Goal: Information Seeking & Learning: Learn about a topic

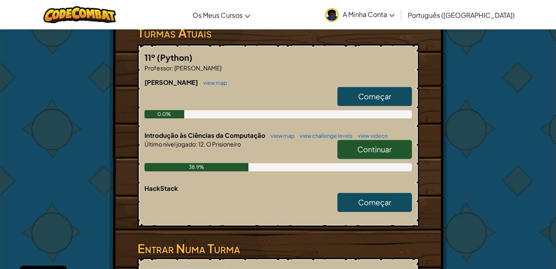
scroll to position [161, 0]
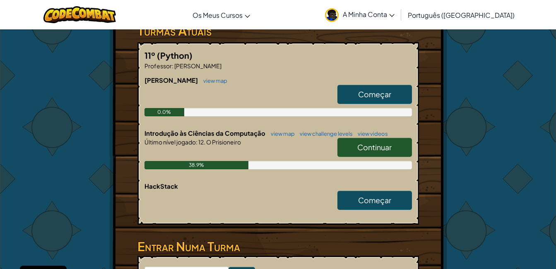
click at [355, 138] on link "Continuar" at bounding box center [374, 147] width 74 height 19
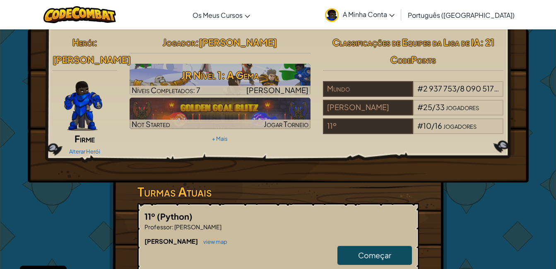
select select "pt-PT"
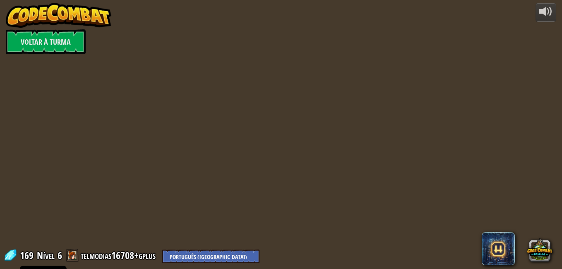
select select "pt-PT"
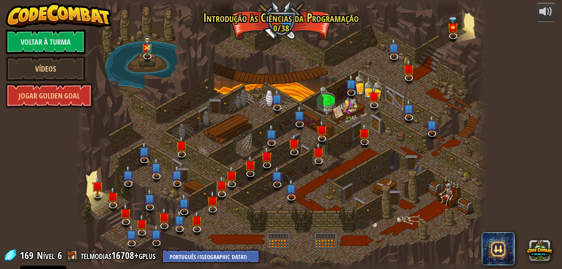
select select "pt-PT"
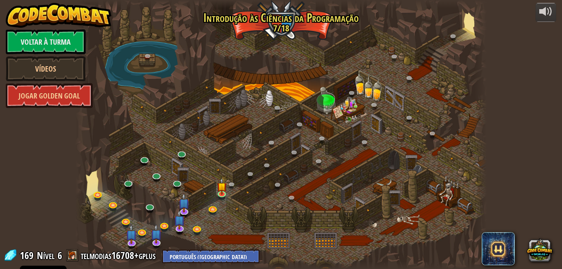
select select "pt-PT"
click at [220, 186] on img at bounding box center [222, 182] width 10 height 22
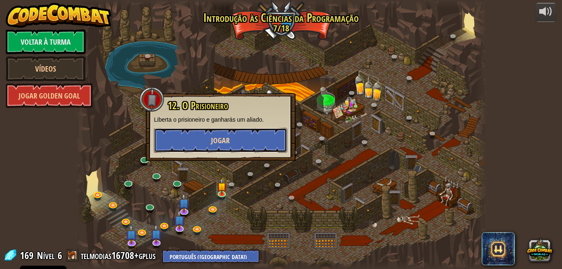
click at [211, 139] on span "Jogar" at bounding box center [220, 140] width 19 height 10
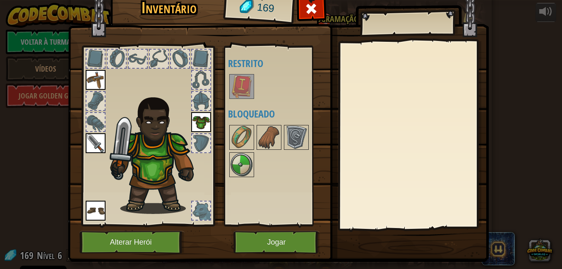
click at [241, 87] on img at bounding box center [241, 86] width 23 height 23
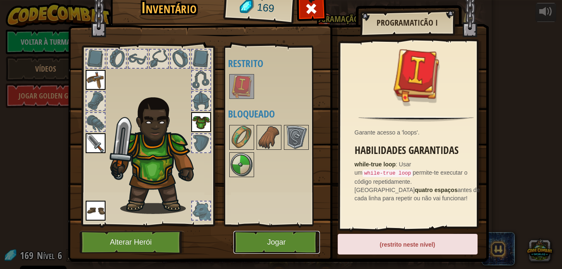
click at [258, 247] on button "Jogar" at bounding box center [276, 242] width 86 height 23
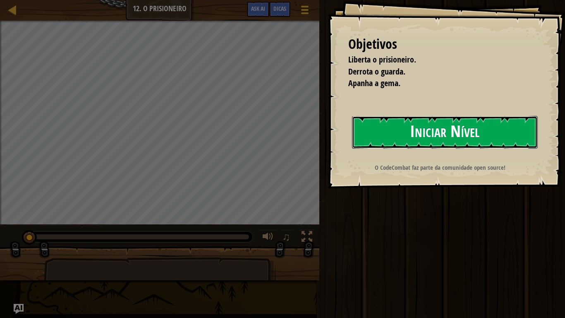
click at [391, 122] on button "Iniciar Nível" at bounding box center [445, 132] width 186 height 33
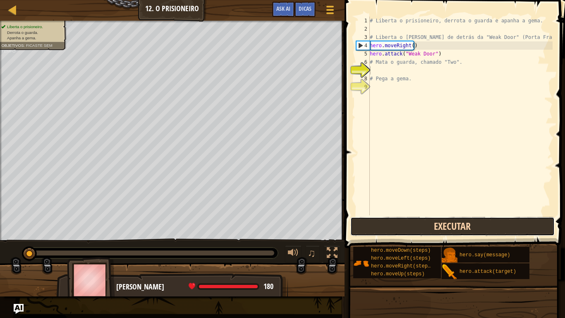
click at [388, 228] on button "Executar" at bounding box center [452, 226] width 204 height 19
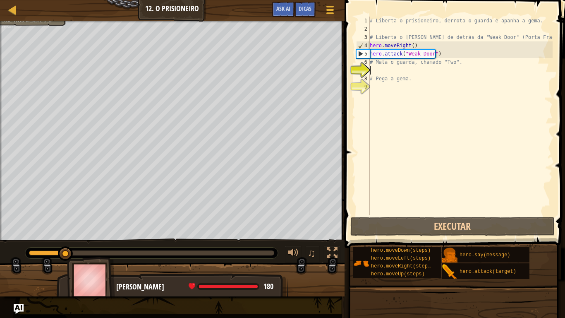
click at [398, 74] on div "# Liberta o prisioneiro, derrota o guarda e apanha a gema. # Liberta o Patrick …" at bounding box center [460, 124] width 185 height 215
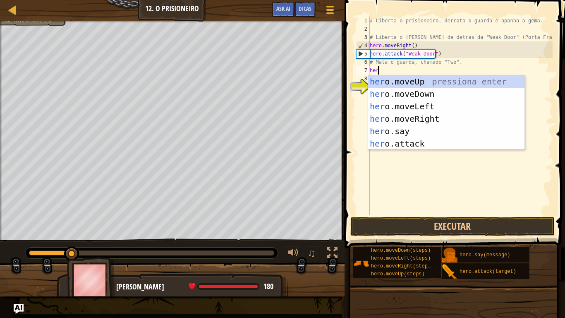
scroll to position [4, 0]
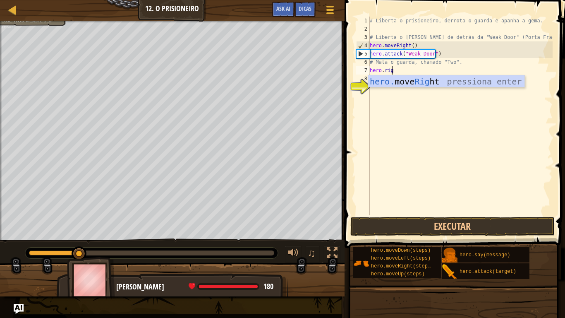
type textarea "hero.right"
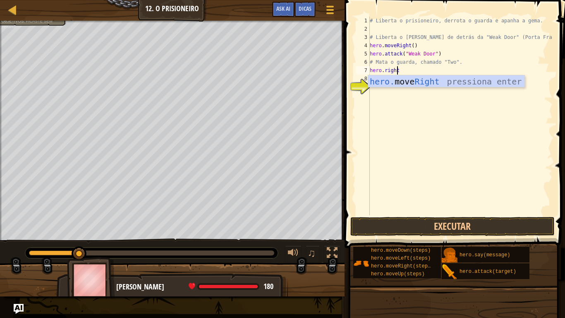
scroll to position [4, 0]
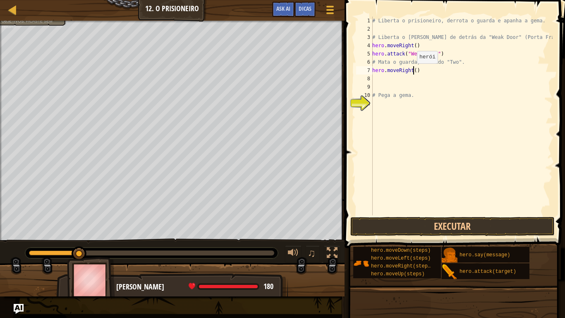
click at [412, 72] on div "# Liberta o prisioneiro, derrota o guarda e apanha a gema. # Liberta o Patrick …" at bounding box center [462, 124] width 182 height 215
type textarea "hero.moveRight(3)"
click at [428, 70] on div "# Liberta o prisioneiro, derrota o guarda e apanha a gema. # Liberta o Patrick …" at bounding box center [462, 124] width 182 height 215
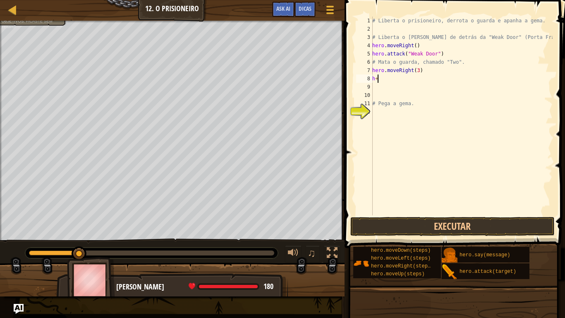
type textarea "h"
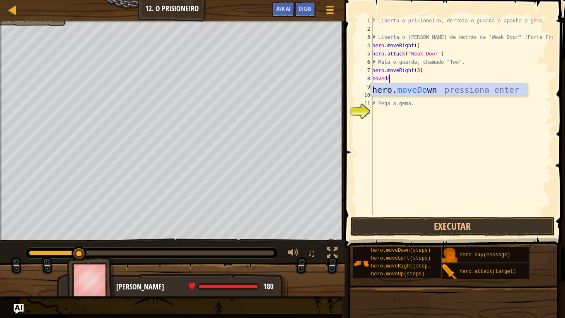
type textarea "movedow"
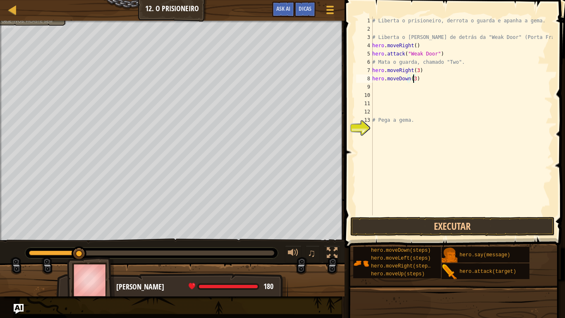
scroll to position [4, 3]
type textarea "hero.moveDown(3)"
click at [395, 224] on button "Executar" at bounding box center [452, 226] width 204 height 19
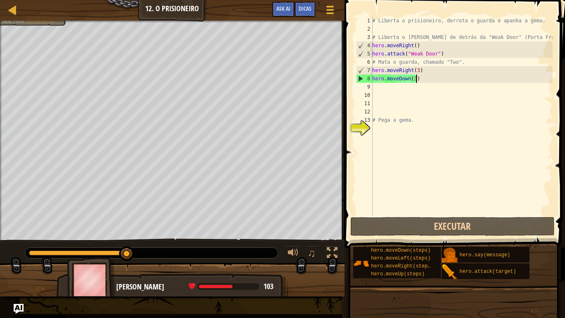
click at [436, 78] on div "# Liberta o prisioneiro, derrota o guarda e apanha a gema. # Liberta o Patrick …" at bounding box center [462, 124] width 182 height 215
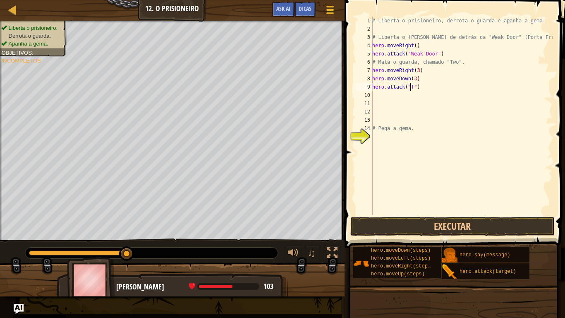
scroll to position [4, 3]
type textarea "hero.attack("Two")"
click at [393, 224] on button "Executar" at bounding box center [452, 226] width 204 height 19
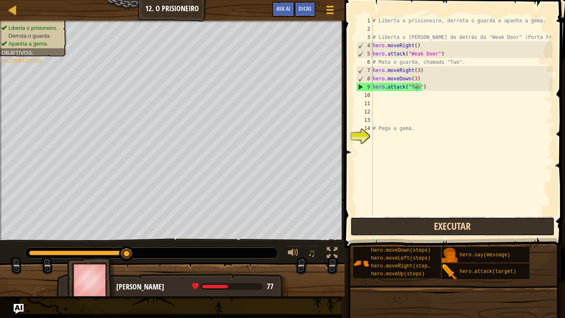
click at [371, 223] on button "Executar" at bounding box center [452, 226] width 204 height 19
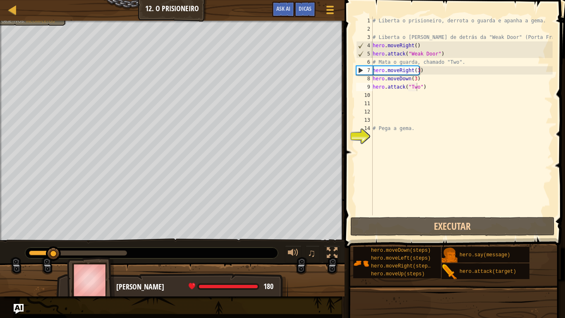
click at [195, 254] on div at bounding box center [151, 252] width 253 height 11
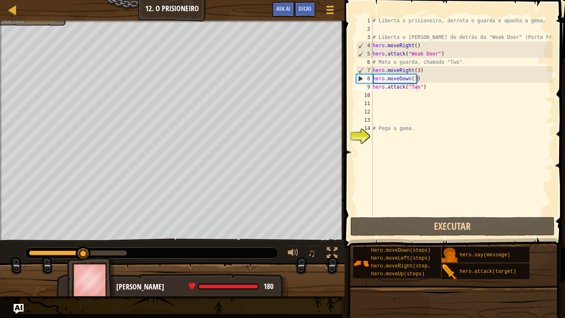
drag, startPoint x: 125, startPoint y: 256, endPoint x: 121, endPoint y: 249, distance: 7.4
click at [121, 249] on div at bounding box center [151, 252] width 253 height 11
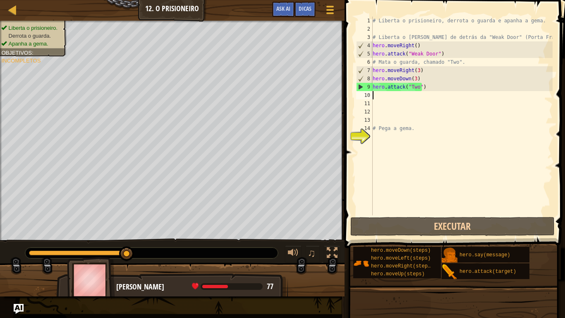
click at [427, 91] on div "# Liberta o prisioneiro, derrota o guarda e apanha a gema. # Liberta o Patrick …" at bounding box center [462, 124] width 182 height 215
click at [426, 90] on div "# Liberta o prisioneiro, derrota o guarda e apanha a gema. # Liberta o Patrick …" at bounding box center [462, 124] width 182 height 215
type textarea "hero.attack("Two")"
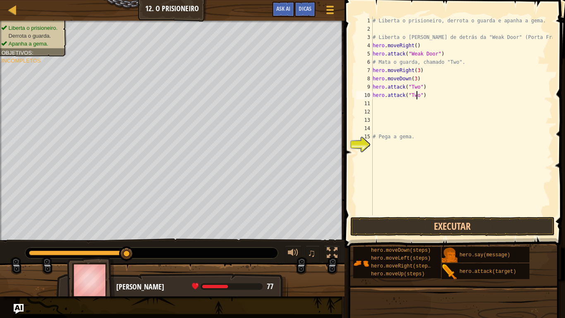
scroll to position [4, 3]
type textarea "hero.attack("Two")"
click at [390, 220] on button "Executar" at bounding box center [452, 226] width 204 height 19
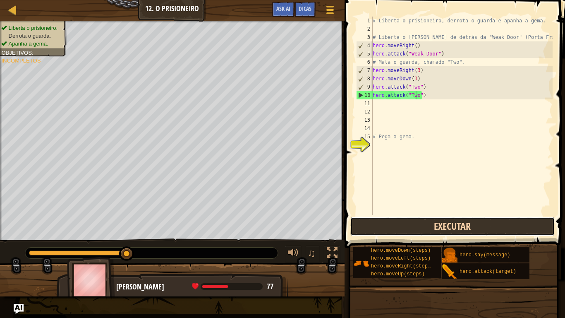
click at [367, 229] on button "Executar" at bounding box center [452, 226] width 204 height 19
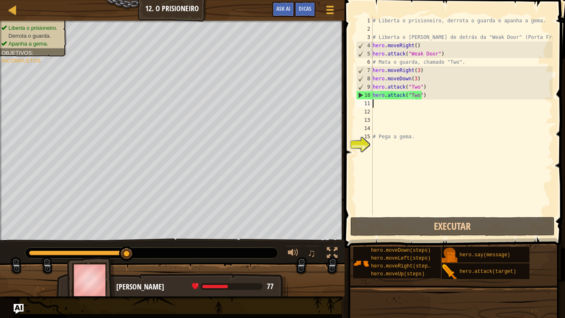
click at [452, 106] on div "# Liberta o prisioneiro, derrota o guarda e apanha a gema. # Liberta o Patrick …" at bounding box center [462, 124] width 182 height 215
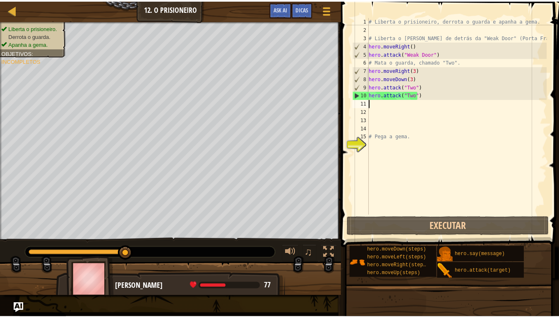
scroll to position [4, 0]
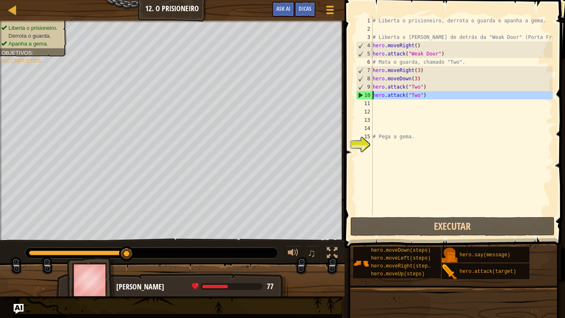
drag, startPoint x: 429, startPoint y: 101, endPoint x: 363, endPoint y: 97, distance: 65.9
click at [363, 97] on div "1 2 3 4 5 6 7 8 9 10 11 12 13 14 15 16 # Liberta o prisioneiro, derrota o guard…" at bounding box center [454, 116] width 198 height 199
click at [428, 96] on div "# Liberta o prisioneiro, derrota o guarda e apanha a gema. # Liberta o Patrick …" at bounding box center [462, 116] width 182 height 199
type textarea "hero.attack("Two")"
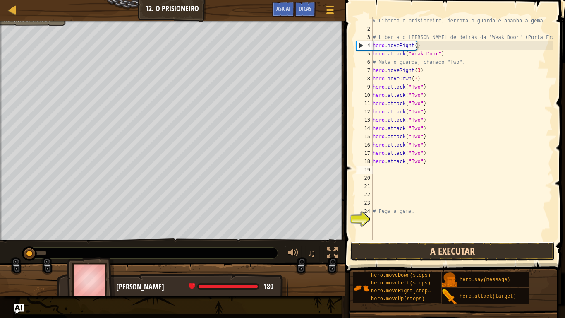
click at [401, 247] on button "A Executar" at bounding box center [452, 251] width 204 height 19
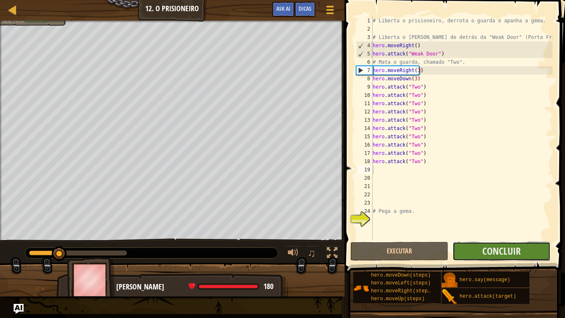
click at [477, 254] on button "Concluir" at bounding box center [502, 251] width 98 height 19
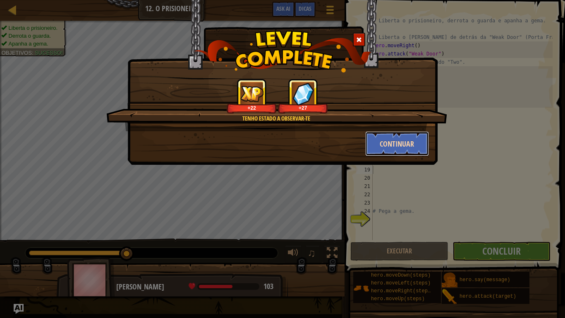
click at [398, 146] on button "Continuar" at bounding box center [397, 143] width 64 height 25
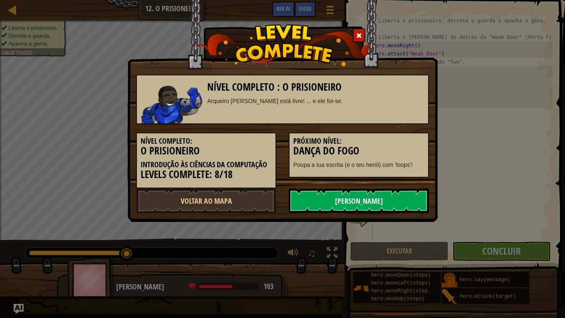
click at [398, 146] on h3 "Dança do Fogo" at bounding box center [358, 150] width 131 height 11
click at [210, 201] on link "Voltar ao Mapa" at bounding box center [206, 200] width 140 height 25
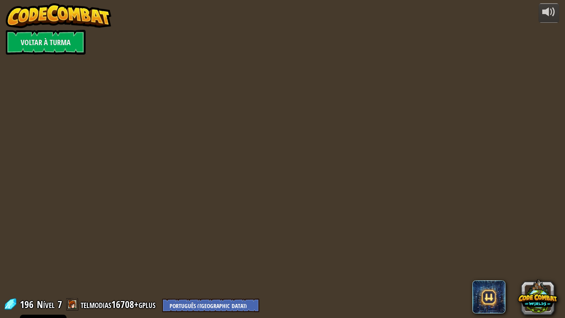
select select "pt-PT"
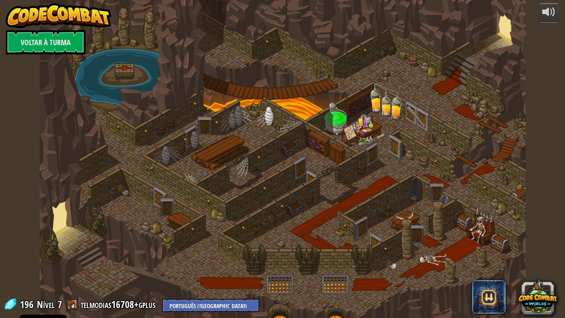
select select "pt-PT"
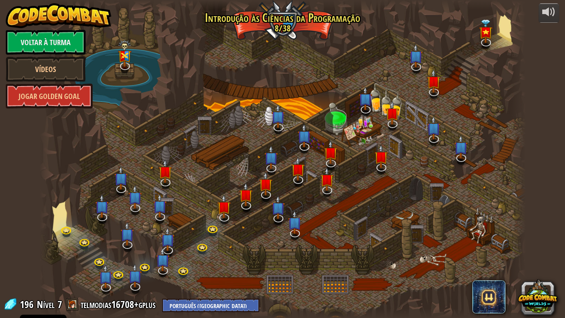
select select "pt-PT"
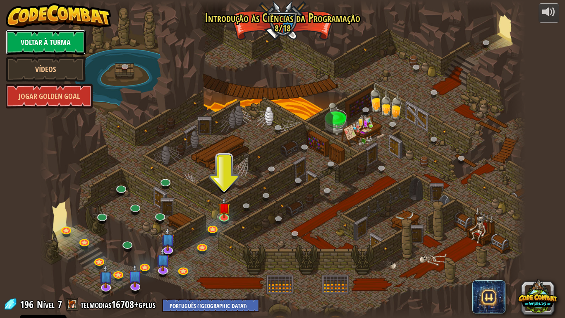
click at [54, 41] on link "Voltar à Turma" at bounding box center [46, 42] width 80 height 25
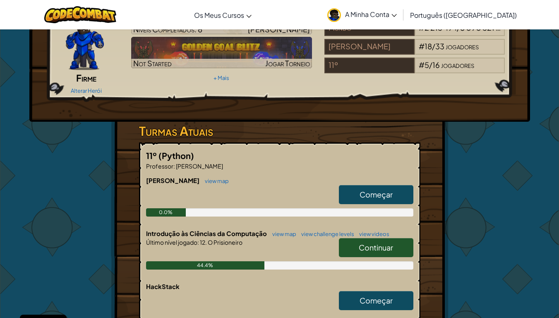
scroll to position [94, 0]
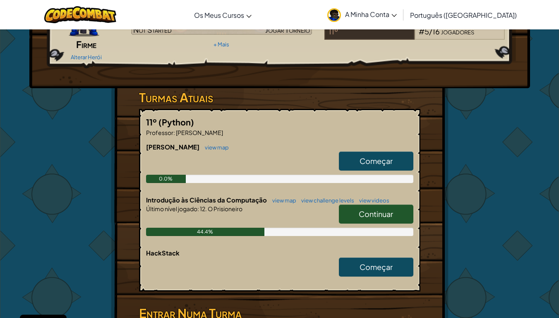
click at [381, 156] on span "Começar" at bounding box center [375, 161] width 33 height 10
select select "pt-PT"
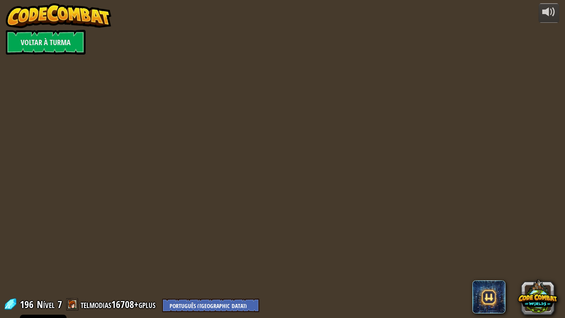
select select "pt-PT"
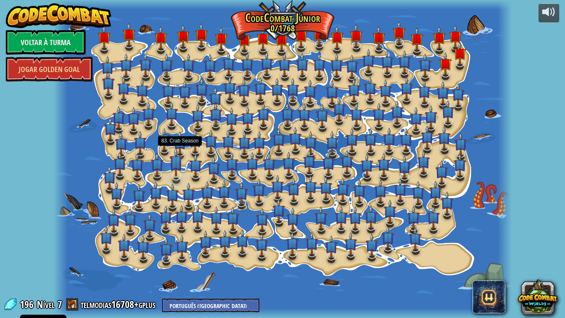
select select "pt-PT"
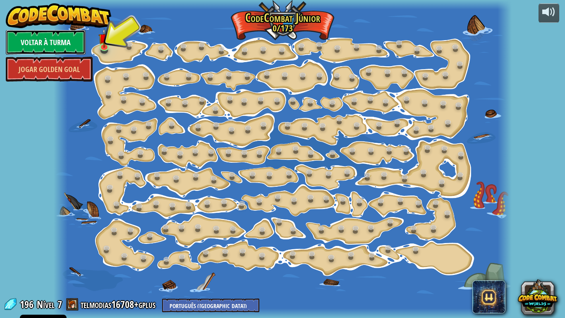
click at [65, 33] on link "Voltar à Turma" at bounding box center [46, 42] width 80 height 25
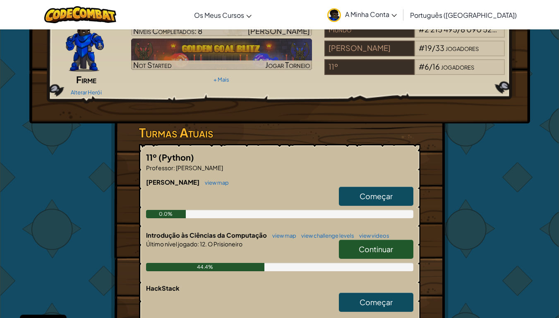
scroll to position [60, 0]
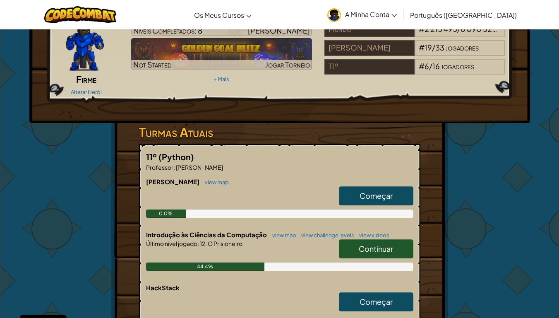
click at [369, 244] on span "Continuar" at bounding box center [376, 249] width 34 height 10
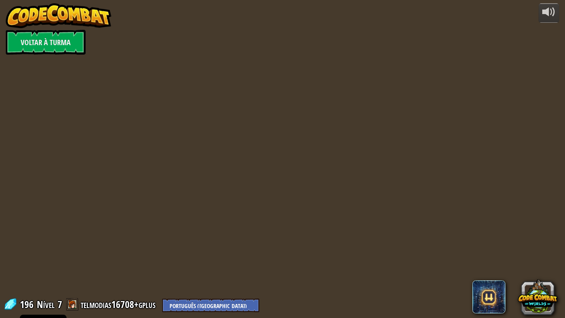
select select "pt-PT"
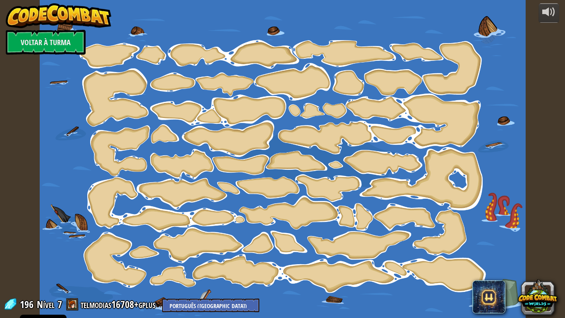
select select "pt-PT"
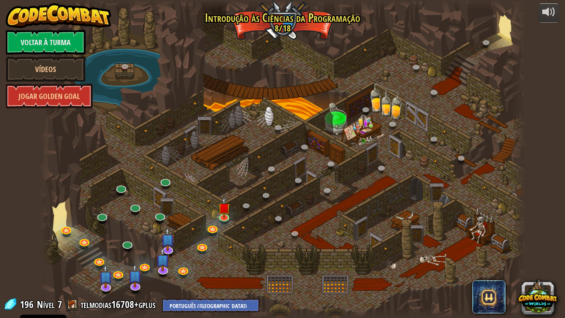
select select "pt-PT"
click at [219, 210] on img at bounding box center [224, 202] width 12 height 28
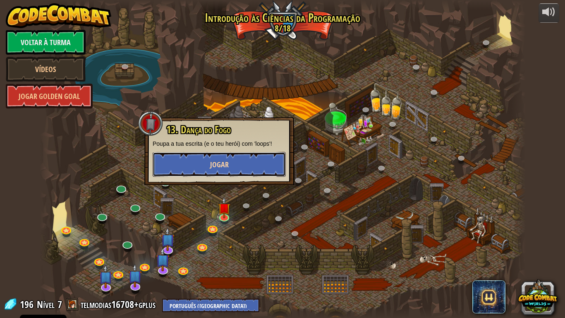
click at [196, 158] on button "Jogar" at bounding box center [219, 164] width 133 height 25
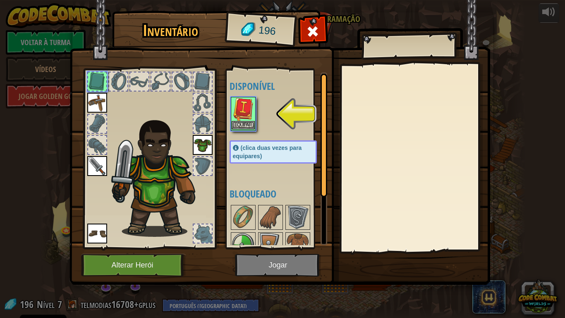
click at [245, 118] on img at bounding box center [243, 109] width 23 height 23
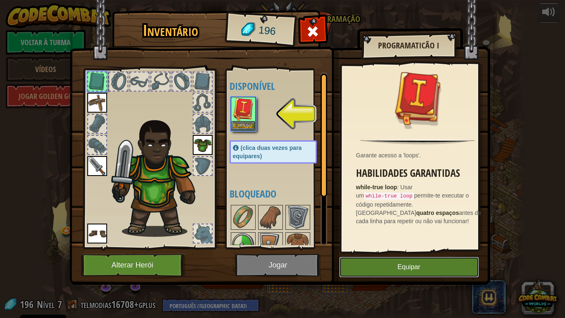
click at [350, 268] on button "Equipar" at bounding box center [409, 266] width 140 height 21
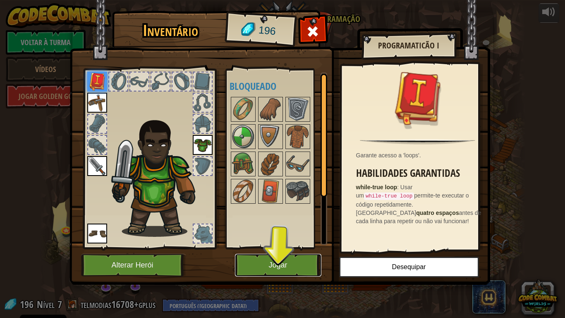
click at [273, 268] on button "Jogar" at bounding box center [278, 265] width 86 height 23
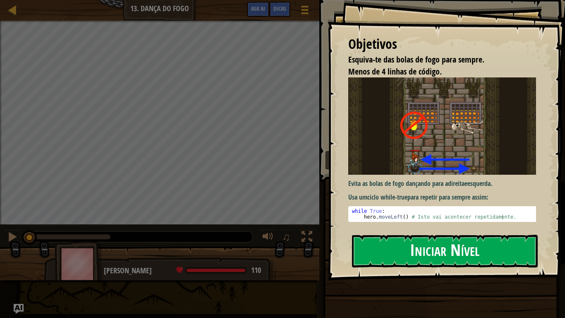
click at [401, 247] on button "Iniciar Nível" at bounding box center [445, 251] width 186 height 33
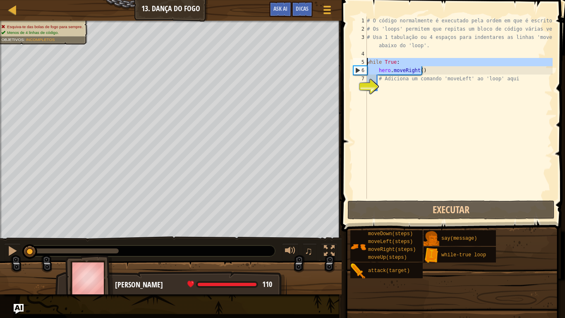
drag, startPoint x: 430, startPoint y: 72, endPoint x: 358, endPoint y: 60, distance: 72.9
click at [358, 60] on div "1 2 3 4 5 6 7 8 # O código normalmente é executado pela ordem em que é escrito.…" at bounding box center [452, 108] width 201 height 182
type textarea "while True: hero.moveRight()"
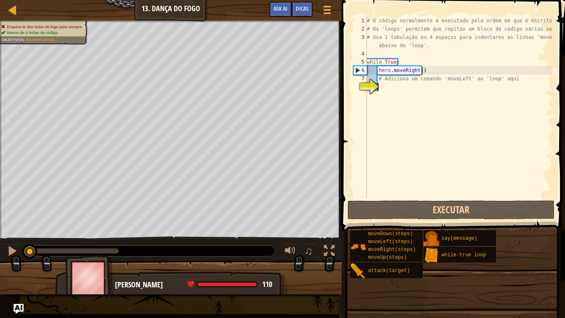
click at [495, 108] on div "# O código normalmente é executado pela ordem em que é escrito. # Os 'loops' pe…" at bounding box center [458, 116] width 187 height 199
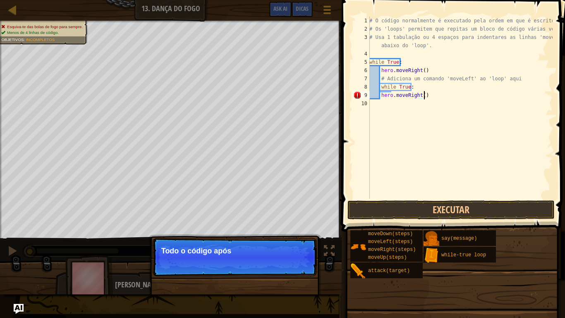
click at [379, 89] on div "# O código normalmente é executado pela ordem em que é escrito. # Os 'loops' pe…" at bounding box center [460, 116] width 185 height 199
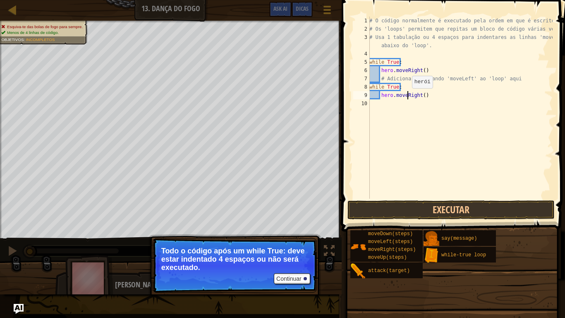
click at [407, 96] on div "# O código normalmente é executado pela ordem em que é escrito. # Os 'loops' pe…" at bounding box center [460, 116] width 185 height 199
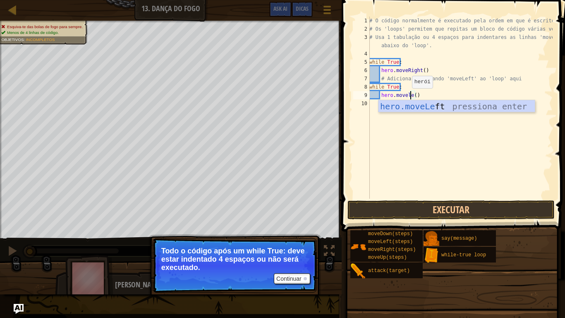
scroll to position [4, 3]
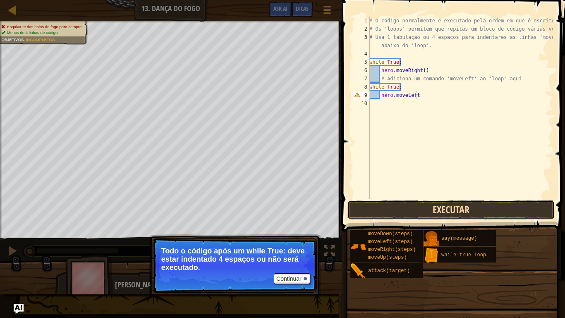
click at [409, 212] on button "Executar" at bounding box center [450, 209] width 207 height 19
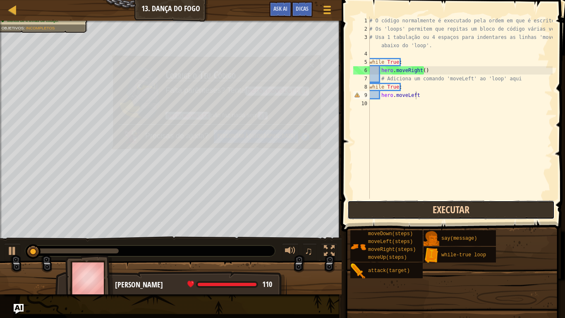
click at [409, 212] on button "Executar" at bounding box center [450, 209] width 207 height 19
click at [409, 212] on button "A Executar" at bounding box center [450, 209] width 207 height 19
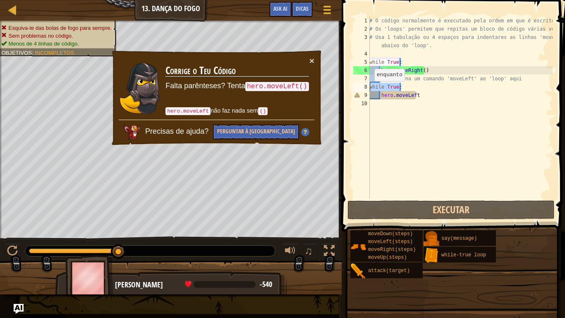
drag, startPoint x: 404, startPoint y: 89, endPoint x: 361, endPoint y: 90, distance: 43.0
click at [361, 90] on div "hero.moveLeft 1 2 3 4 5 6 7 8 9 10 # O código normalmente é executado pela orde…" at bounding box center [452, 108] width 201 height 182
type textarea "while True:"
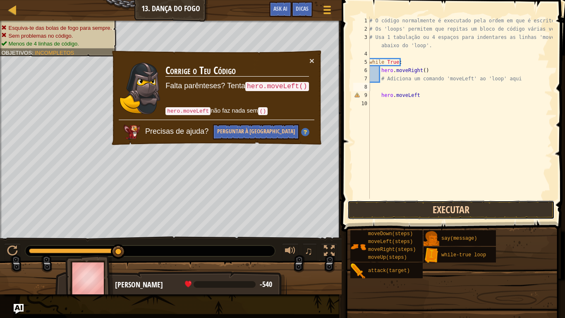
click at [370, 209] on button "Executar" at bounding box center [450, 209] width 207 height 19
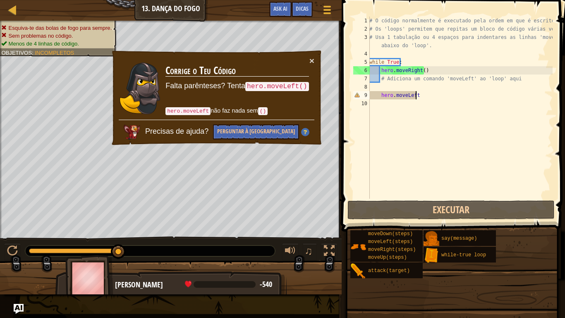
click at [431, 96] on div "# O código normalmente é executado pela ordem em que é escrito. # Os 'loops' pe…" at bounding box center [460, 116] width 185 height 199
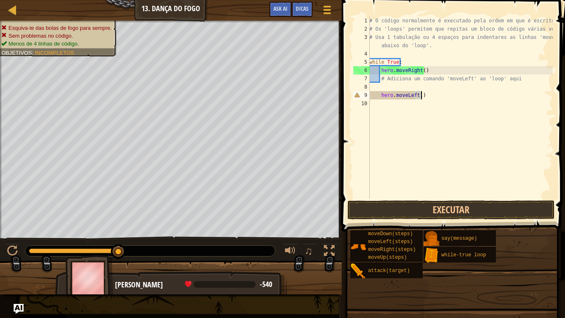
scroll to position [4, 4]
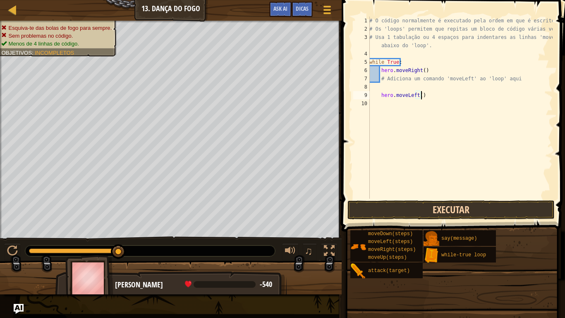
type textarea "hero.moveLeft()"
click at [398, 201] on button "Executar" at bounding box center [450, 209] width 207 height 19
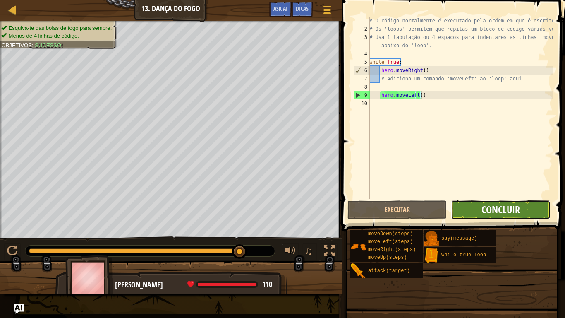
click at [508, 208] on span "Concluir" at bounding box center [501, 209] width 38 height 13
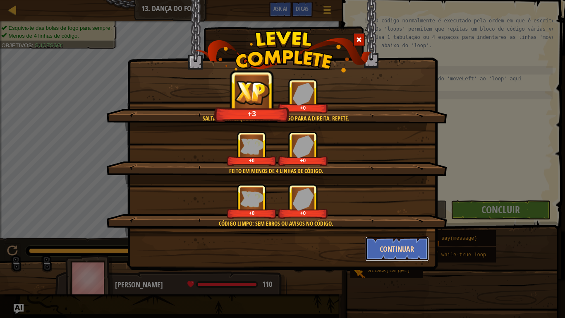
click at [405, 250] on button "Continuar" at bounding box center [397, 248] width 64 height 25
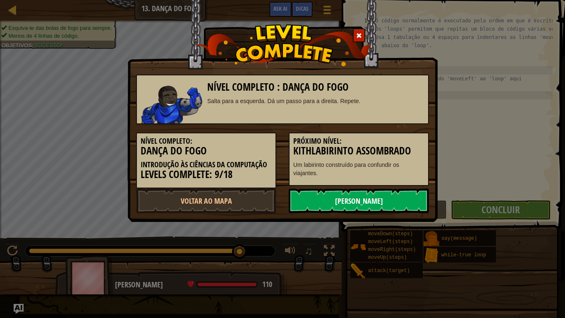
click at [328, 201] on link "Próximo Nível" at bounding box center [359, 200] width 140 height 25
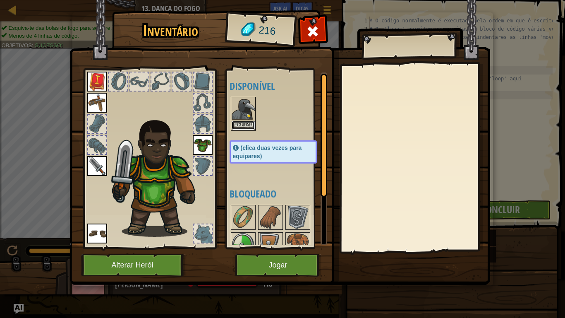
click at [235, 124] on button "Equipar" at bounding box center [243, 125] width 23 height 9
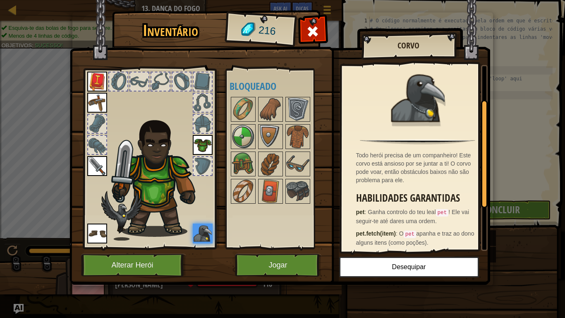
scroll to position [66, 0]
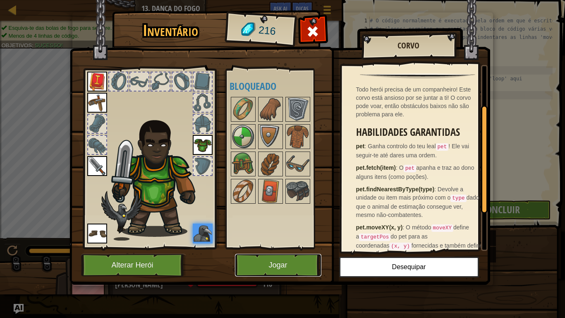
click at [285, 267] on button "Jogar" at bounding box center [278, 265] width 86 height 23
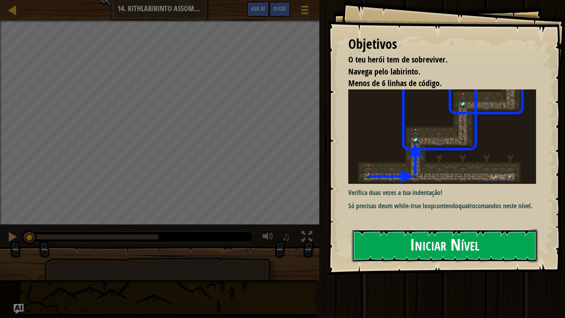
click at [453, 255] on button "Iniciar Nível" at bounding box center [445, 245] width 186 height 33
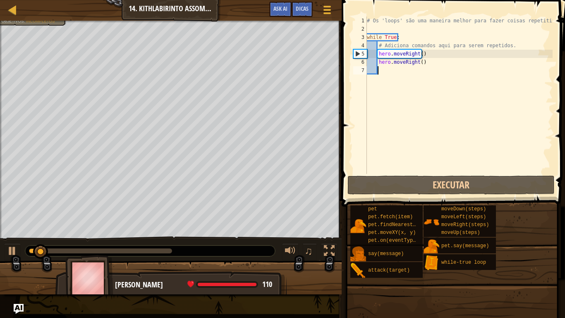
click at [398, 65] on div "# Os 'loops' são uma maneira melhor para fazer coisas repetitivas. while True :…" at bounding box center [458, 104] width 187 height 174
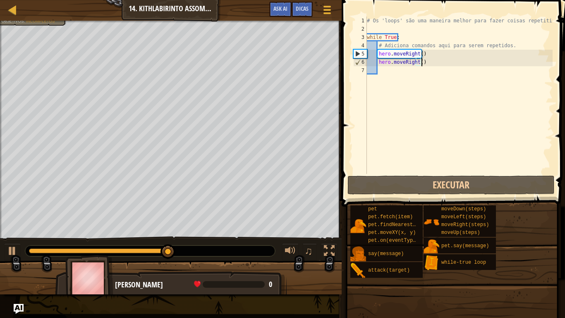
click at [431, 60] on div "# Os 'loops' são uma maneira melhor para fazer coisas repetitivas. while True :…" at bounding box center [458, 104] width 187 height 174
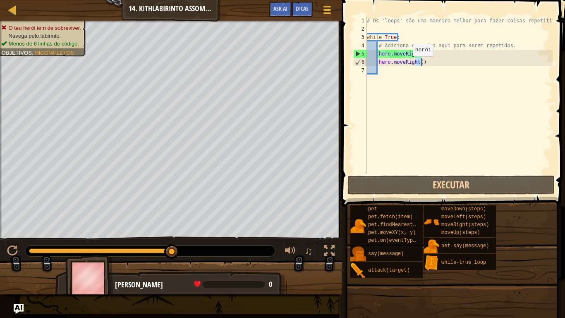
click at [406, 65] on div "# Os 'loops' são uma maneira melhor para fazer coisas repetitivas. while True :…" at bounding box center [458, 104] width 187 height 174
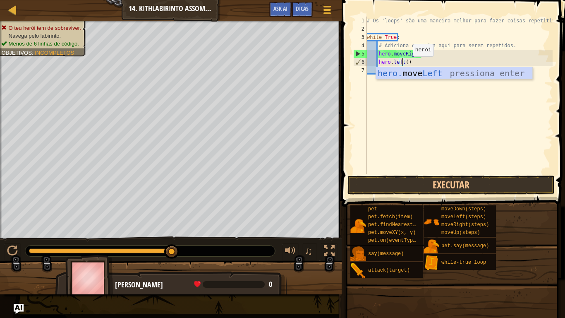
scroll to position [4, 3]
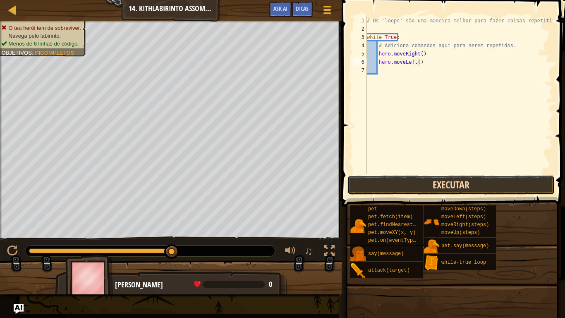
click at [386, 181] on button "Executar" at bounding box center [450, 184] width 207 height 19
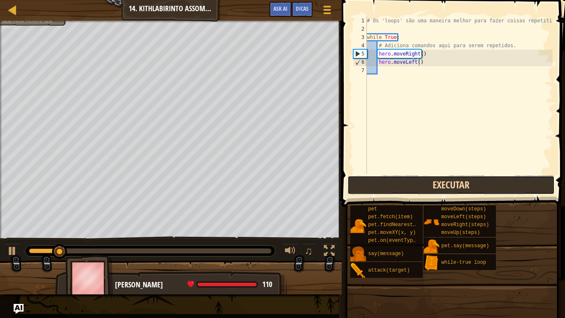
click at [386, 181] on button "Executar" at bounding box center [450, 184] width 207 height 19
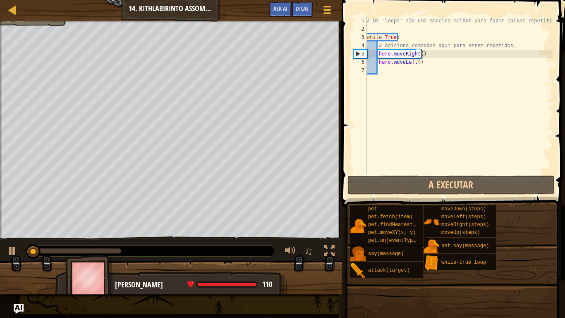
click at [433, 53] on div "# Os 'loops' são uma maneira melhor para fazer coisas repetitivas. while True :…" at bounding box center [458, 104] width 187 height 174
type textarea "hero.moveRight()"
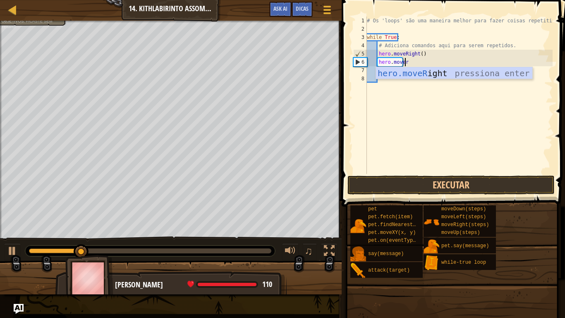
type textarea "hero.moverig"
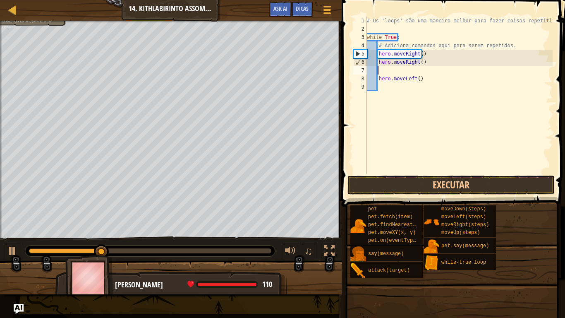
click at [442, 79] on div "# Os 'loops' são uma maneira melhor para fazer coisas repetitivas. while True :…" at bounding box center [458, 104] width 187 height 174
type textarea "hero.moveLeft()"
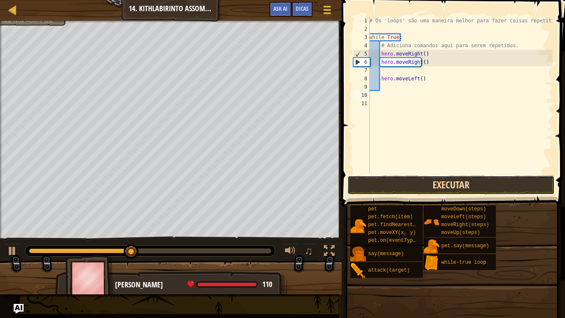
click at [383, 179] on button "Executar" at bounding box center [450, 184] width 207 height 19
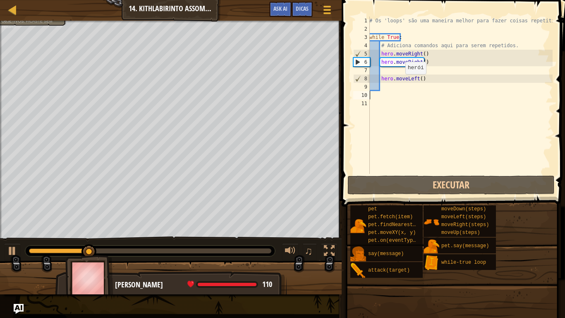
click at [401, 82] on div "# Os 'loops' são uma maneira melhor para fazer coisas repetitivas. while True :…" at bounding box center [460, 104] width 185 height 174
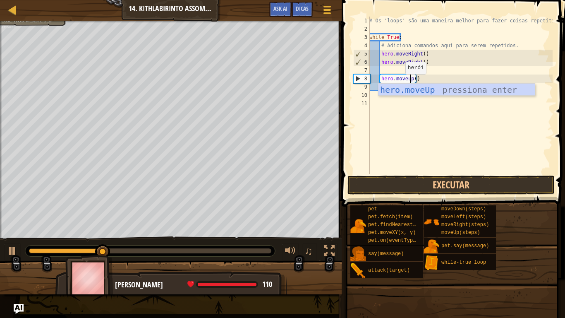
scroll to position [4, 3]
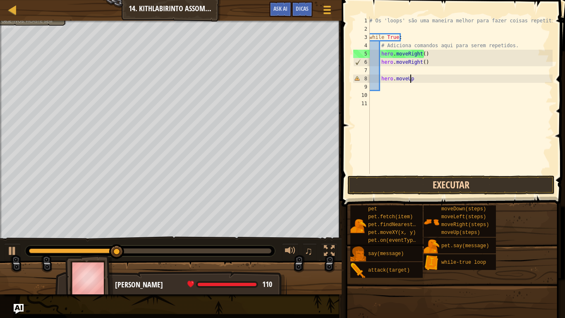
type textarea "hero.moveUp"
click at [384, 185] on button "Executar" at bounding box center [450, 184] width 207 height 19
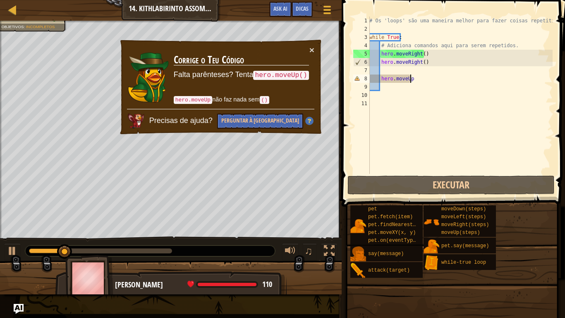
click at [485, 74] on div "# Os 'loops' são uma maneira melhor para fazer coisas repetitivas. while True :…" at bounding box center [460, 104] width 185 height 174
click at [474, 77] on div "# Os 'loops' são uma maneira melhor para fazer coisas repetitivas. while True :…" at bounding box center [460, 104] width 185 height 174
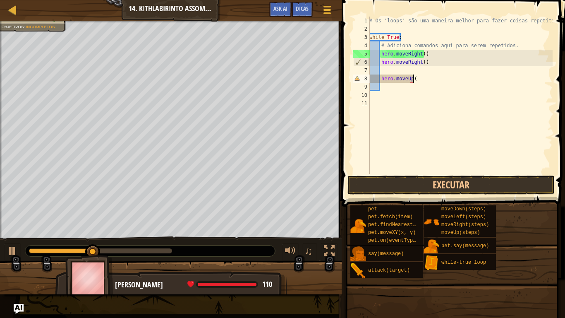
scroll to position [4, 3]
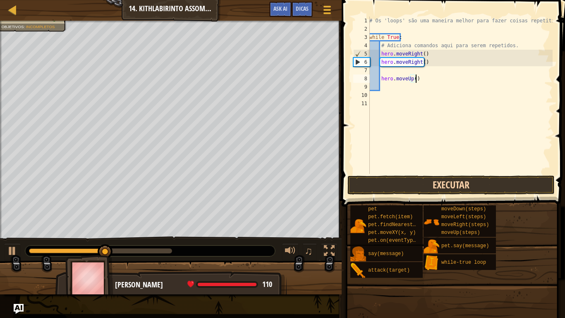
type textarea "hero.moveUp()"
click at [408, 190] on button "Executar" at bounding box center [450, 184] width 207 height 19
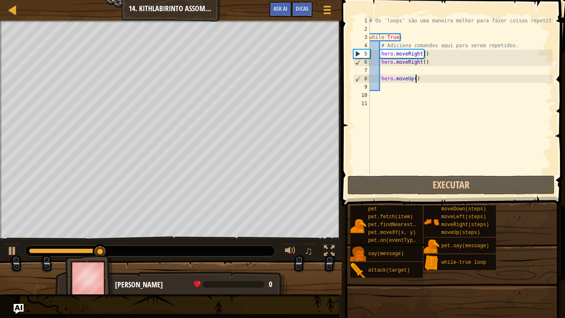
click at [434, 81] on div "# Os 'loops' são uma maneira melhor para fazer coisas repetitivas. while True :…" at bounding box center [460, 104] width 185 height 174
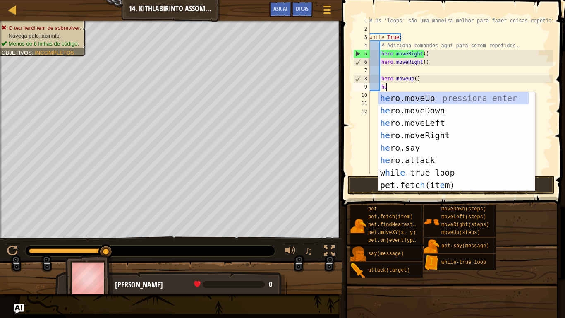
type textarea "hero"
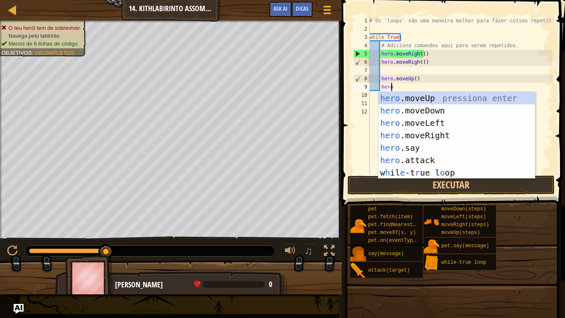
scroll to position [4, 0]
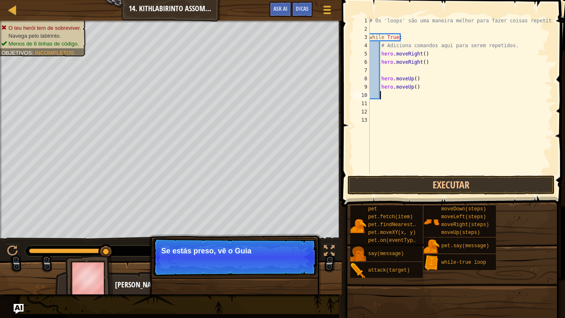
click at [427, 92] on div "# Os 'loops' são uma maneira melhor para fazer coisas repetitivas. while True :…" at bounding box center [460, 104] width 185 height 174
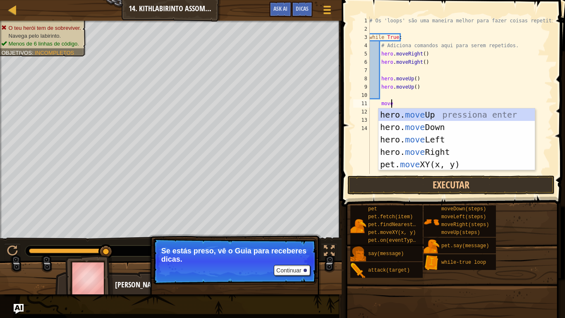
type textarea "mover"
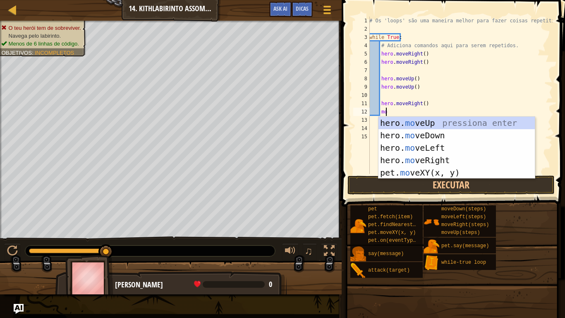
type textarea "m"
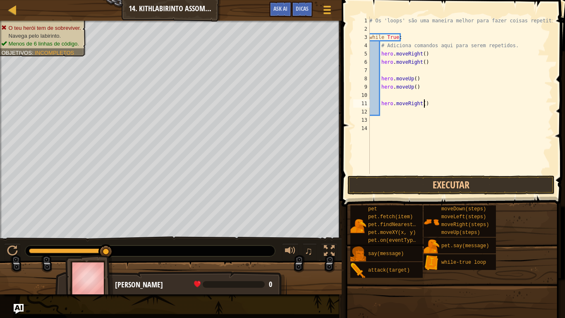
scroll to position [4, 0]
type textarea "h"
click at [388, 185] on button "Executar" at bounding box center [450, 184] width 207 height 19
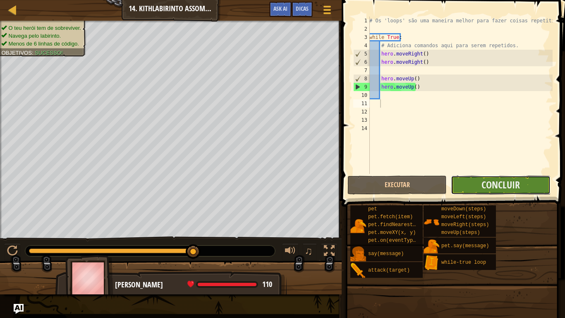
click at [478, 184] on button "Concluir" at bounding box center [500, 184] width 99 height 19
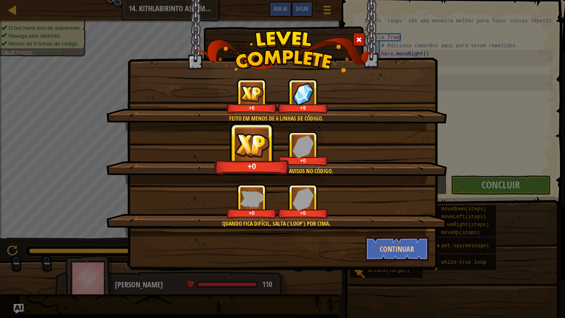
click at [478, 184] on div "Feito em menos de 6 linhas de código. +6 +9 Código limpo: sem erros ou avisos n…" at bounding box center [282, 159] width 565 height 318
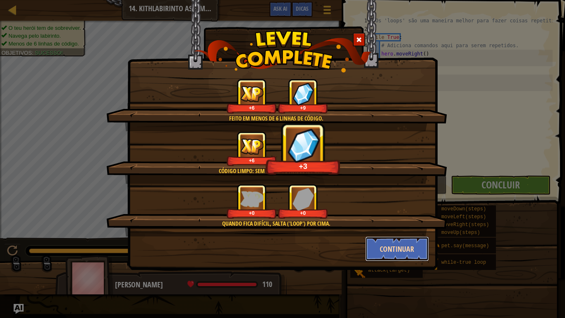
click at [379, 254] on button "Continuar" at bounding box center [397, 248] width 64 height 25
click at [380, 253] on div "Feito em menos de 6 linhas de código. +6 +9 Código limpo: sem erros ou avisos n…" at bounding box center [282, 159] width 565 height 318
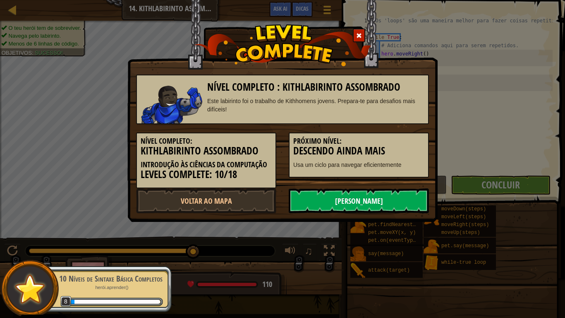
drag, startPoint x: 380, startPoint y: 253, endPoint x: 358, endPoint y: 199, distance: 58.1
click at [358, 199] on link "Próximo Nível" at bounding box center [359, 200] width 140 height 25
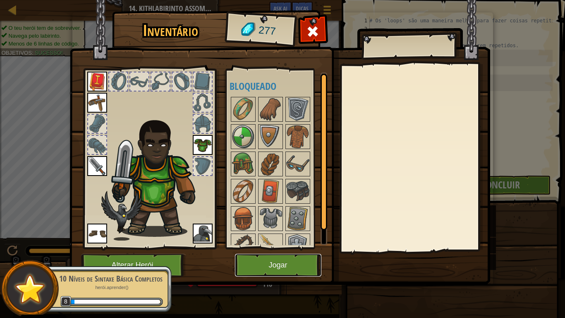
click at [276, 266] on button "Jogar" at bounding box center [278, 265] width 86 height 23
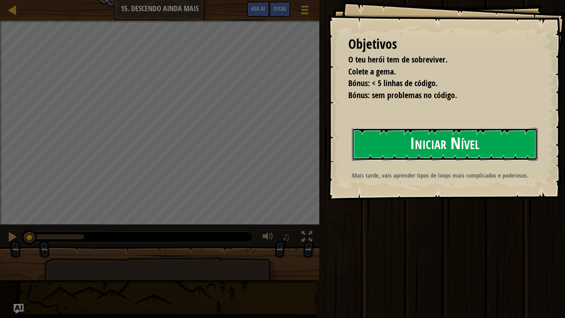
click at [390, 134] on button "Iniciar Nível" at bounding box center [445, 144] width 186 height 33
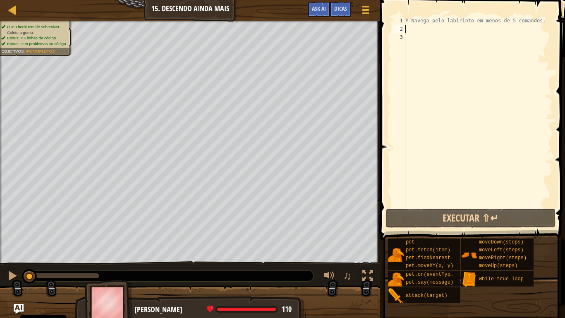
click at [423, 27] on div "# Navega pelo labirinto em menos de 5 comandos." at bounding box center [478, 120] width 149 height 207
click at [414, 37] on div "# Navega pelo labirinto em menos de 5 comandos." at bounding box center [478, 120] width 149 height 207
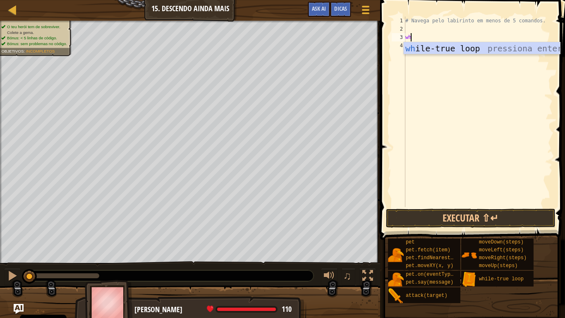
scroll to position [4, 0]
type textarea "whl"
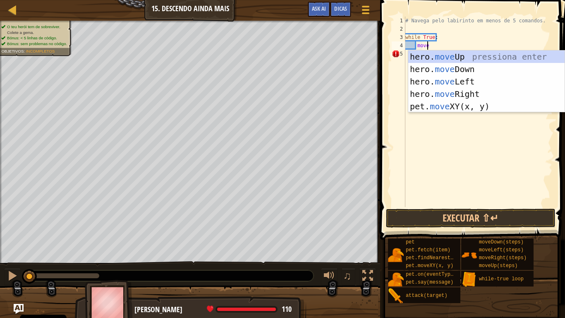
type textarea "mover"
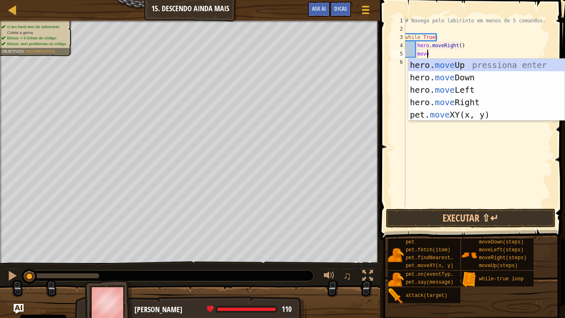
type textarea "moveri"
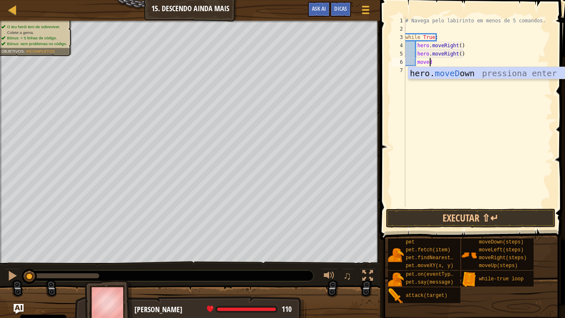
type textarea "movedo"
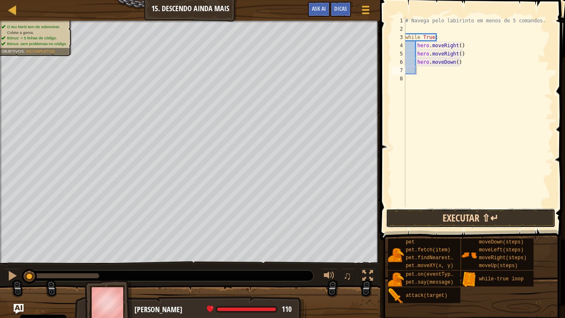
click at [408, 221] on button "Executar ⇧↵" at bounding box center [471, 217] width 170 height 19
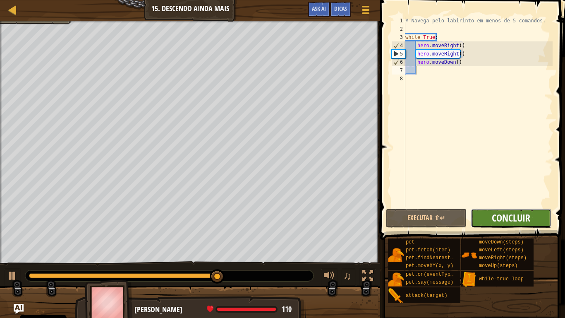
click at [519, 219] on span "Concluir" at bounding box center [511, 217] width 38 height 13
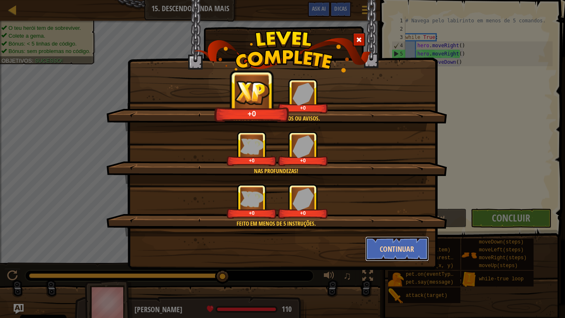
click at [397, 248] on button "Continuar" at bounding box center [397, 248] width 64 height 25
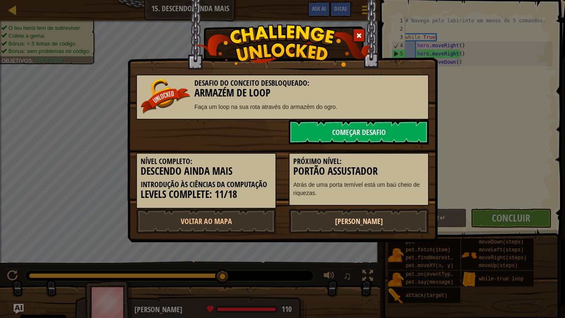
click at [317, 220] on link "Próximo Nível" at bounding box center [359, 220] width 140 height 25
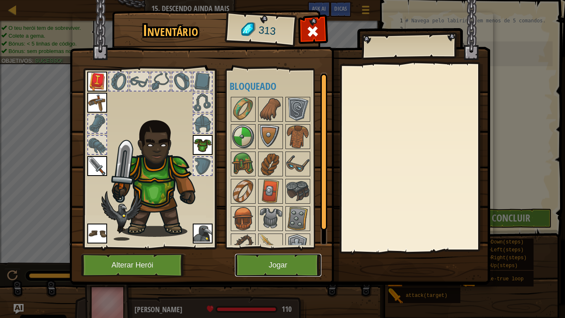
click at [254, 266] on button "Jogar" at bounding box center [278, 265] width 86 height 23
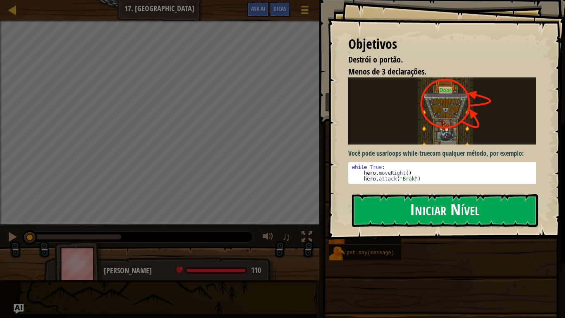
click at [399, 211] on button "Iniciar Nível" at bounding box center [445, 210] width 186 height 33
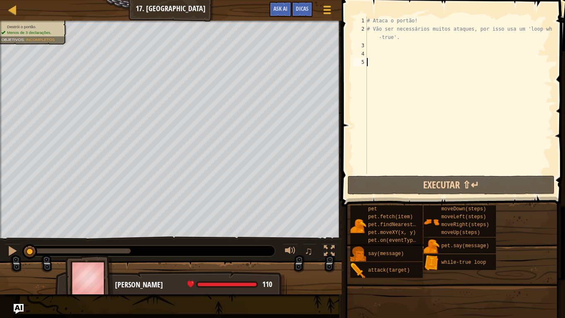
click at [400, 80] on div "# Ataca o portão! # Vão ser necessários muitos ataques, por isso usa um 'loop w…" at bounding box center [458, 104] width 187 height 174
click at [410, 55] on div "# Ataca o portão! # Vão ser necessários muitos ataques, por isso usa um 'loop w…" at bounding box center [458, 104] width 187 height 174
type textarea "wh"
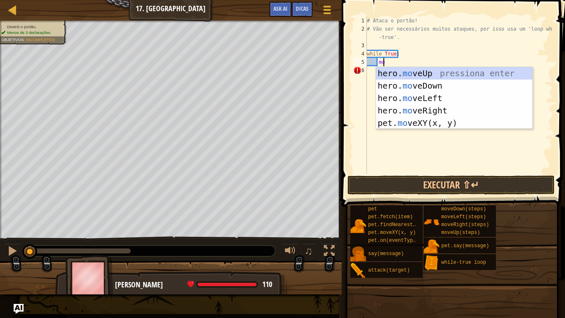
type textarea "move"
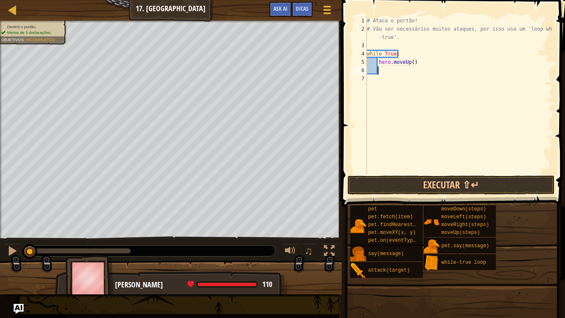
type textarea "h"
click at [388, 188] on button "Executar ⇧↵" at bounding box center [450, 184] width 207 height 19
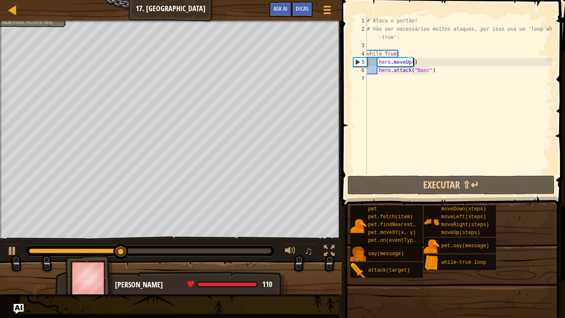
click at [420, 62] on div "# Ataca o portão! # Vão ser necessários muitos ataques, por isso usa um 'loop w…" at bounding box center [458, 104] width 187 height 174
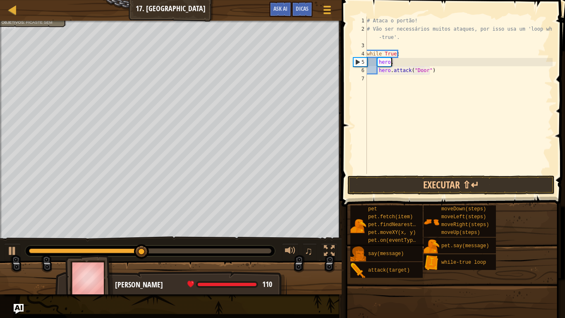
type textarea "hero"
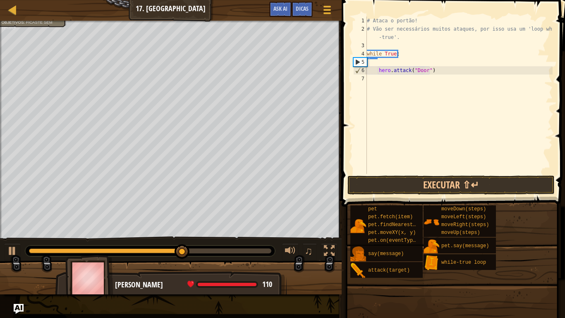
scroll to position [4, 0]
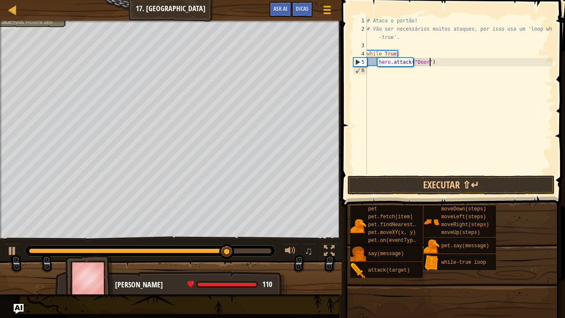
click at [444, 62] on div "# Ataca o portão! # Vão ser necessários muitos ataques, por isso usa um 'loop w…" at bounding box center [458, 104] width 187 height 174
type textarea "hero.attack("Door")"
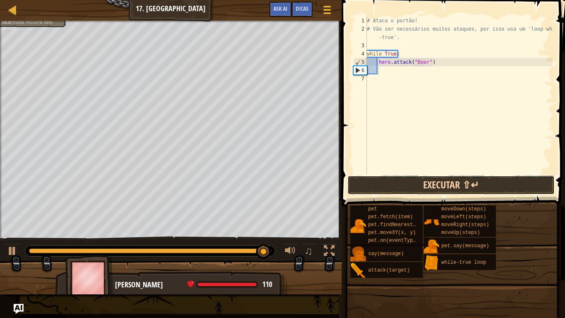
click at [397, 182] on button "Executar ⇧↵" at bounding box center [450, 184] width 207 height 19
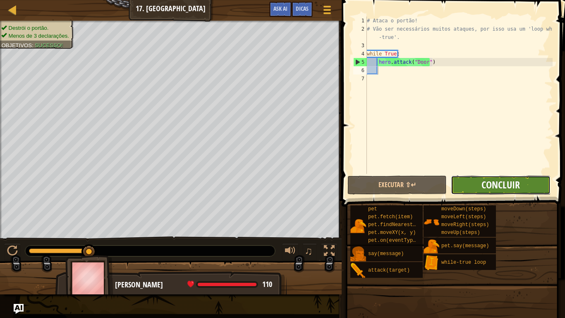
click at [501, 183] on span "Concluir" at bounding box center [501, 184] width 38 height 13
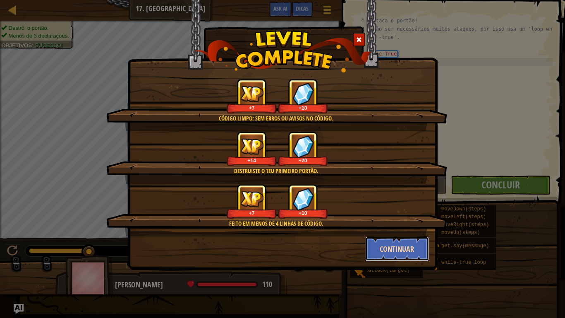
click at [374, 238] on button "Continuar" at bounding box center [397, 248] width 64 height 25
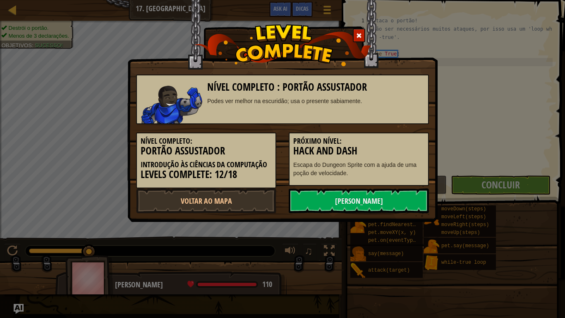
click at [389, 253] on div "Nível Completo : Portão Assustador Podes ver melhor na escuridão; usa o present…" at bounding box center [282, 159] width 565 height 318
click at [346, 201] on link "Próximo Nível" at bounding box center [359, 200] width 140 height 25
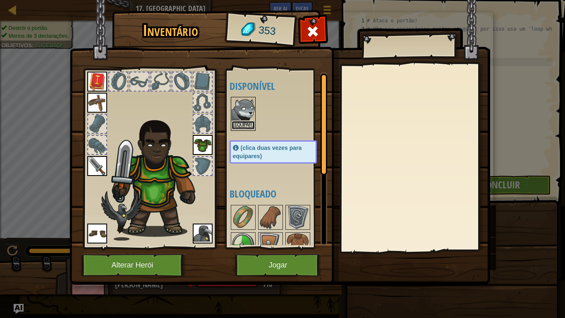
click at [244, 122] on button "Equipar" at bounding box center [243, 125] width 23 height 9
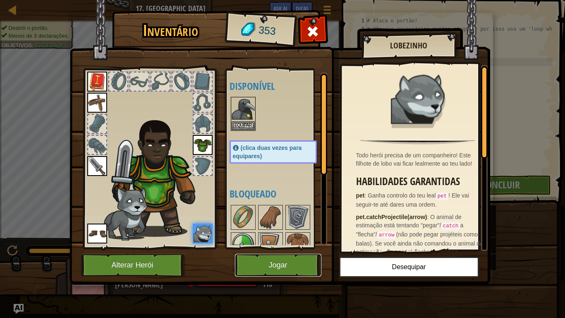
click at [300, 266] on button "Jogar" at bounding box center [278, 265] width 86 height 23
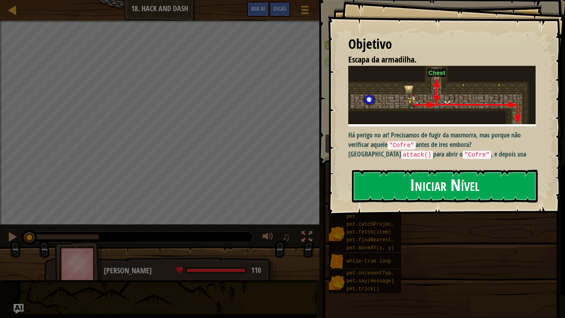
click at [412, 188] on button "Iniciar Nível" at bounding box center [445, 186] width 186 height 33
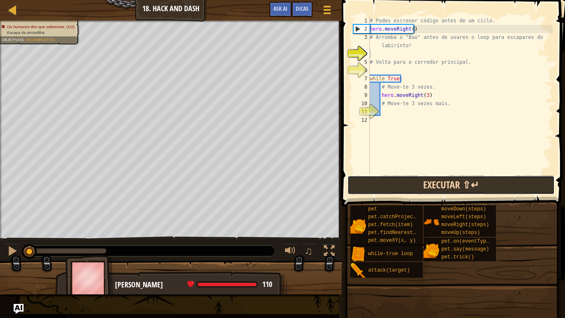
click at [432, 178] on button "Executar ⇧↵" at bounding box center [450, 184] width 207 height 19
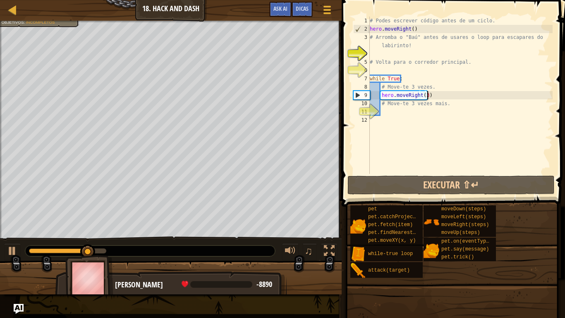
click at [437, 96] on div "# Podes escrever código antes de um ciclo. hero . moveRight ( ) # Arromba o "Ba…" at bounding box center [460, 104] width 185 height 174
type textarea "hero.moveRight(3)"
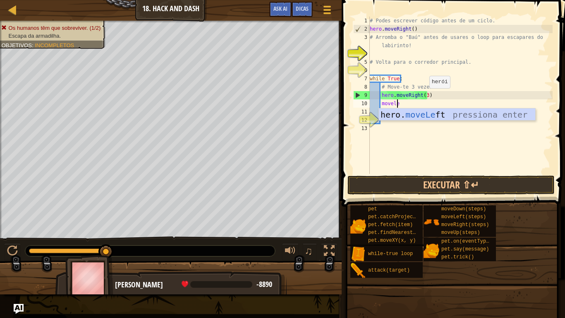
type textarea "movele"
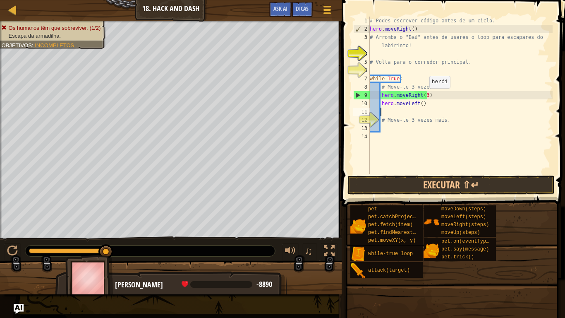
scroll to position [4, 0]
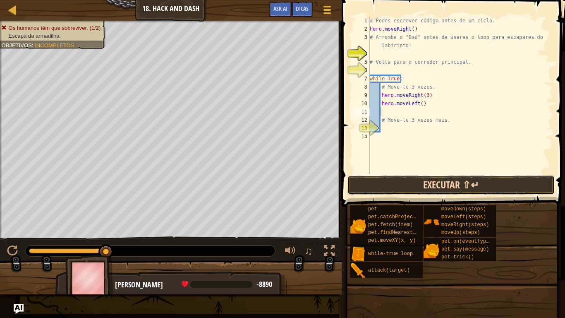
click at [383, 187] on button "Executar ⇧↵" at bounding box center [450, 184] width 207 height 19
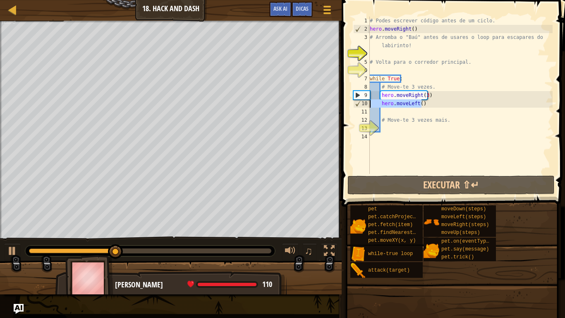
drag, startPoint x: 425, startPoint y: 103, endPoint x: 369, endPoint y: 104, distance: 55.9
click at [369, 104] on div "1 2 3 4 5 6 7 8 9 10 11 12 13 14 # Podes escrever código antes de um ciclo. her…" at bounding box center [452, 95] width 201 height 157
type textarea "hero.moveLeft()"
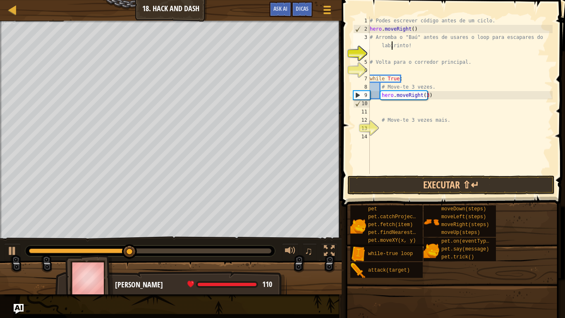
click at [392, 48] on div "# Podes escrever código antes de um ciclo. hero . moveRight ( ) # Arromba o "Ba…" at bounding box center [460, 104] width 185 height 174
type textarea "# Arromba o "Baú" antes de usares o loop para escapares do labirinto!"
click at [383, 53] on div "# Podes escrever código antes de um ciclo. hero . moveRight ( ) # Arromba o "Ba…" at bounding box center [460, 104] width 185 height 174
paste textarea "hero.moveLeft()"
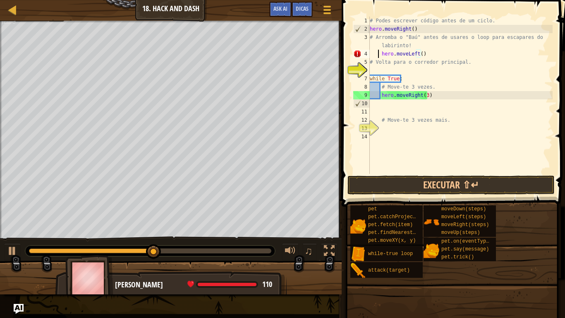
click at [379, 57] on div "# Podes escrever código antes de um ciclo. hero . moveRight ( ) # Arromba o "Ba…" at bounding box center [460, 104] width 185 height 174
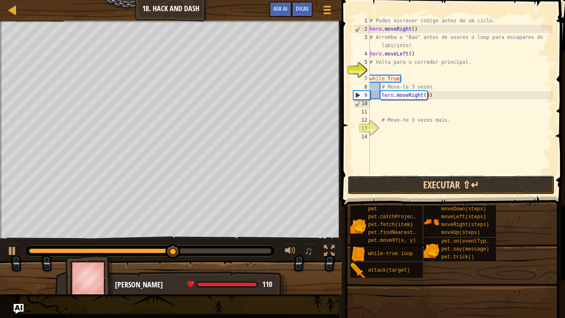
click at [408, 185] on button "Executar ⇧↵" at bounding box center [450, 184] width 207 height 19
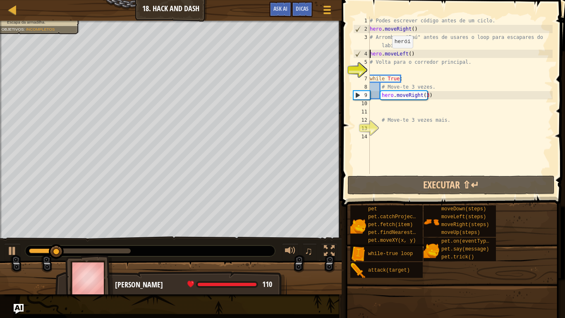
click at [388, 56] on div "# Podes escrever código antes de um ciclo. hero . moveRight ( ) # Arromba o "Ba…" at bounding box center [460, 104] width 185 height 174
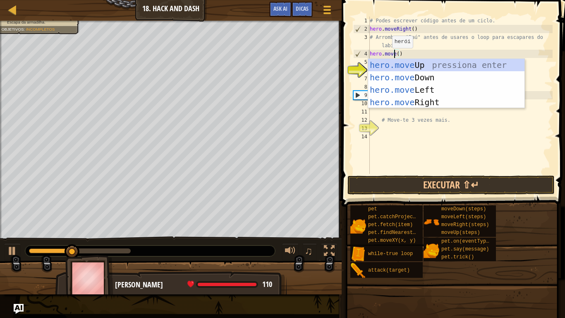
scroll to position [4, 2]
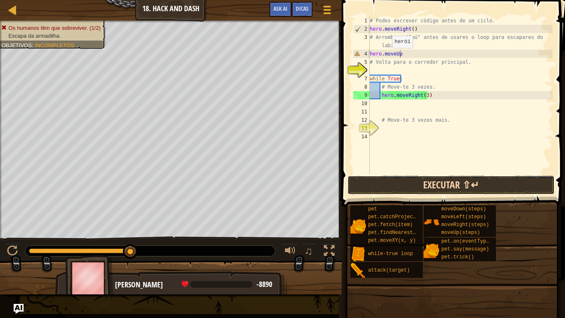
click at [393, 178] on button "Executar ⇧↵" at bounding box center [450, 184] width 207 height 19
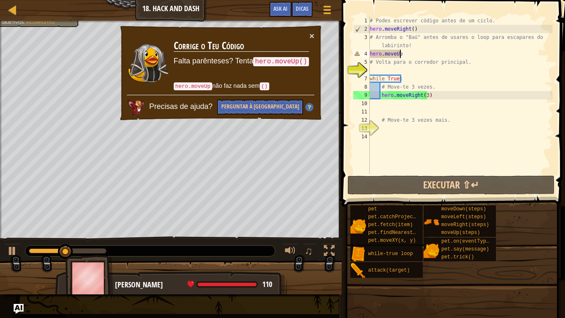
click at [408, 55] on div "# Podes escrever código antes de um ciclo. hero . moveRight ( ) # Arromba o "Ba…" at bounding box center [460, 104] width 185 height 174
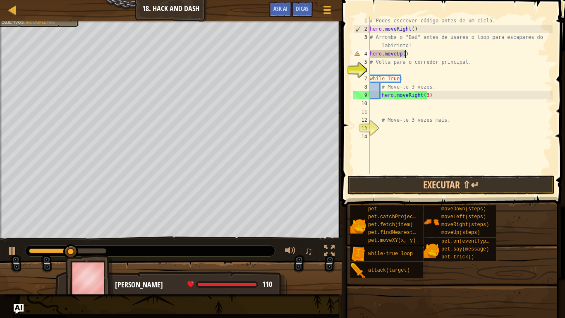
scroll to position [4, 2]
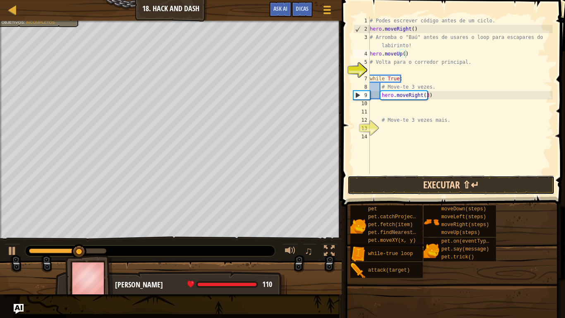
click at [381, 185] on button "Executar ⇧↵" at bounding box center [450, 184] width 207 height 19
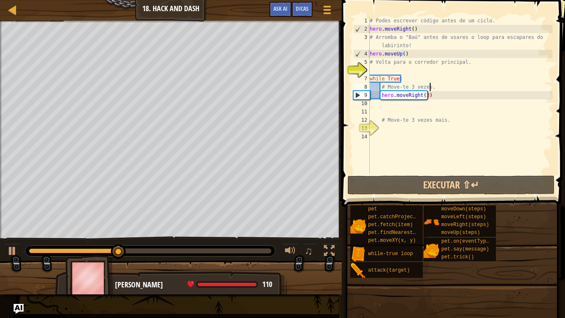
click at [435, 86] on div "# Podes escrever código antes de um ciclo. hero . moveRight ( ) # Arromba o "Ba…" at bounding box center [460, 104] width 185 height 174
type textarea "# Move-te 3 vezes."
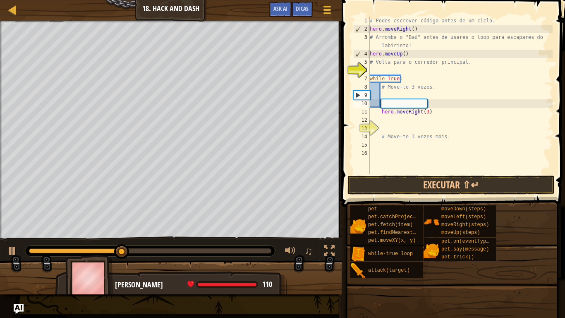
scroll to position [4, 0]
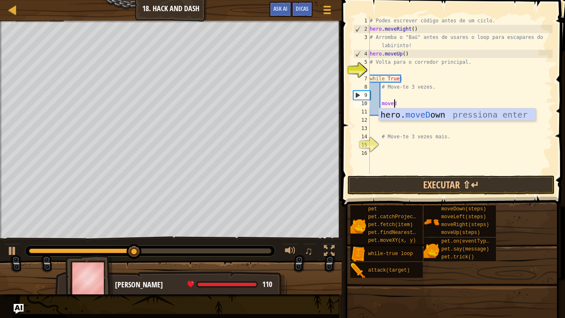
type textarea "movedo"
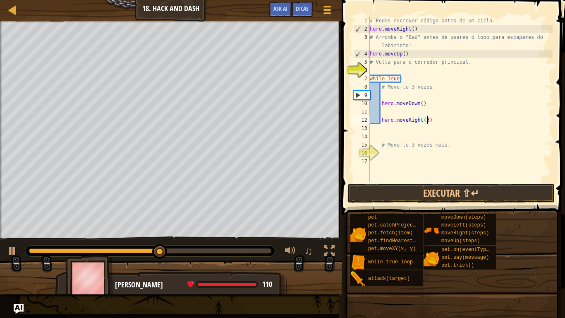
click at [434, 121] on div "# Podes escrever código antes de um ciclo. hero . moveRight ( ) # Arromba o "Ba…" at bounding box center [460, 108] width 185 height 182
type textarea "hero.moveRight(3)"
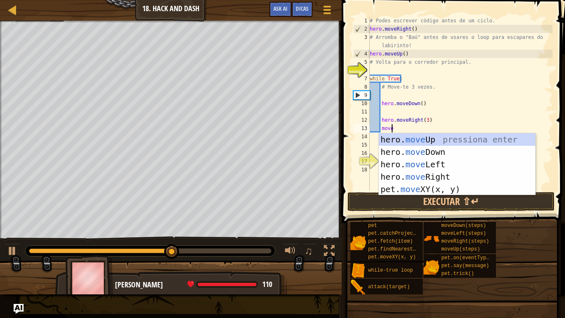
type textarea "movedo"
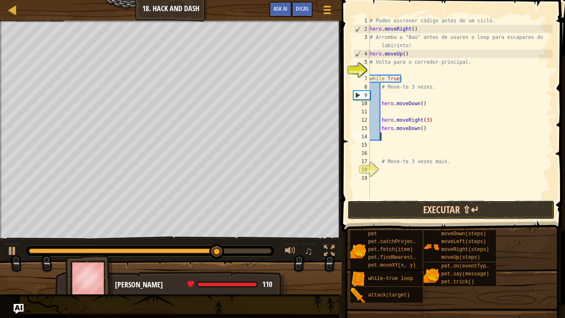
click at [445, 208] on button "Executar ⇧↵" at bounding box center [450, 209] width 207 height 19
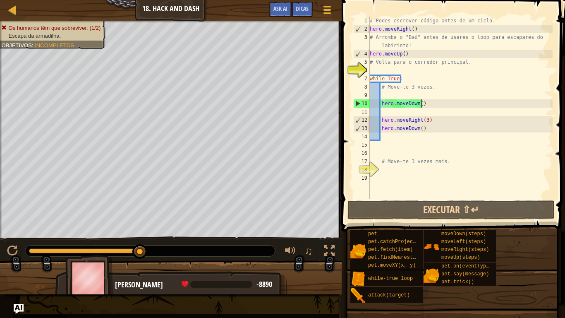
click at [426, 105] on div "# Podes escrever código antes de um ciclo. hero . moveRight ( ) # Arromba o "Ba…" at bounding box center [460, 116] width 185 height 199
type textarea "hero.moveDown()"
click at [416, 95] on div "# Podes escrever código antes de um ciclo. hero . moveRight ( ) # Arromba o "Ba…" at bounding box center [460, 116] width 185 height 199
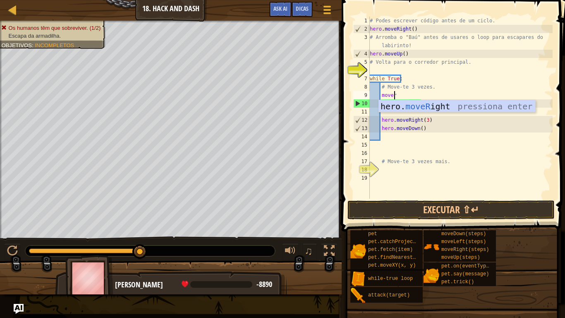
type textarea "moveri"
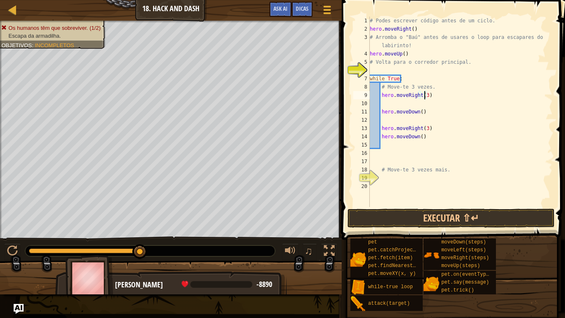
scroll to position [4, 4]
click at [398, 223] on button "Executar ⇧↵" at bounding box center [450, 217] width 207 height 19
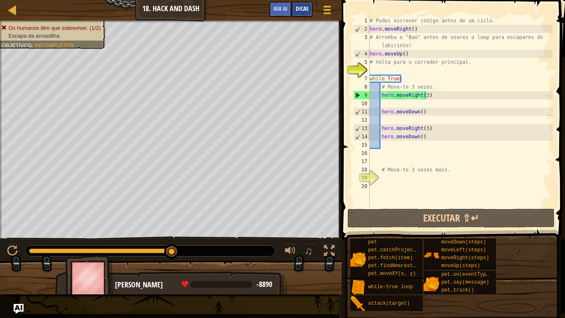
click at [300, 11] on span "Dicas" at bounding box center [302, 9] width 13 height 8
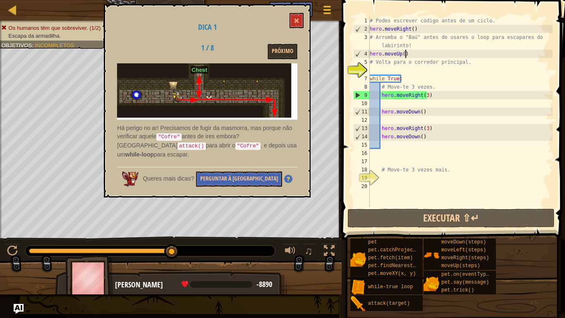
click at [407, 50] on div "# Podes escrever código antes de um ciclo. hero . moveRight ( ) # Arromba o "Ba…" at bounding box center [460, 120] width 185 height 207
type textarea "hero.moveUp()"
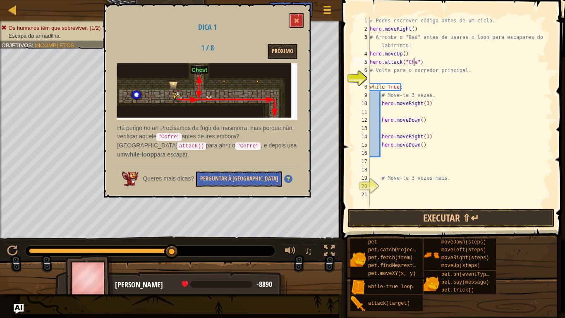
scroll to position [4, 4]
click at [385, 215] on button "Executar ⇧↵" at bounding box center [450, 217] width 207 height 19
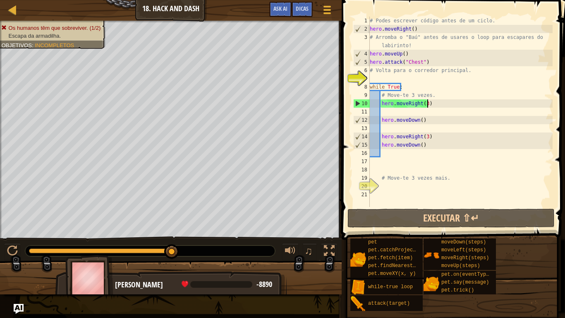
click at [429, 103] on div "# Podes escrever código antes de um ciclo. hero . moveRight ( ) # Arromba o "Ba…" at bounding box center [460, 120] width 185 height 207
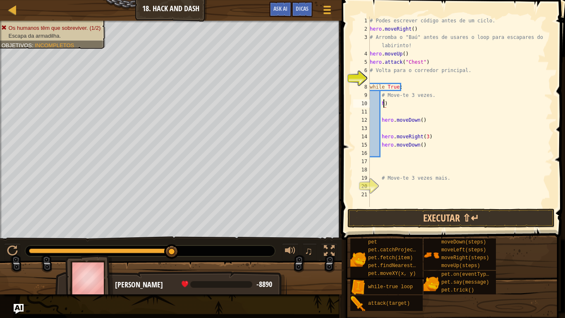
type textarea ")"
click at [479, 216] on button "Executar ⇧↵" at bounding box center [450, 217] width 207 height 19
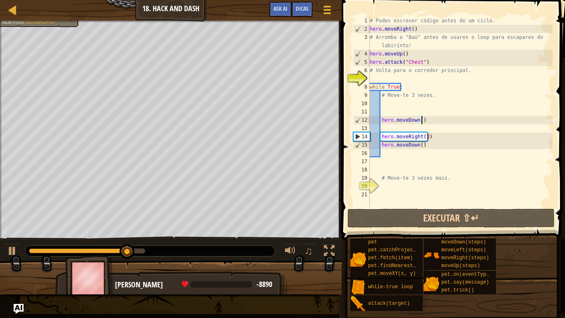
click at [431, 123] on div "# Podes escrever código antes de um ciclo. hero . moveRight ( ) # Arromba o "Ba…" at bounding box center [460, 120] width 185 height 207
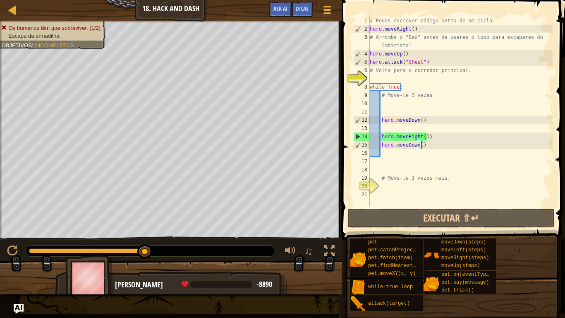
click at [430, 141] on div "# Podes escrever código antes de um ciclo. hero . moveRight ( ) # Arromba o "Ba…" at bounding box center [460, 120] width 185 height 207
click at [429, 137] on div "# Podes escrever código antes de um ciclo. hero . moveRight ( ) # Arromba o "Ba…" at bounding box center [460, 120] width 185 height 207
click at [427, 121] on div "# Podes escrever código antes de um ciclo. hero . moveRight ( ) # Arromba o "Ba…" at bounding box center [460, 120] width 185 height 207
type textarea "hero.moveDown()"
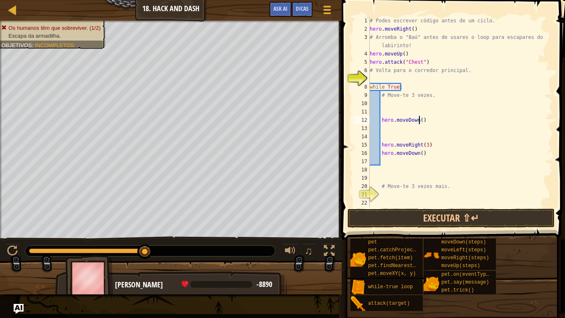
scroll to position [4, 4]
type textarea "hero.moveDown(2)"
click at [383, 210] on button "Executar ⇧↵" at bounding box center [450, 217] width 207 height 19
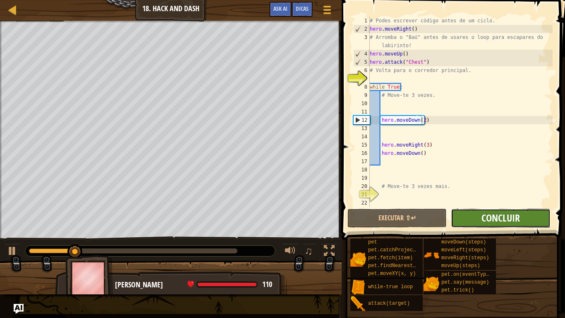
click at [502, 219] on span "Concluir" at bounding box center [501, 217] width 38 height 13
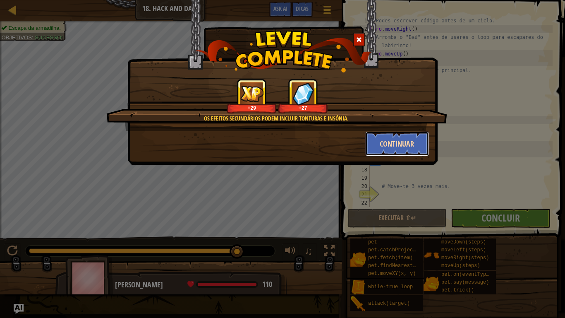
click at [383, 133] on button "Continuar" at bounding box center [397, 143] width 64 height 25
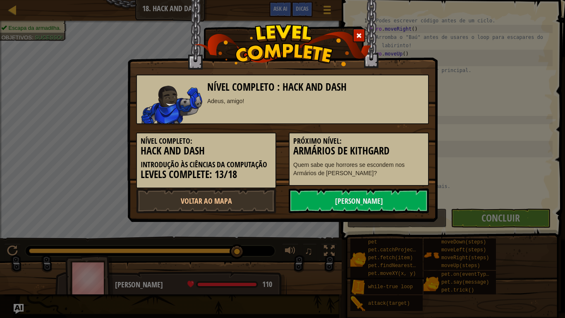
click at [379, 146] on h3 "Armários de Kithgard" at bounding box center [358, 150] width 131 height 11
click at [305, 199] on link "Próximo Nível" at bounding box center [359, 200] width 140 height 25
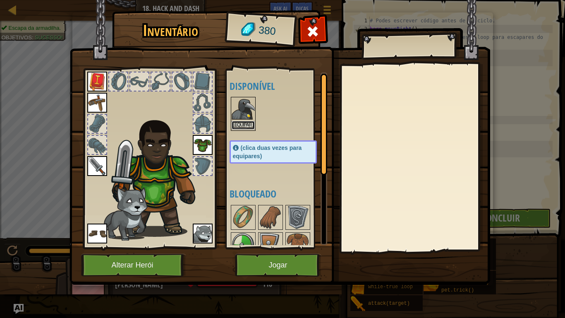
click at [240, 122] on button "Equipar" at bounding box center [243, 125] width 23 height 9
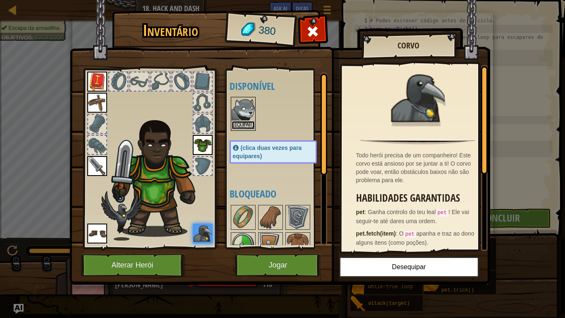
click at [243, 125] on button "Equipar" at bounding box center [243, 125] width 23 height 9
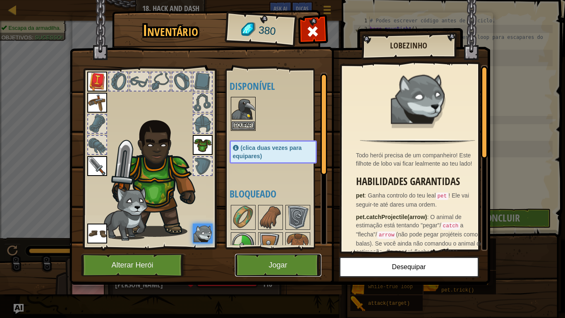
click at [295, 267] on button "Jogar" at bounding box center [278, 265] width 86 height 23
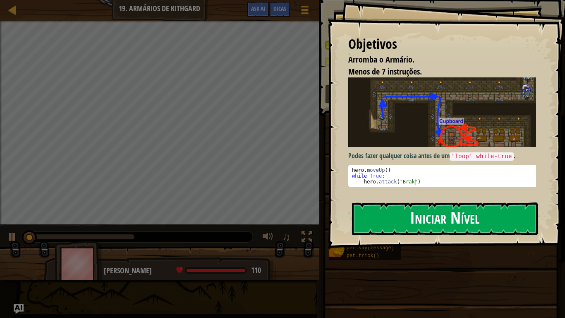
click at [455, 216] on button "Iniciar Nível" at bounding box center [445, 218] width 186 height 33
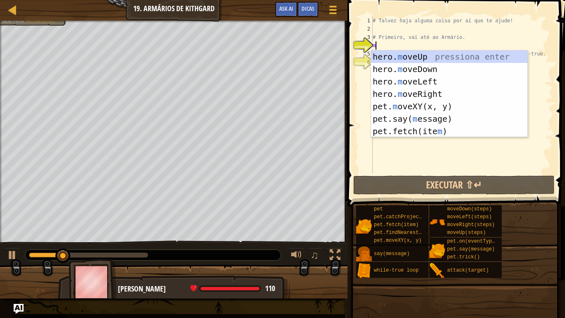
scroll to position [4, 0]
type textarea "mo"
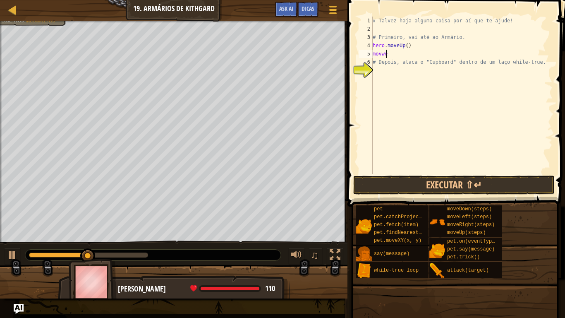
scroll to position [4, 0]
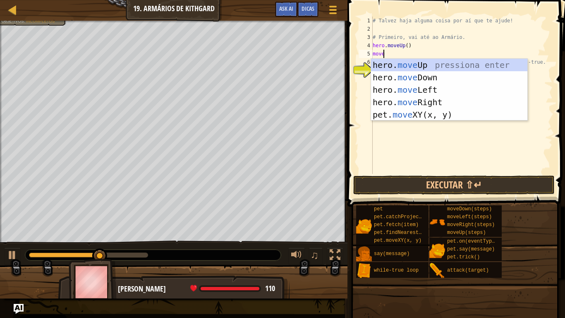
type textarea "moveri"
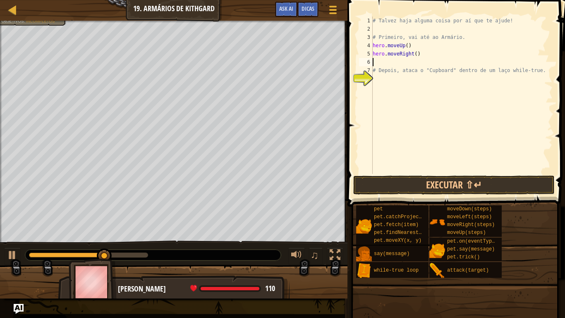
scroll to position [4, 0]
type textarea "hero.moveRight(3)"
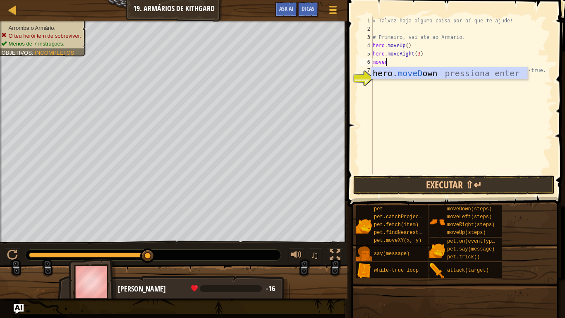
scroll to position [4, 1]
type textarea "movedo"
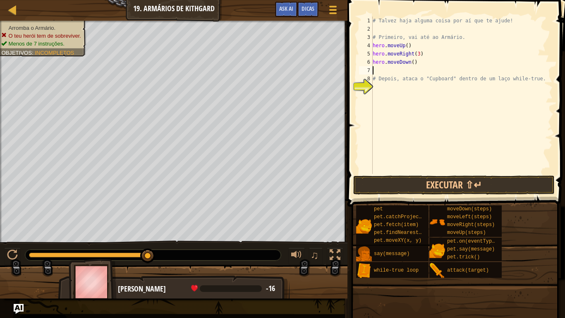
scroll to position [4, 0]
click at [409, 185] on button "Executar ⇧↵" at bounding box center [453, 184] width 201 height 19
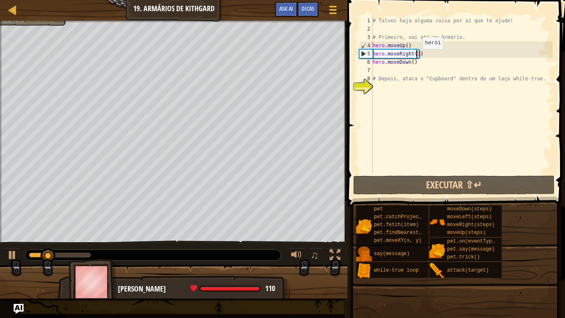
click at [415, 58] on div "# Talvez haja alguma coisa por aí que te ajude! # Primeiro, vai até ao Armário.…" at bounding box center [462, 104] width 182 height 174
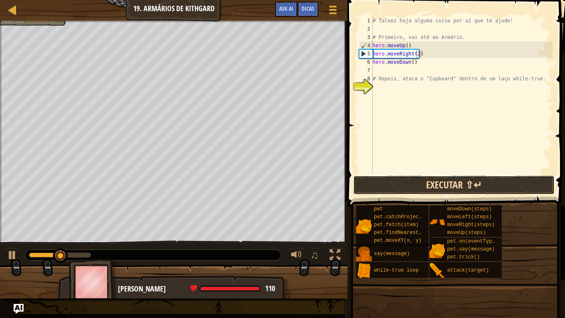
click at [402, 179] on button "Executar ⇧↵" at bounding box center [453, 184] width 201 height 19
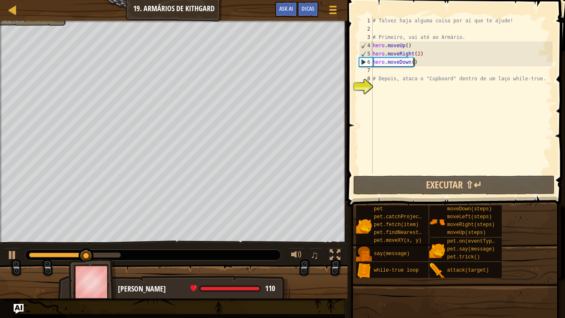
click at [417, 65] on div "# Talvez haja alguma coisa por aí que te ajude! # Primeiro, vai até ao Armário.…" at bounding box center [462, 104] width 182 height 174
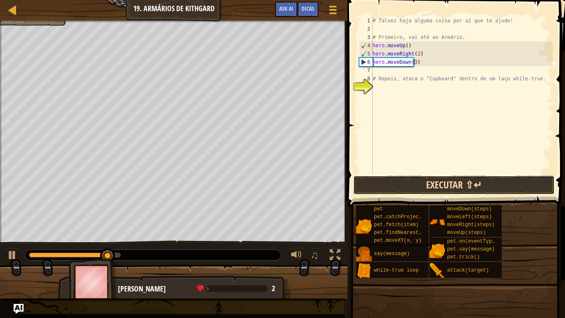
click at [415, 185] on button "Executar ⇧↵" at bounding box center [453, 184] width 201 height 19
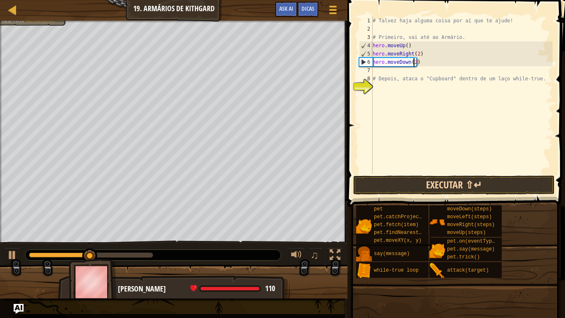
type textarea "hero.moveDown(2)"
click at [403, 193] on button "Executar ⇧↵" at bounding box center [453, 184] width 201 height 19
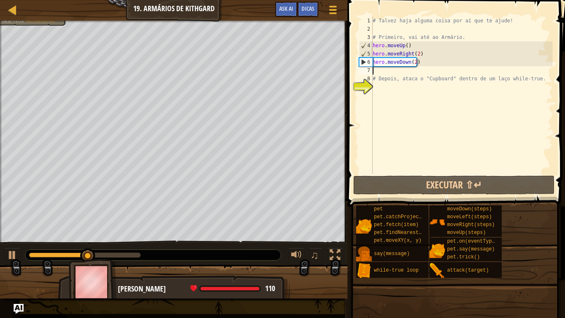
click at [419, 69] on div "# Talvez haja alguma coisa por aí que te ajude! # Primeiro, vai até ao Armário.…" at bounding box center [462, 104] width 182 height 174
type textarea "# Depois, ataca o "Cupboard" dentro de um laço while-true."
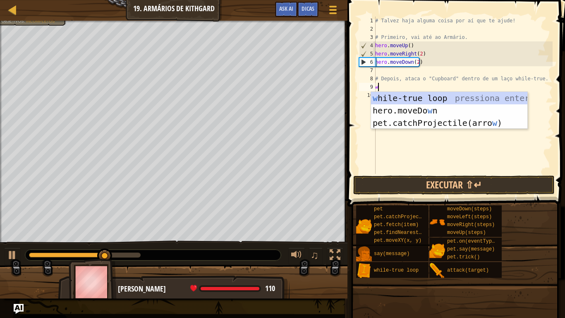
type textarea "wh"
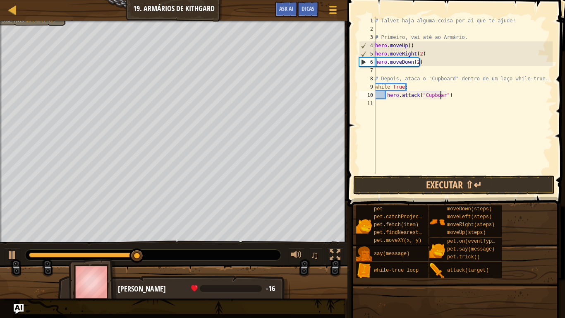
scroll to position [4, 6]
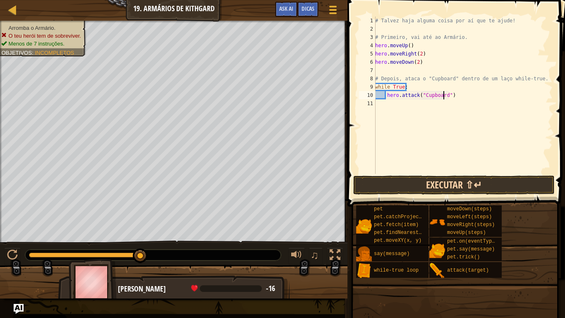
type textarea "hero.attack("Cupboard")"
click at [422, 186] on button "Executar ⇧↵" at bounding box center [453, 184] width 201 height 19
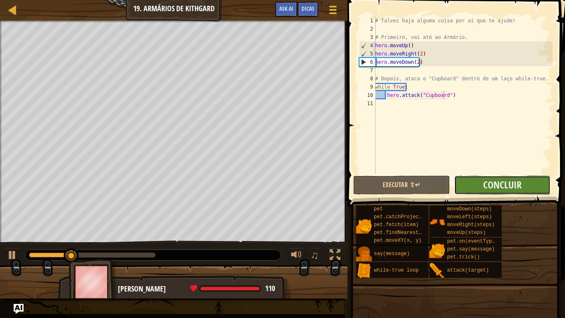
click at [478, 185] on button "Concluir" at bounding box center [502, 184] width 96 height 19
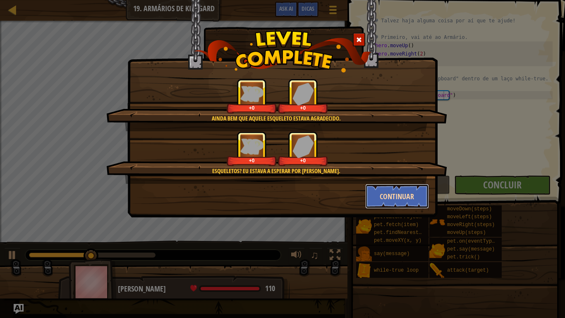
click at [417, 196] on button "Continuar" at bounding box center [397, 196] width 64 height 25
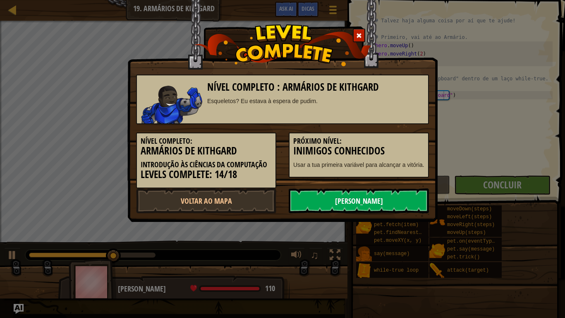
click at [371, 205] on link "Próximo Nível" at bounding box center [359, 200] width 140 height 25
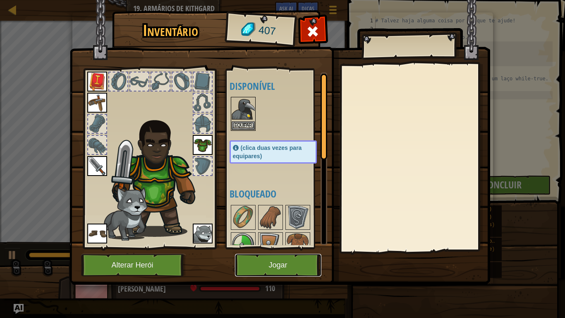
click at [256, 257] on button "Jogar" at bounding box center [278, 265] width 86 height 23
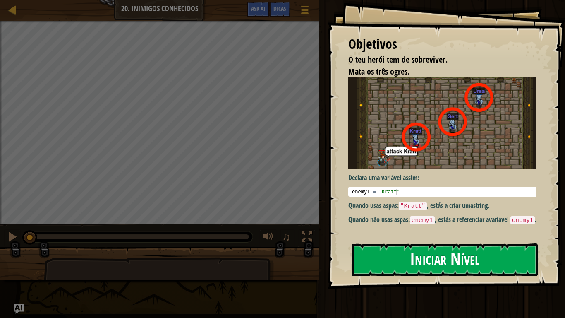
click at [432, 263] on button "Iniciar Nível" at bounding box center [445, 259] width 186 height 33
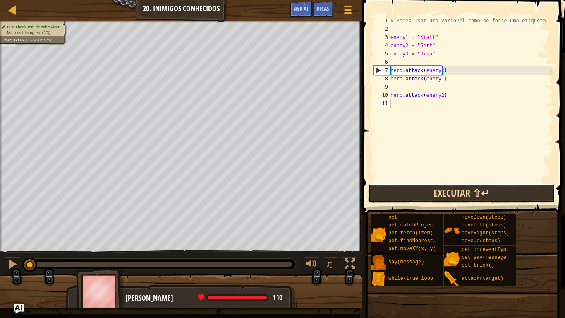
click at [405, 193] on button "Executar ⇧↵" at bounding box center [461, 193] width 187 height 19
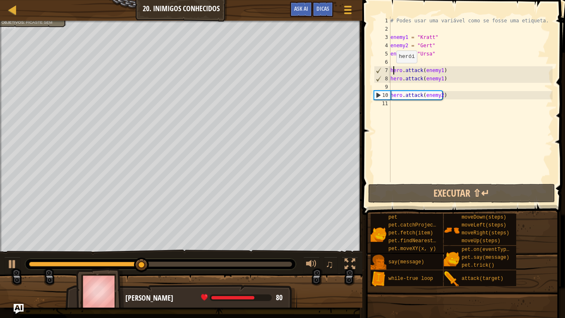
click at [392, 71] on div "# Podes usar uma variável como se fosse uma etiqueta. enemy1 = "Kratt" enemy2 =…" at bounding box center [471, 108] width 164 height 182
type textarea "hero.attack(enemy1)"
drag, startPoint x: 551, startPoint y: 2, endPoint x: 565, endPoint y: 0, distance: 14.2
click at [555, 0] on span at bounding box center [464, 95] width 209 height 239
click at [398, 87] on div "# Podes usar uma variável como se fosse uma etiqueta. enemy1 = "Kratt" enemy2 =…" at bounding box center [471, 108] width 164 height 182
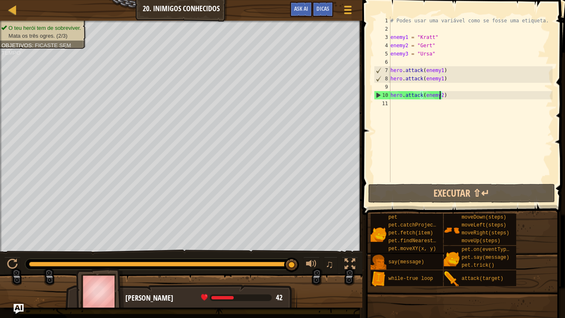
click at [440, 96] on div "# Podes usar uma variável como se fosse uma etiqueta. enemy1 = "Kratt" enemy2 =…" at bounding box center [471, 108] width 164 height 182
type textarea "hero.attack(enemy2)"
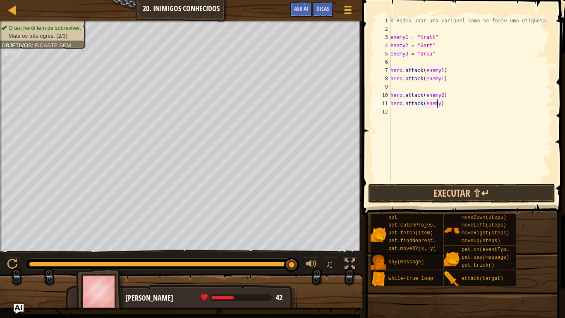
scroll to position [4, 4]
type textarea "hero.attack(enemy2)"
type textarea "hero.attack(enemy3)"
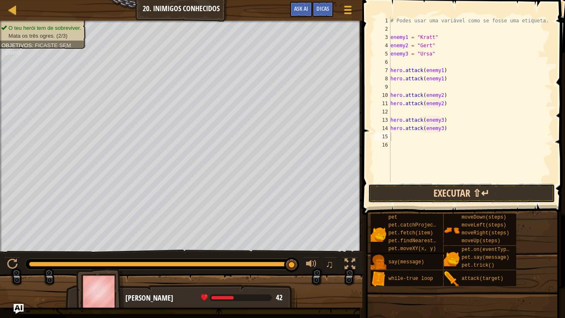
click at [447, 197] on button "Executar ⇧↵" at bounding box center [461, 193] width 187 height 19
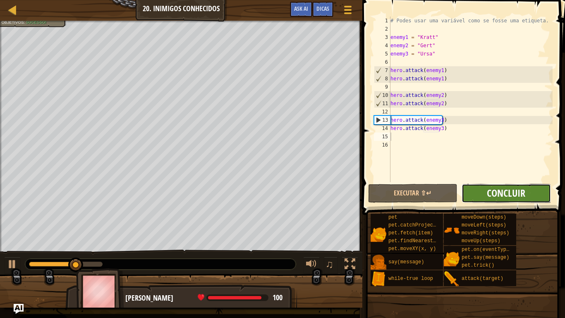
click at [521, 192] on span "Concluir" at bounding box center [506, 192] width 38 height 13
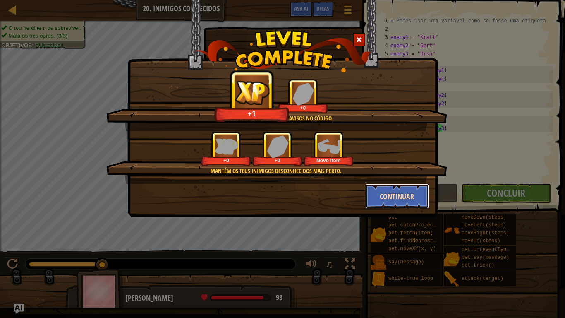
click at [386, 196] on button "Continuar" at bounding box center [397, 196] width 64 height 25
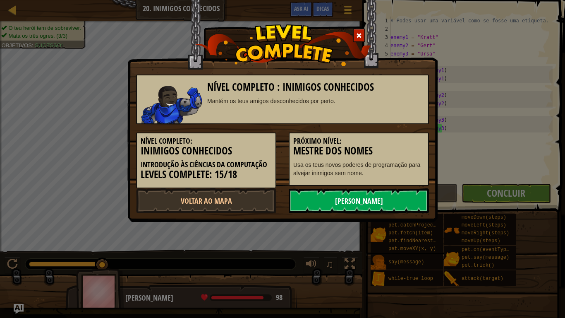
click at [388, 195] on link "Próximo Nível" at bounding box center [359, 200] width 140 height 25
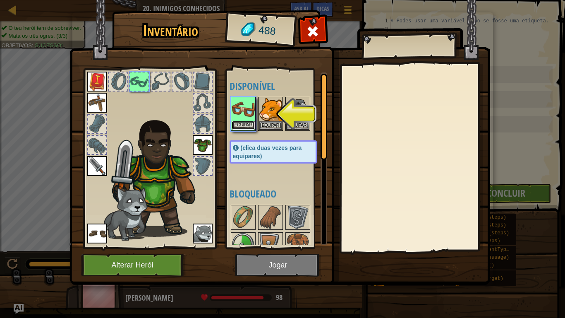
click at [248, 125] on button "Equipar" at bounding box center [243, 125] width 23 height 9
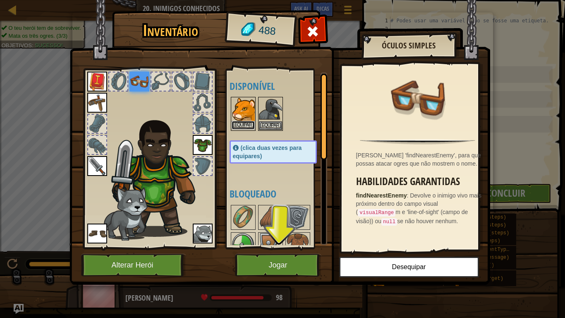
click at [245, 125] on button "Equipar" at bounding box center [243, 125] width 23 height 9
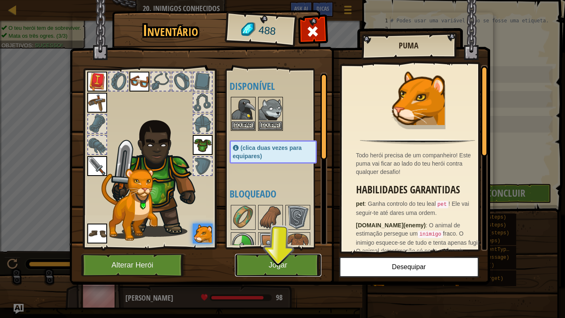
click at [277, 258] on button "Jogar" at bounding box center [278, 265] width 86 height 23
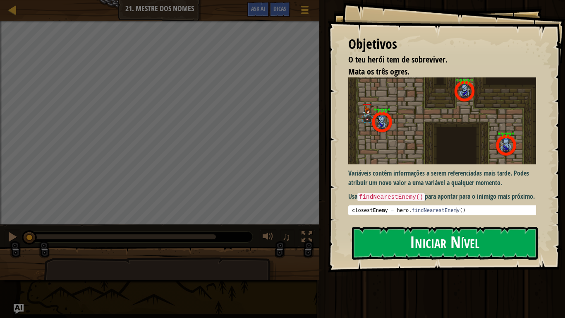
click at [404, 240] on button "Iniciar Nível" at bounding box center [445, 243] width 186 height 33
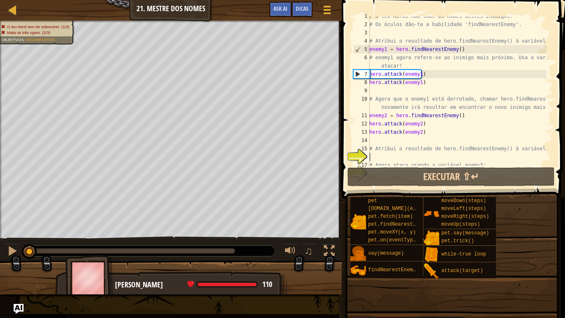
scroll to position [17, 0]
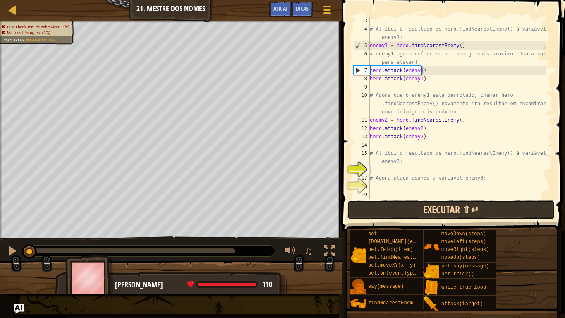
click at [406, 205] on button "Executar ⇧↵" at bounding box center [450, 209] width 207 height 19
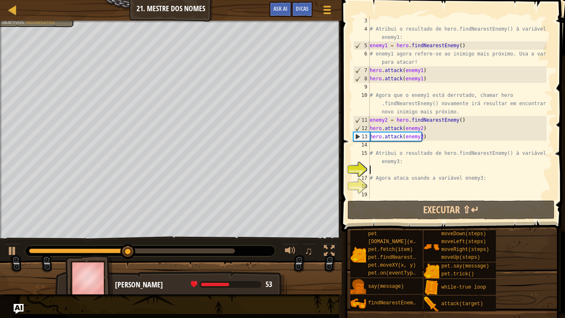
click at [403, 167] on div "# Atribui o resultado de hero.findNearestEnemy() à variável enemy1: enemy1 = he…" at bounding box center [457, 116] width 178 height 199
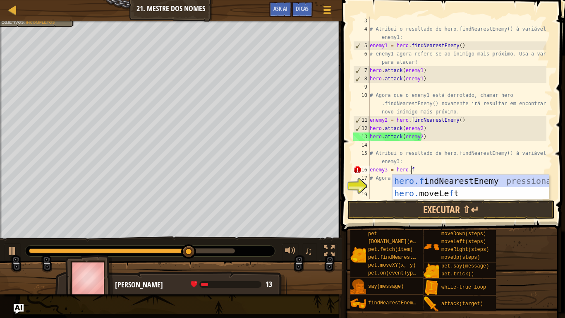
scroll to position [4, 3]
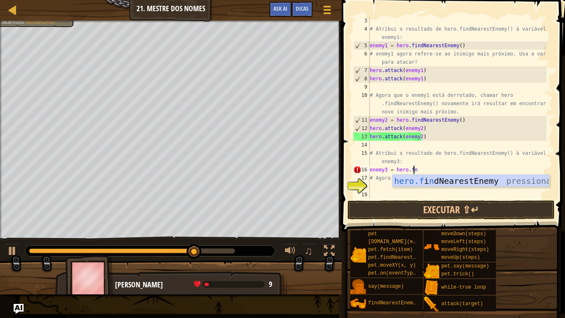
type textarea "enemy3 = hero.findNearestEnemy()"
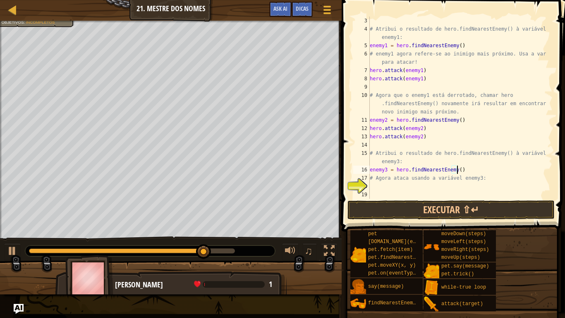
scroll to position [4, 0]
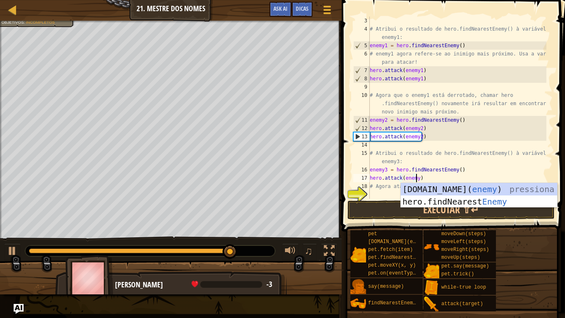
type textarea "hero.attack(enemy3)"
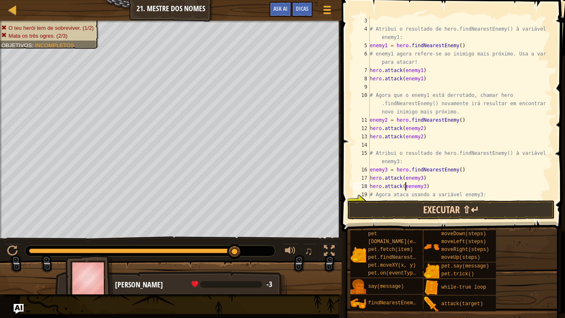
scroll to position [4, 4]
type textarea "hero.attack(enemy3)"
click at [383, 210] on button "Executar ⇧↵" at bounding box center [450, 209] width 207 height 19
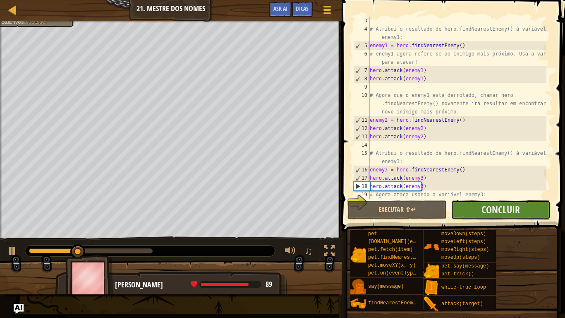
click at [488, 202] on button "Concluir" at bounding box center [500, 209] width 99 height 19
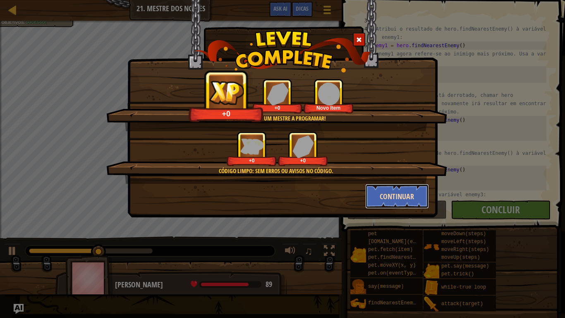
click at [401, 203] on button "Continuar" at bounding box center [397, 196] width 64 height 25
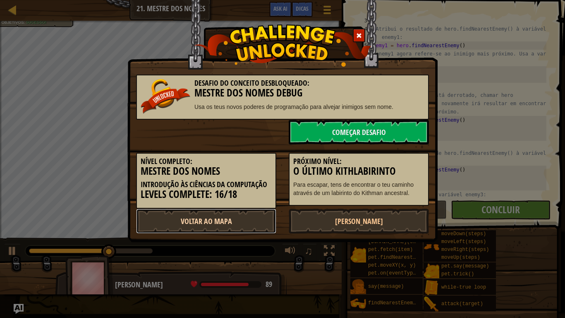
click at [230, 216] on link "Voltar ao Mapa" at bounding box center [206, 220] width 140 height 25
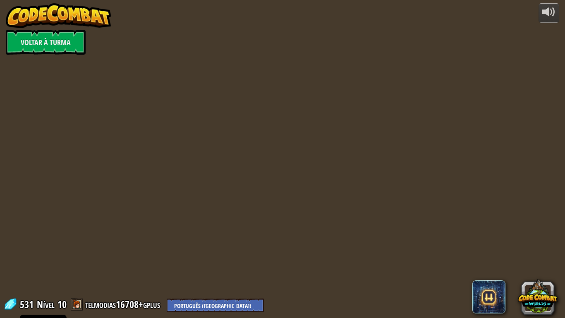
select select "pt-PT"
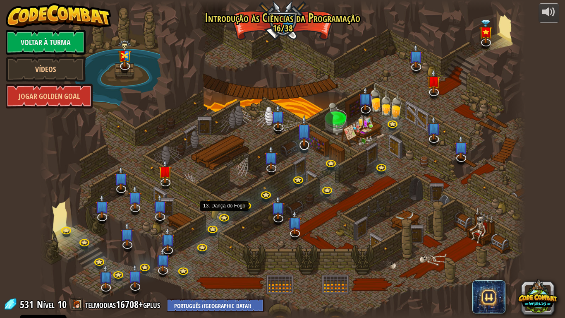
select select "pt-PT"
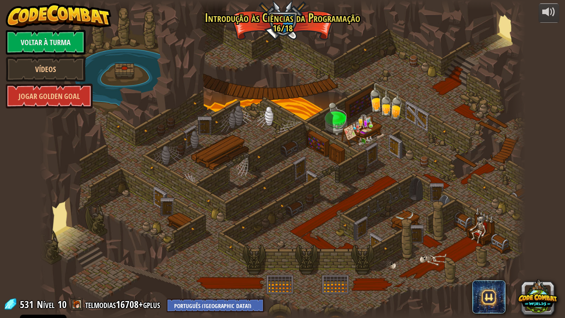
select select "pt-PT"
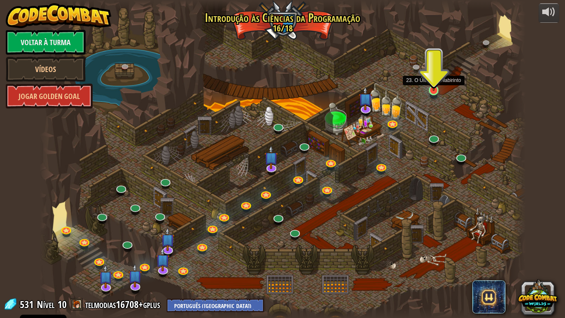
click at [434, 86] on img at bounding box center [434, 77] width 12 height 28
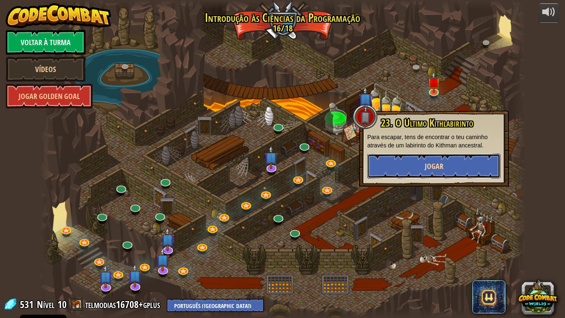
click at [415, 171] on button "Jogar" at bounding box center [433, 165] width 133 height 25
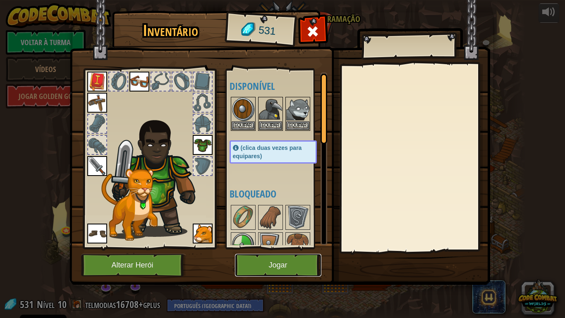
click at [256, 260] on button "Jogar" at bounding box center [278, 265] width 86 height 23
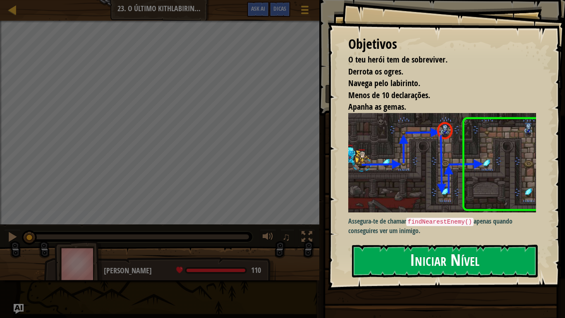
click at [427, 263] on button "Iniciar Nível" at bounding box center [445, 260] width 186 height 33
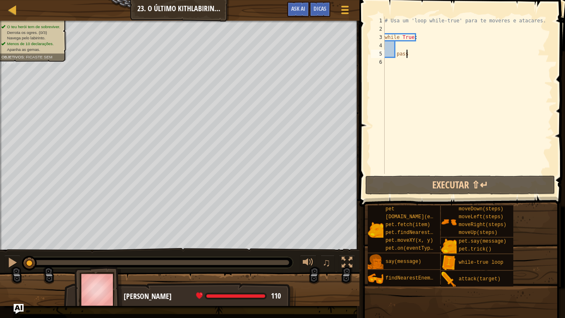
click at [406, 46] on div "# Usa um 'loop while-true' para te moveres e atacares. while True : pass" at bounding box center [468, 104] width 170 height 174
click at [320, 5] on div "Dicas" at bounding box center [319, 9] width 21 height 15
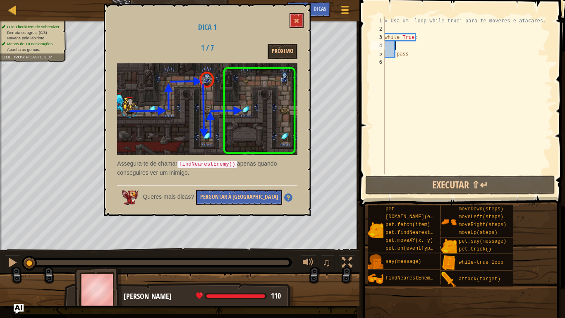
click at [402, 48] on div "# Usa um 'loop while-true' para te moveres e atacares. while True : pass" at bounding box center [468, 104] width 170 height 174
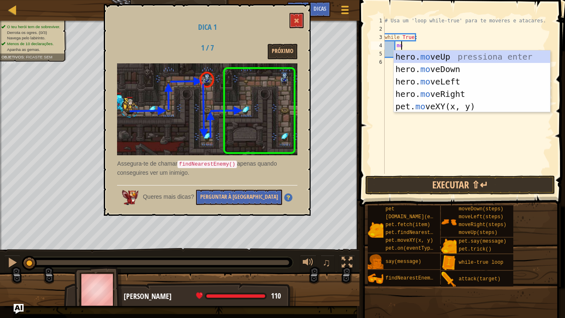
scroll to position [4, 1]
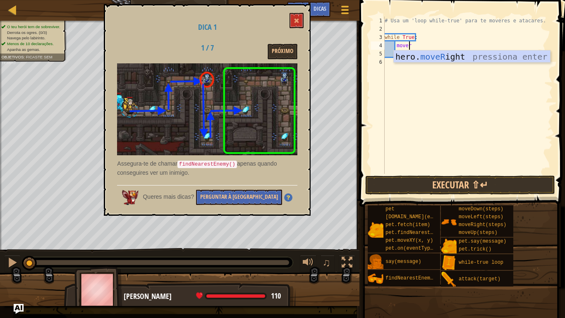
type textarea "mover"
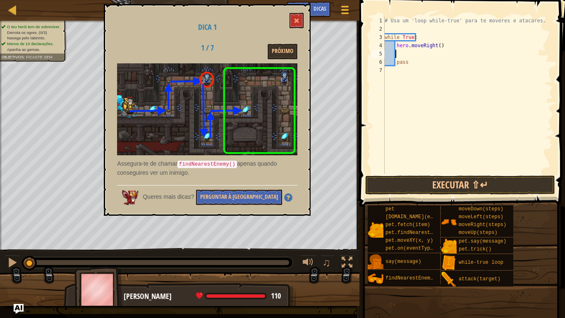
scroll to position [4, 0]
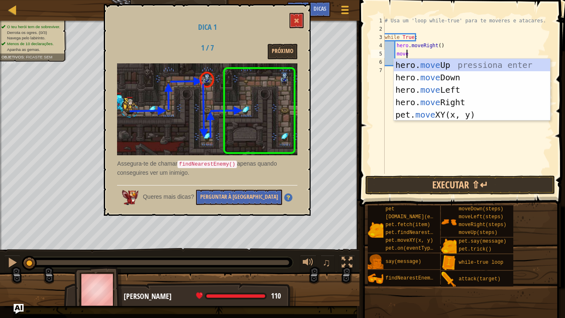
type textarea "moveu"
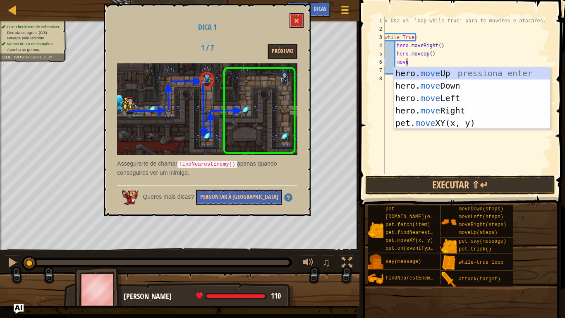
scroll to position [4, 1]
type textarea "mover"
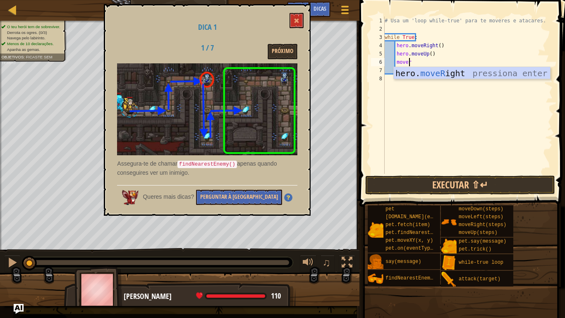
scroll to position [4, 0]
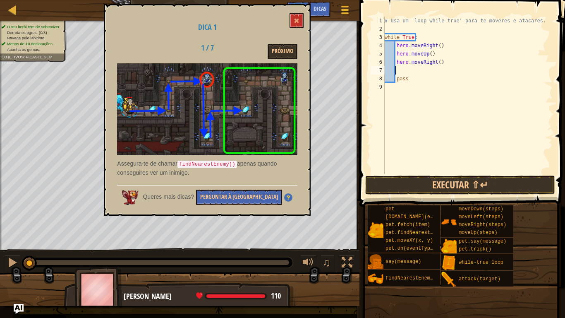
type textarea "e"
type textarea "f"
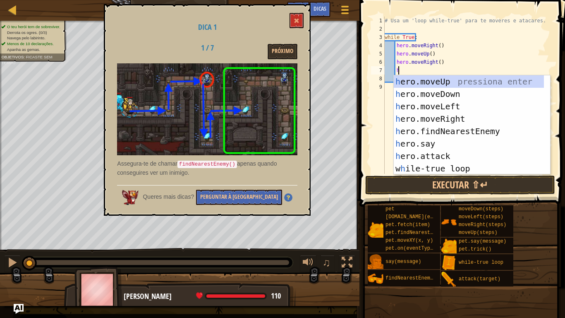
type textarea "he"
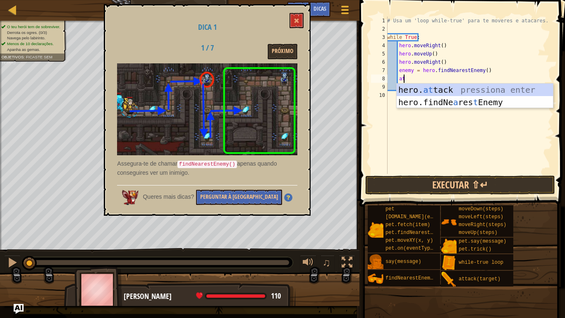
scroll to position [4, 1]
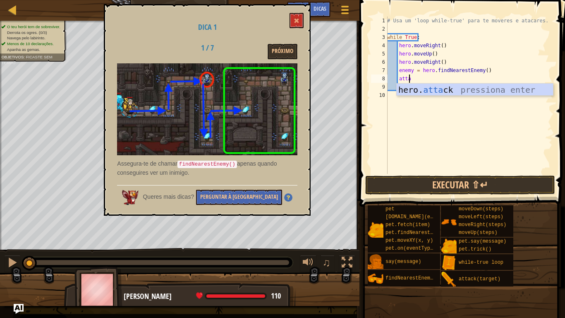
type textarea "hero.attack(enemy)"
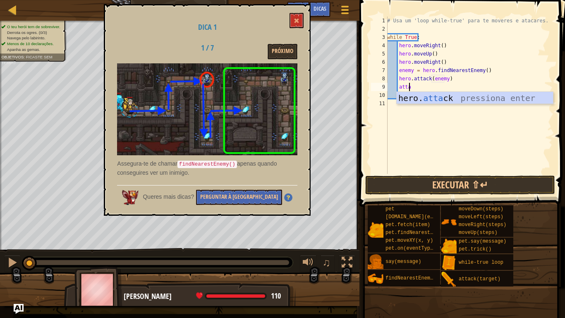
type textarea "hero.attack(enemy)"
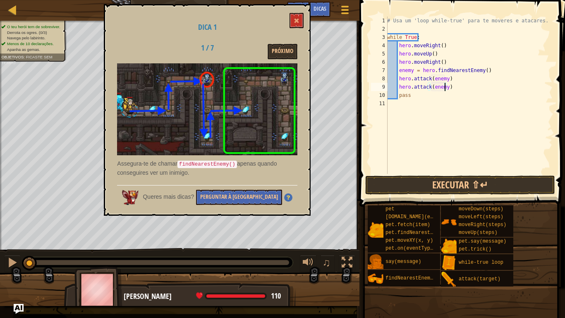
scroll to position [4, 0]
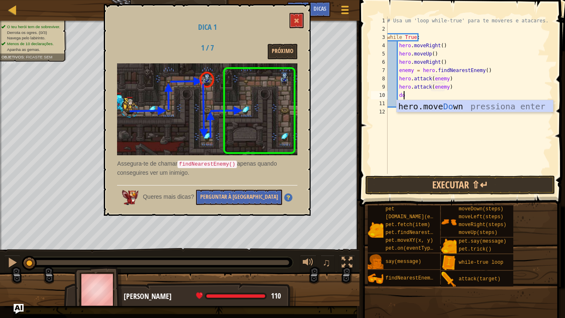
type textarea "down"
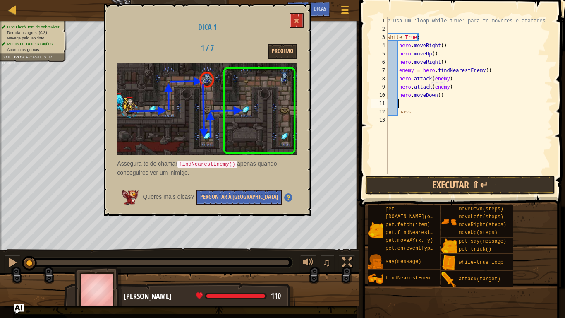
type textarea "m"
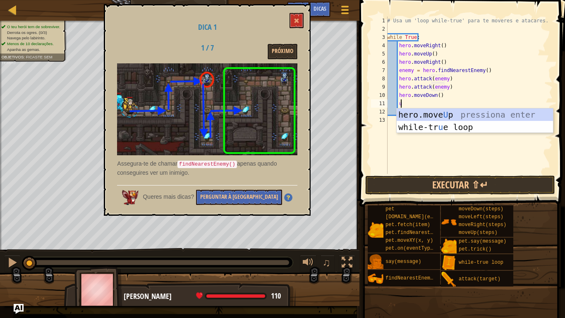
type textarea "up"
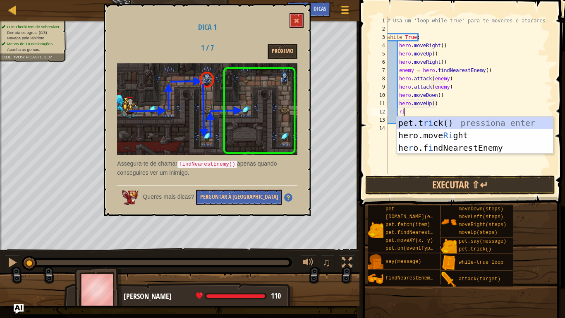
type textarea "rig"
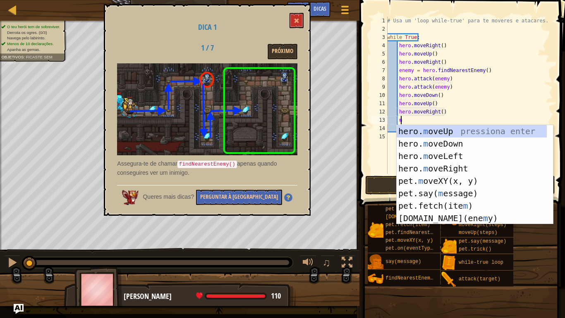
type textarea "mo"
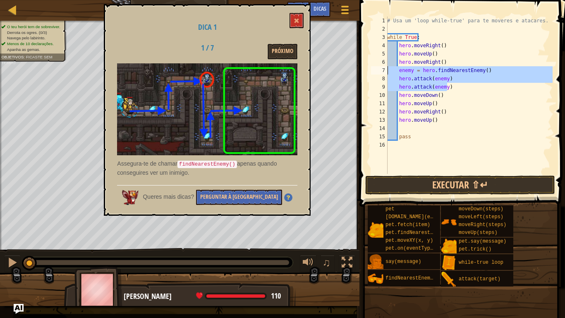
drag, startPoint x: 455, startPoint y: 86, endPoint x: 374, endPoint y: 70, distance: 82.7
click at [374, 70] on div "1 2 3 4 5 6 7 8 9 10 11 12 13 14 15 16 # Usa um 'loop while-true' para te mover…" at bounding box center [460, 95] width 183 height 157
type textarea "enemy = hero.findNearestEnemy() hero.attack(enemy)"
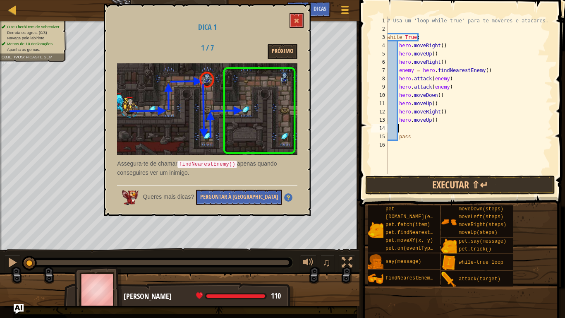
click at [422, 128] on div "# Usa um 'loop while-true' para te moveres e atacares. while True : hero . move…" at bounding box center [469, 104] width 167 height 174
paste textarea "hero.attack(enemy)"
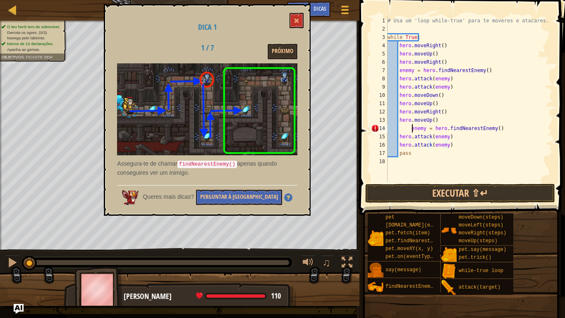
click at [413, 129] on div "# Usa um 'loop while-true' para te moveres e atacares. while True : hero . move…" at bounding box center [469, 108] width 167 height 182
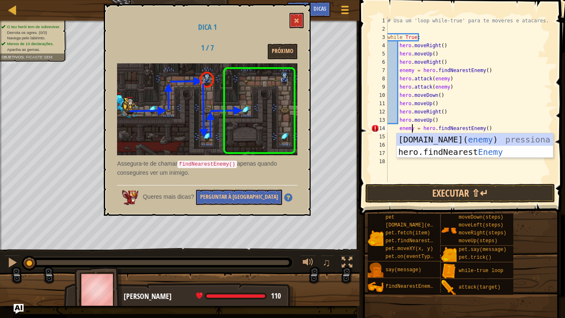
scroll to position [4, 2]
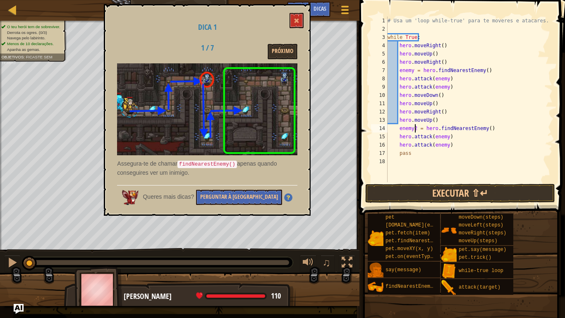
click at [443, 136] on div "# Usa um 'loop while-true' para te moveres e atacares. while True : hero . move…" at bounding box center [469, 108] width 167 height 182
type textarea "hero.attack(enemy2)"
click at [460, 142] on div "# Usa um 'loop while-true' para te moveres e atacares. while True : hero . move…" at bounding box center [469, 108] width 167 height 182
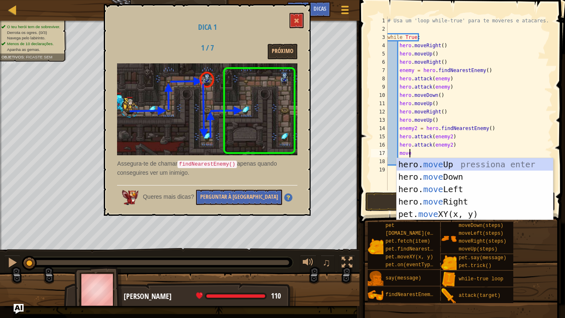
type textarea "movedo"
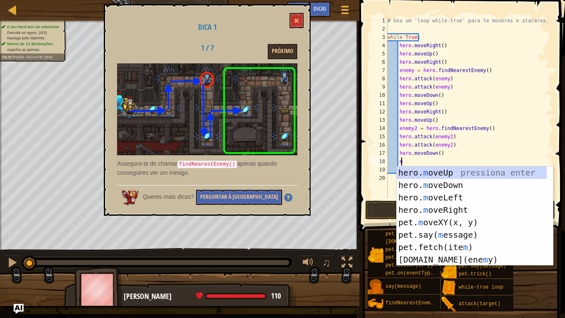
type textarea "move"
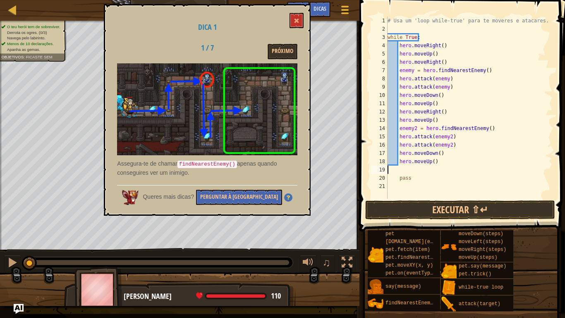
scroll to position [4, 0]
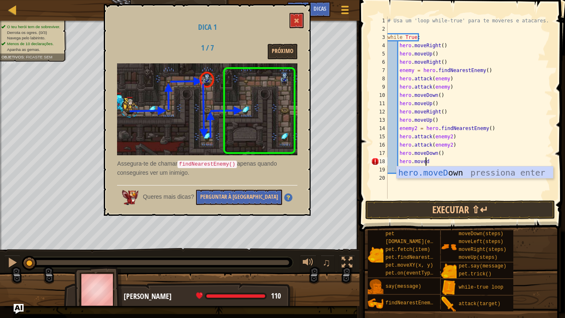
type textarea "hero.moved"
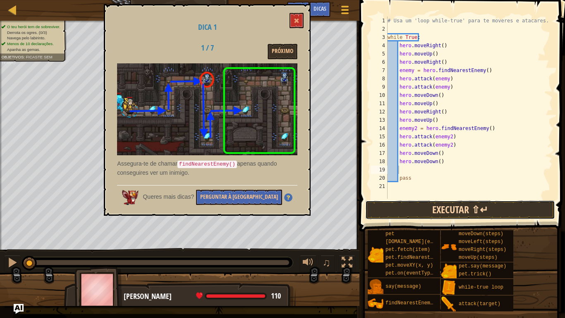
click at [426, 208] on button "Executar ⇧↵" at bounding box center [460, 209] width 190 height 19
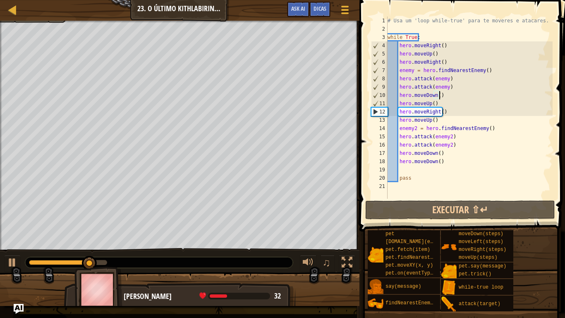
click at [444, 96] on div "# Usa um 'loop while-true' para te moveres e atacares. while True : hero . move…" at bounding box center [469, 116] width 167 height 199
type textarea "hero.moveDown()"
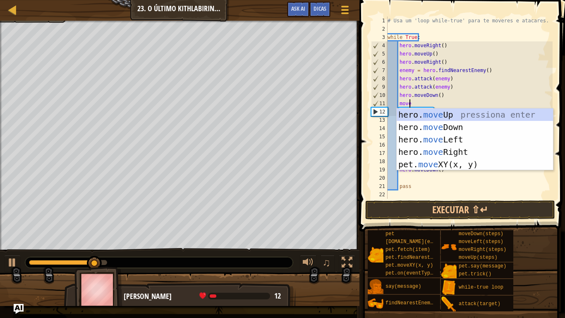
type textarea "movedo"
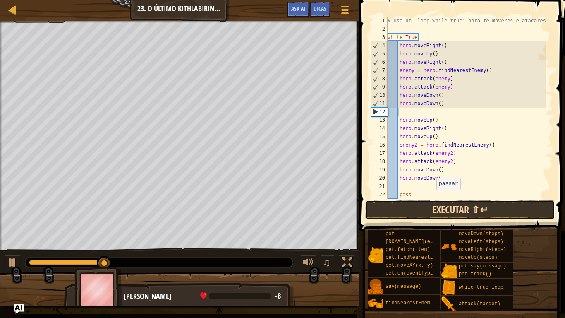
click at [427, 209] on button "Executar ⇧↵" at bounding box center [460, 209] width 190 height 19
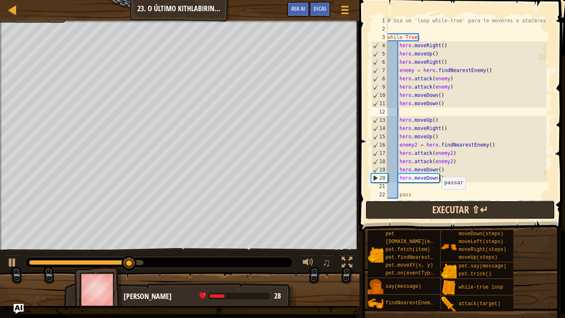
click at [425, 207] on button "Executar ⇧↵" at bounding box center [460, 209] width 190 height 19
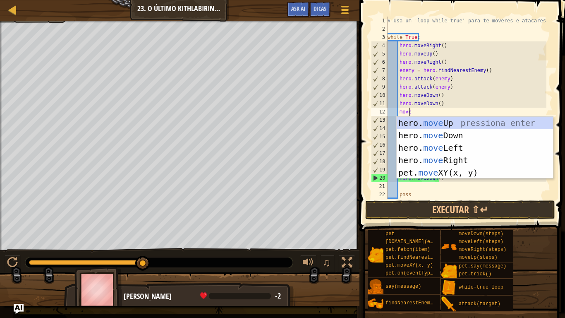
type textarea "moveri"
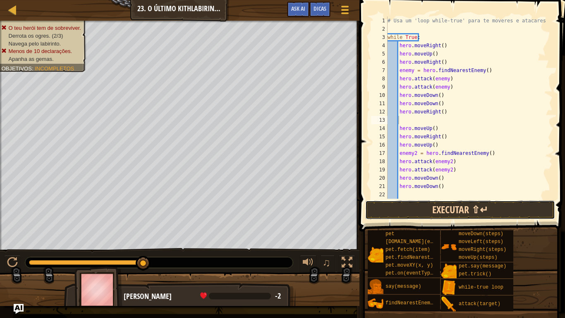
click at [420, 211] on button "Executar ⇧↵" at bounding box center [460, 209] width 190 height 19
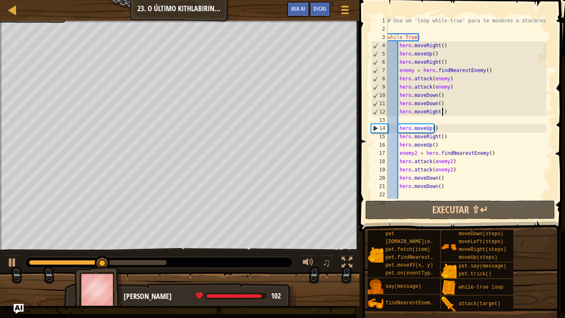
click at [449, 111] on div "# Usa um 'loop while-true' para te moveres e atacares. while True : hero . move…" at bounding box center [466, 116] width 161 height 199
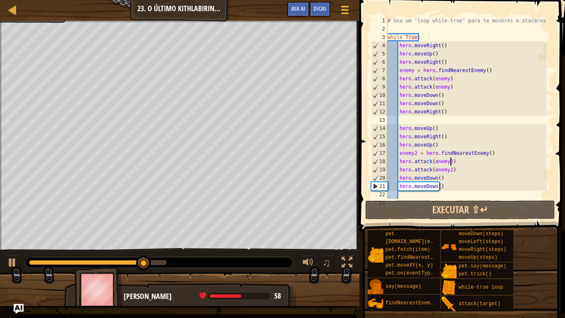
click at [472, 165] on div "# Usa um 'loop while-true' para te moveres e atacares. while True : hero . move…" at bounding box center [466, 116] width 161 height 199
type textarea "hero.attack(enemy2)"
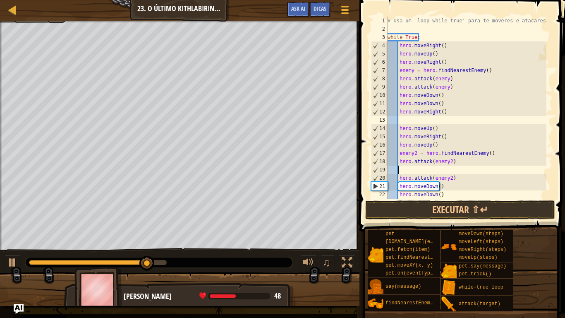
type textarea "m"
click at [465, 164] on div "# Usa um 'loop while-true' para te moveres e atacares. while True : hero . move…" at bounding box center [466, 116] width 161 height 199
type textarea "hero.attack(enemy2)"
click at [463, 177] on div "# Usa um 'loop while-true' para te moveres e atacares. while True : hero . move…" at bounding box center [466, 116] width 161 height 199
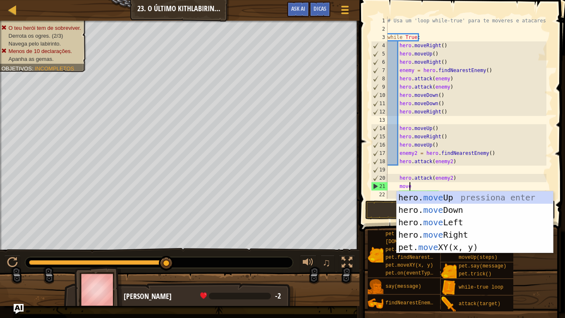
type textarea "moveri"
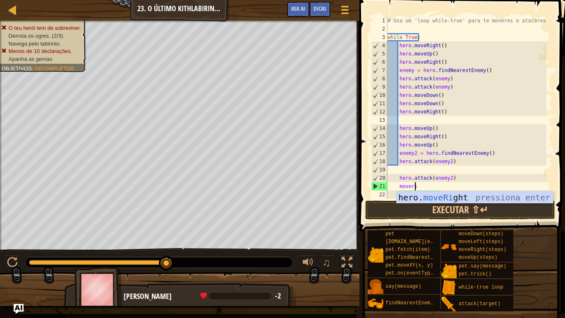
scroll to position [4, 2]
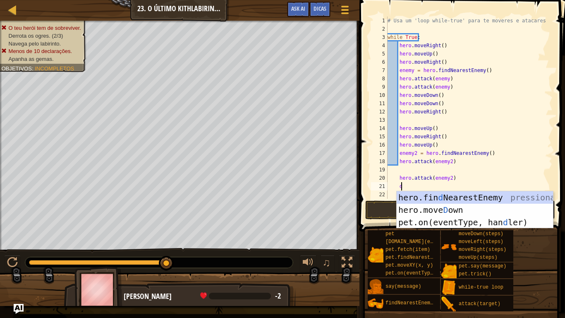
type textarea "dow"
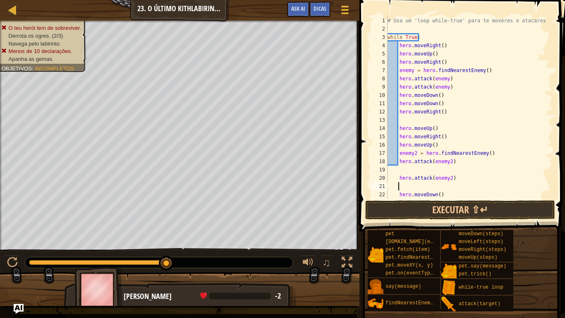
scroll to position [4, 1]
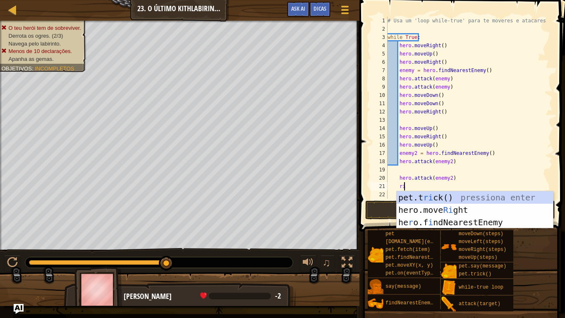
type textarea "righ"
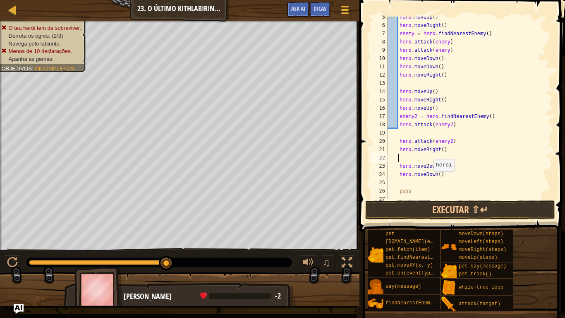
scroll to position [41, 0]
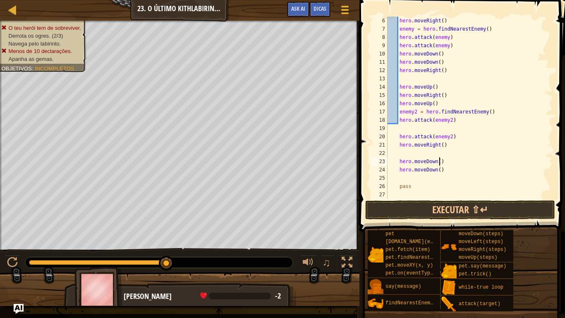
click at [481, 161] on div "hero . moveRight ( ) enemy = hero . findNearestEnemy ( ) hero . attack ( enemy …" at bounding box center [466, 116] width 161 height 199
type textarea "hero.moveDown()"
click at [412, 211] on button "Executar ⇧↵" at bounding box center [460, 209] width 190 height 19
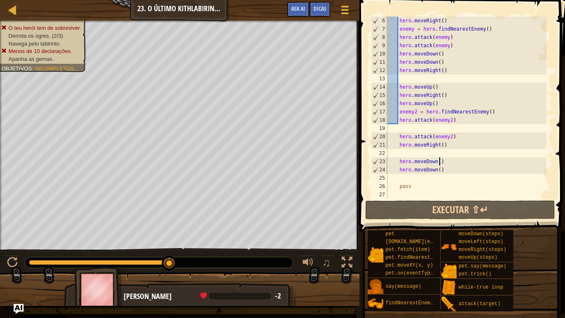
click at [443, 170] on div "hero . moveRight ( ) enemy = hero . findNearestEnemy ( ) hero . attack ( enemy …" at bounding box center [466, 116] width 161 height 199
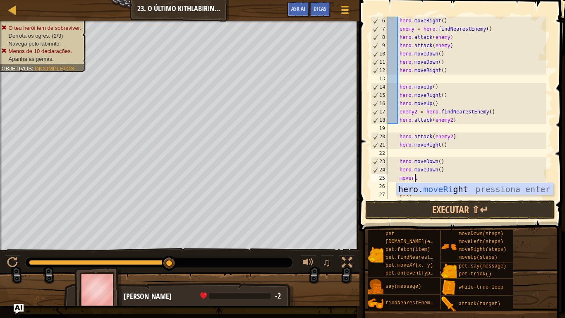
type textarea "moveri"
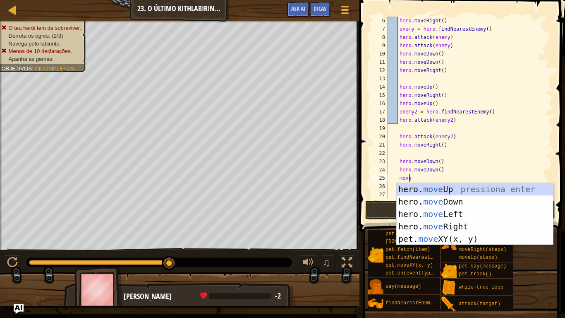
type textarea "moveu"
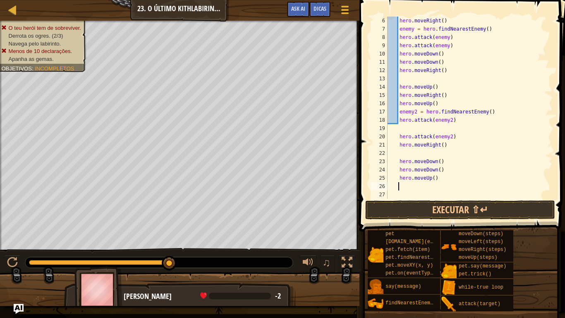
scroll to position [4, 0]
click at [400, 212] on button "Executar ⇧↵" at bounding box center [460, 209] width 190 height 19
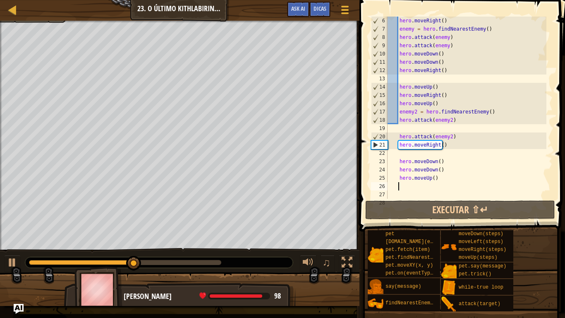
scroll to position [41, 0]
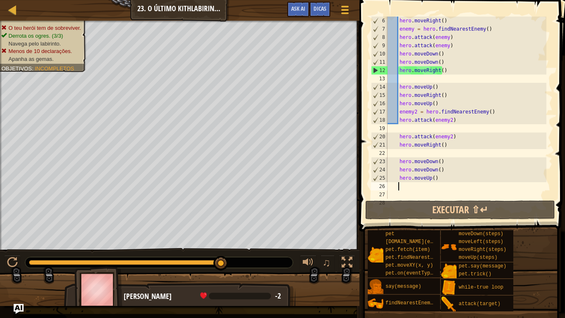
click at [446, 71] on div "hero . moveRight ( ) enemy = hero . findNearestEnemy ( ) hero . attack ( enemy …" at bounding box center [466, 116] width 161 height 199
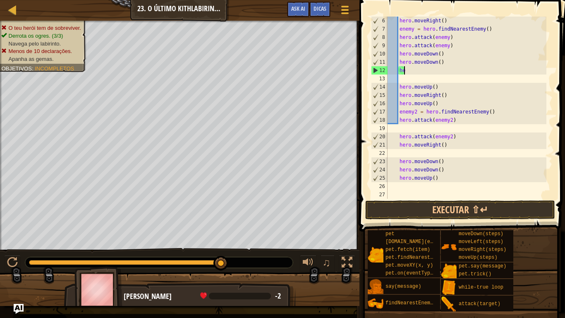
type textarea "h"
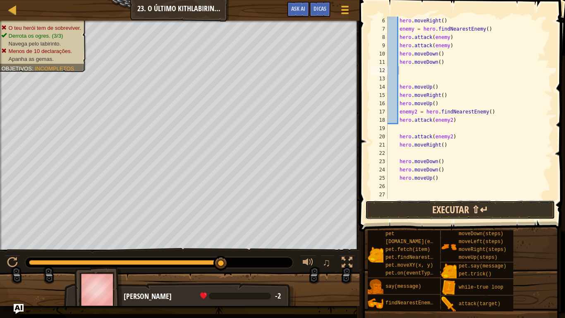
click at [430, 213] on button "Executar ⇧↵" at bounding box center [460, 209] width 190 height 19
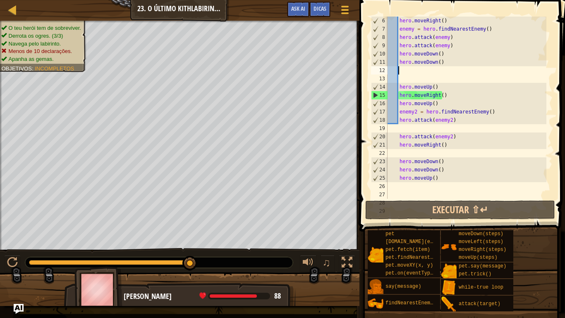
scroll to position [42, 0]
drag, startPoint x: 489, startPoint y: 113, endPoint x: 383, endPoint y: 117, distance: 106.4
click at [383, 117] on div "6 7 8 9 10 11 12 13 14 15 16 17 18 19 20 21 22 23 24 25 26 27 28 29 hero . move…" at bounding box center [460, 108] width 183 height 182
type textarea "enemy2 = hero.findNearestEnemy() hero.attack(enemy2)"
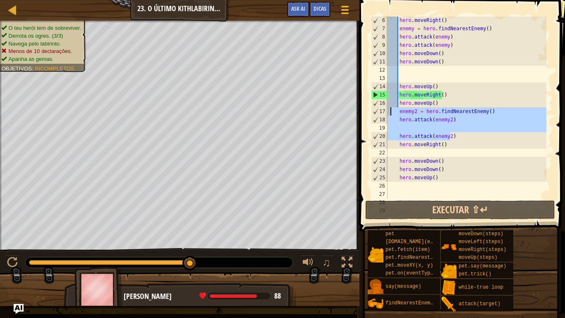
drag, startPoint x: 459, startPoint y: 136, endPoint x: 390, endPoint y: 114, distance: 72.4
click at [390, 114] on div "hero . moveRight ( ) enemy = hero . findNearestEnemy ( ) hero . attack ( enemy …" at bounding box center [466, 115] width 161 height 199
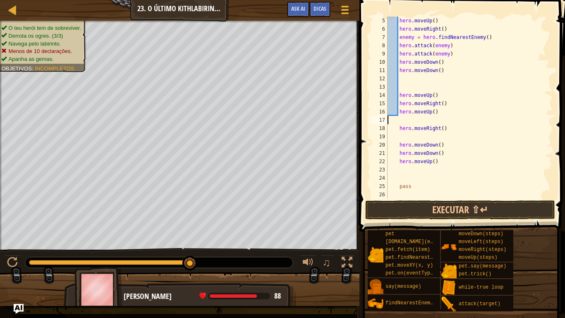
type textarea "hero.moveUp()"
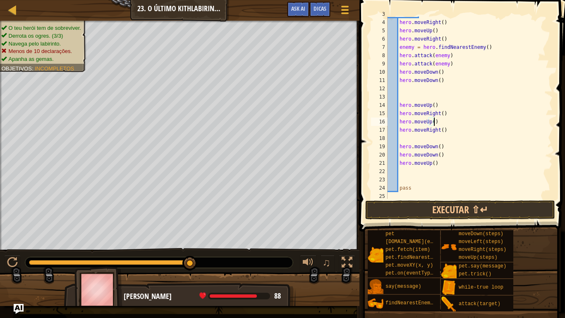
scroll to position [0, 0]
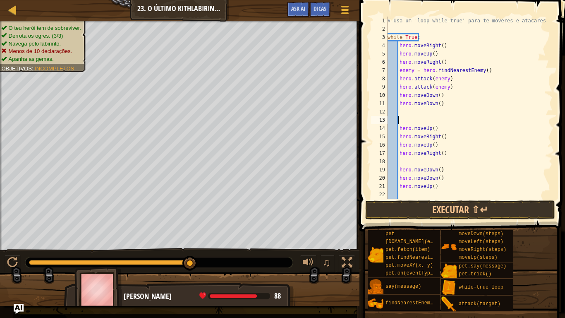
click at [415, 121] on div "# Usa um 'loop while-true' para te moveres e atacares. while True : hero . move…" at bounding box center [466, 116] width 161 height 199
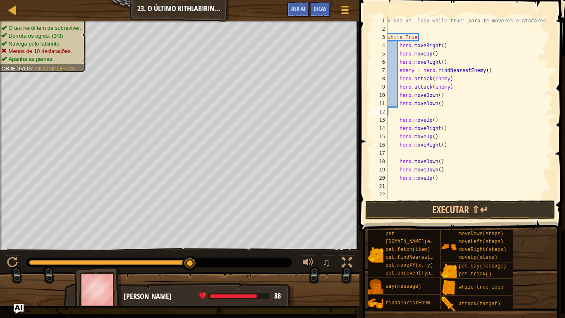
type textarea "hero.moveDown()"
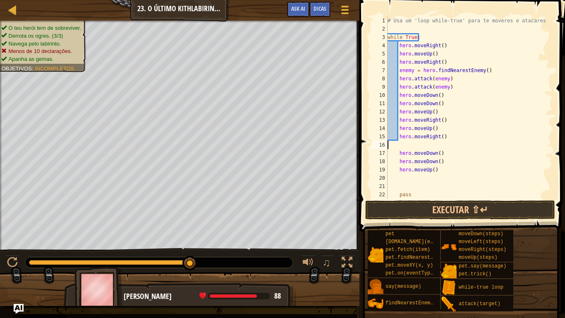
click at [401, 148] on div "# Usa um 'loop while-true' para te moveres e atacares. while True : hero . move…" at bounding box center [466, 116] width 161 height 199
type textarea "hero.moveRight()"
click at [409, 171] on div "# Usa um 'loop while-true' para te moveres e atacares. while True : hero . move…" at bounding box center [469, 116] width 167 height 199
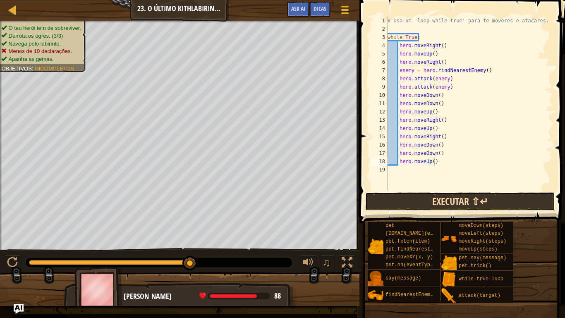
click at [381, 197] on button "Executar ⇧↵" at bounding box center [460, 201] width 190 height 19
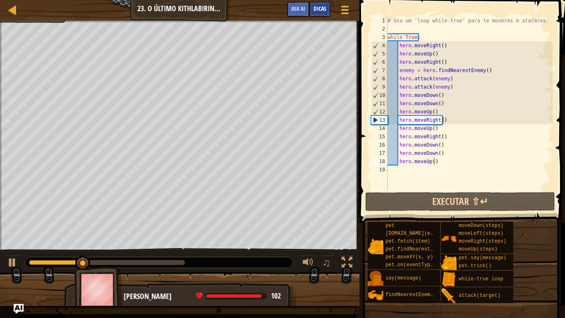
click at [317, 7] on span "Dicas" at bounding box center [320, 9] width 13 height 8
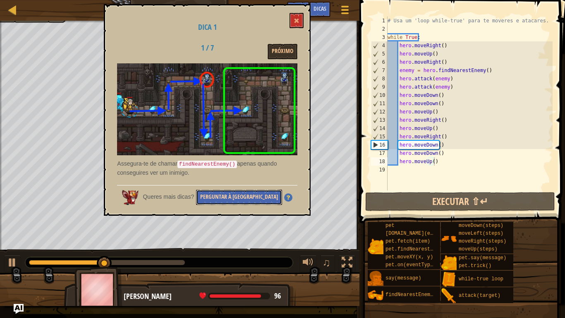
click at [239, 195] on button "Perguntar à [GEOGRAPHIC_DATA]" at bounding box center [239, 196] width 86 height 15
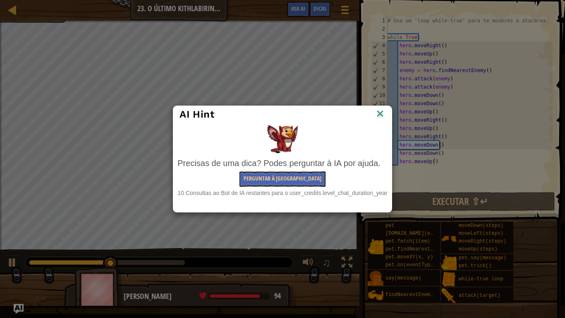
click at [325, 46] on div "AI Hint Precisas de uma dica? Podes perguntar à IA por ajuda. Perguntar à [GEOG…" at bounding box center [282, 159] width 565 height 318
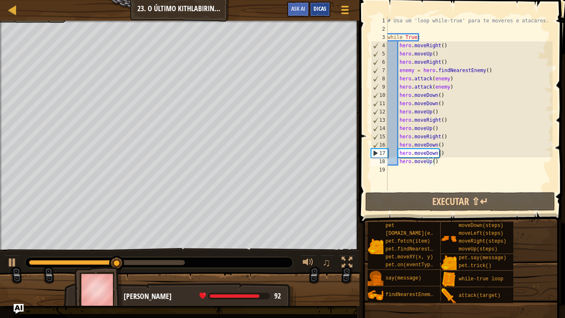
click at [319, 8] on span "Dicas" at bounding box center [320, 9] width 13 height 8
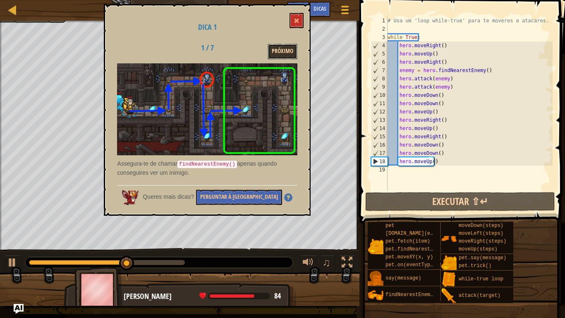
click at [278, 53] on button "Próximo" at bounding box center [283, 51] width 30 height 15
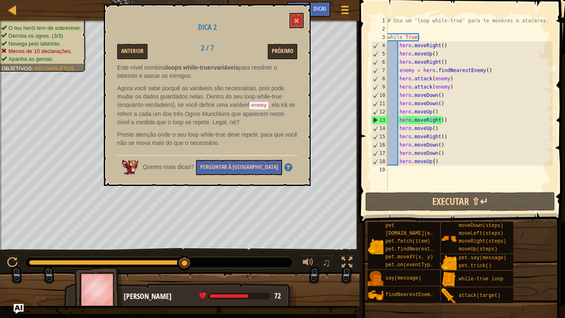
drag, startPoint x: 275, startPoint y: 61, endPoint x: 281, endPoint y: 52, distance: 10.9
click at [281, 52] on div "Dica 2 Anterior 2 / 7 Próximo Este nível combina loops while-true e variáveis p…" at bounding box center [207, 95] width 207 height 182
click at [281, 52] on button "Próximo" at bounding box center [283, 51] width 30 height 15
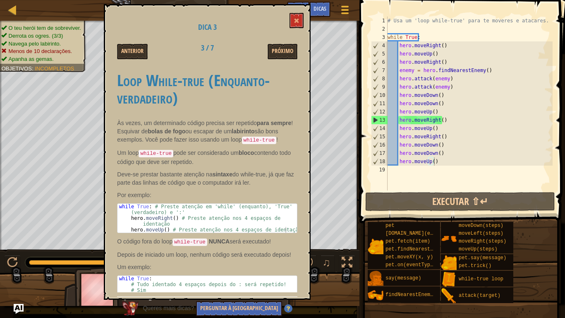
scroll to position [29, 0]
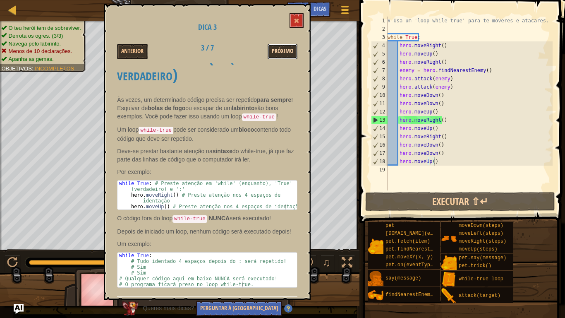
click at [280, 44] on button "Próximo" at bounding box center [283, 51] width 30 height 15
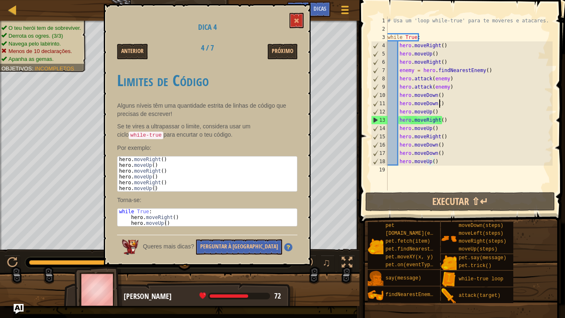
click at [441, 102] on div "# Usa um 'loop while-true' para te moveres e atacares. while True : hero . move…" at bounding box center [469, 112] width 167 height 190
click at [436, 93] on div "# Usa um 'loop while-true' para te moveres e atacares. while True : hero . move…" at bounding box center [469, 112] width 167 height 190
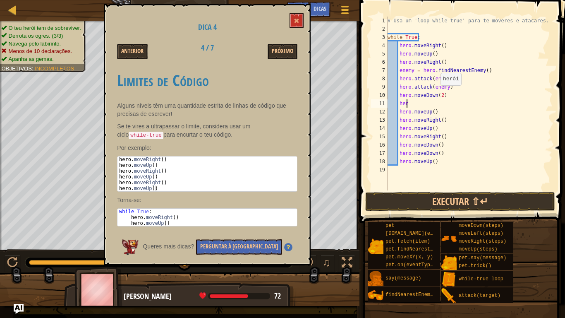
type textarea "h"
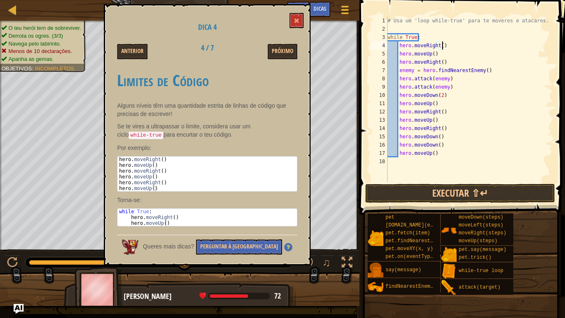
click at [445, 45] on div "# Usa um 'loop while-true' para te moveres e atacares. while True : hero . move…" at bounding box center [469, 108] width 167 height 182
click at [445, 86] on div "# Usa um 'loop while-true' para te moveres e atacares. while True : hero . move…" at bounding box center [469, 108] width 167 height 182
click at [446, 110] on div "# Usa um 'loop while-true' para te moveres e atacares. while True : hero . move…" at bounding box center [469, 108] width 167 height 182
click at [443, 106] on div "# Usa um 'loop while-true' para te moveres e atacares. while True : hero . move…" at bounding box center [469, 108] width 167 height 182
click at [445, 111] on div "# Usa um 'loop while-true' para te moveres e atacares. while True : hero . move…" at bounding box center [469, 108] width 167 height 182
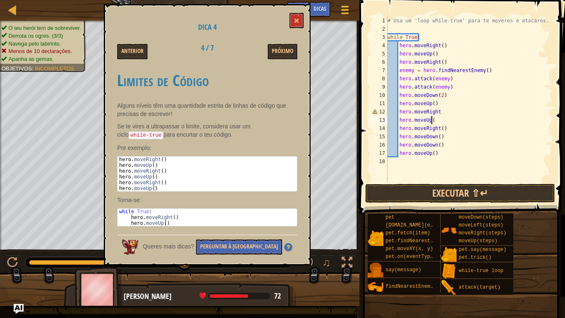
click at [439, 122] on div "# Usa um 'loop while-true' para te moveres e atacares. while True : hero . move…" at bounding box center [469, 108] width 167 height 182
type textarea "h"
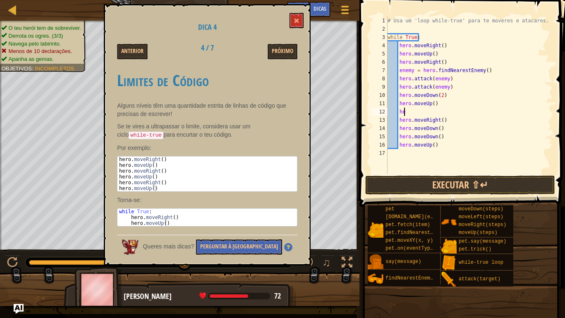
type textarea "h"
click at [439, 122] on div "# Usa um 'loop while-true' para te moveres e atacares. while True : hero . move…" at bounding box center [469, 104] width 167 height 174
click at [443, 126] on div "# Usa um 'loop while-true' para te moveres e atacares. while True : hero . move…" at bounding box center [469, 104] width 167 height 174
type textarea "h"
click at [436, 132] on div "# Usa um 'loop while-true' para te moveres e atacares. while True : hero . move…" at bounding box center [469, 104] width 167 height 174
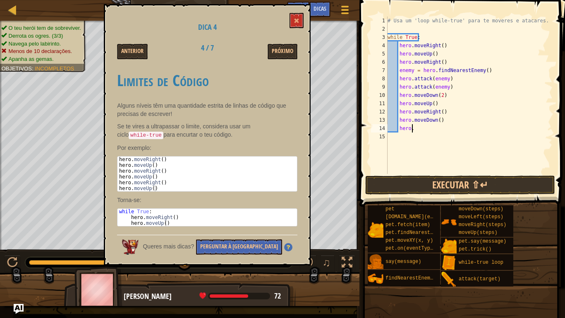
type textarea "h"
click at [439, 191] on button "Executar ⇧↵" at bounding box center [460, 184] width 190 height 19
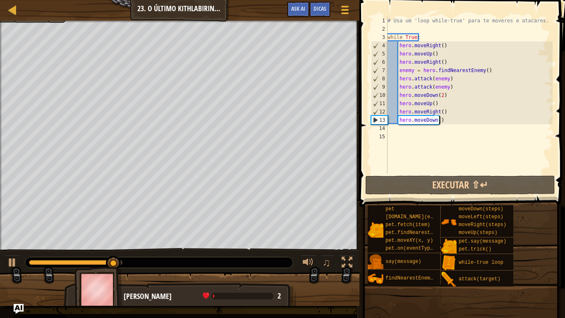
click at [450, 123] on div "# Usa um 'loop while-true' para te moveres e atacares. while True : hero . move…" at bounding box center [469, 104] width 167 height 174
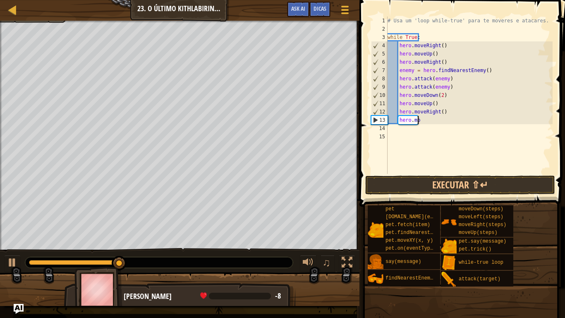
type textarea "h"
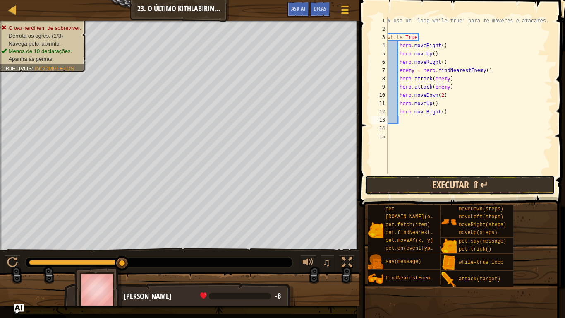
click at [419, 180] on button "Executar ⇧↵" at bounding box center [460, 184] width 190 height 19
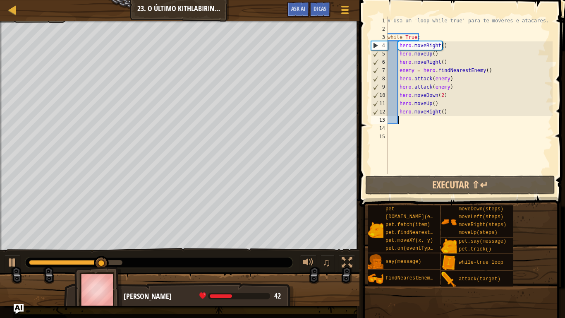
click at [452, 116] on div "# Usa um 'loop while-true' para te moveres e atacares. while True : hero . move…" at bounding box center [469, 104] width 167 height 174
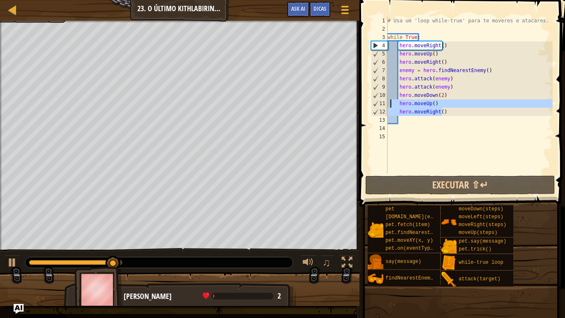
drag, startPoint x: 452, startPoint y: 110, endPoint x: 388, endPoint y: 105, distance: 63.9
click at [388, 105] on div "# Usa um 'loop while-true' para te moveres e atacares. while True : hero . move…" at bounding box center [469, 104] width 167 height 174
type textarea "hero.moveUp() hero.moveRight()"
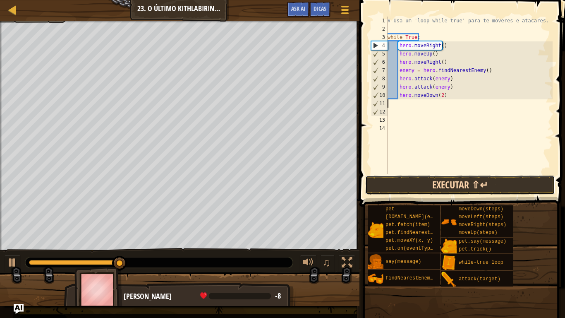
click at [424, 183] on button "Executar ⇧↵" at bounding box center [460, 184] width 190 height 19
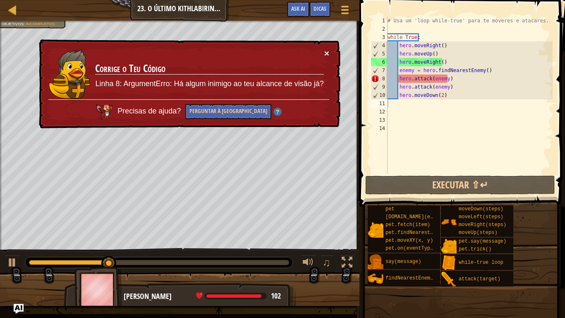
click at [328, 55] on button "×" at bounding box center [326, 53] width 5 height 9
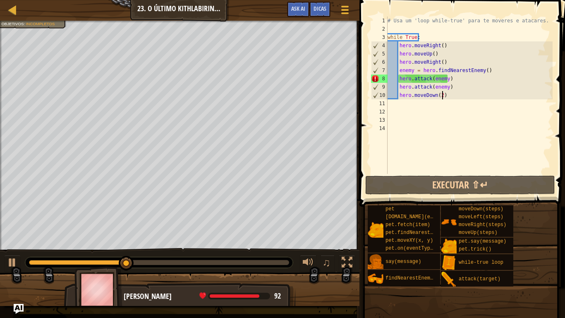
click at [454, 91] on div "# Usa um 'loop while-true' para te moveres e atacares. while True : hero . move…" at bounding box center [469, 104] width 167 height 174
click at [458, 86] on div "# Usa um 'loop while-true' para te moveres e atacares. while True : hero . move…" at bounding box center [469, 104] width 167 height 174
click at [453, 62] on div "# Usa um 'loop while-true' para te moveres e atacares. while True : hero . move…" at bounding box center [469, 104] width 167 height 174
type textarea "hero.moveRight()"
click at [448, 100] on div "# Usa um 'loop while-true' para te moveres e atacares. while True : hero . move…" at bounding box center [469, 104] width 167 height 174
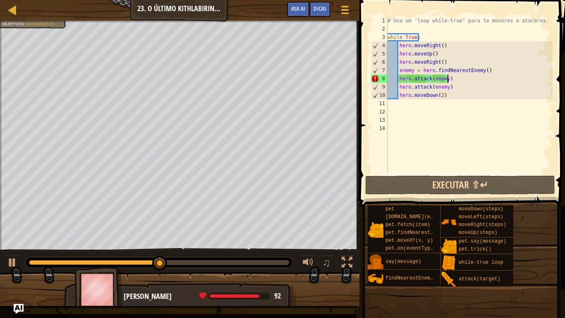
click at [454, 82] on div "# Usa um 'loop while-true' para te moveres e atacares. while True : hero . move…" at bounding box center [469, 104] width 167 height 174
click at [454, 86] on div "# Usa um 'loop while-true' para te moveres e atacares. while True : hero . move…" at bounding box center [469, 104] width 167 height 174
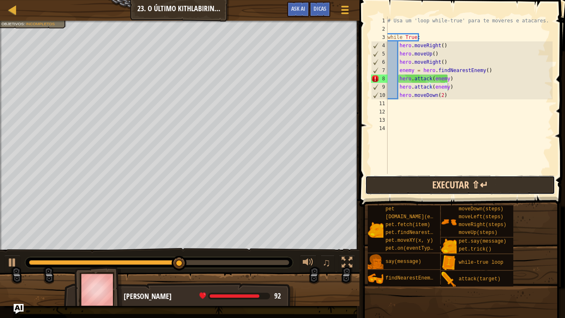
click at [441, 182] on button "Executar ⇧↵" at bounding box center [460, 184] width 190 height 19
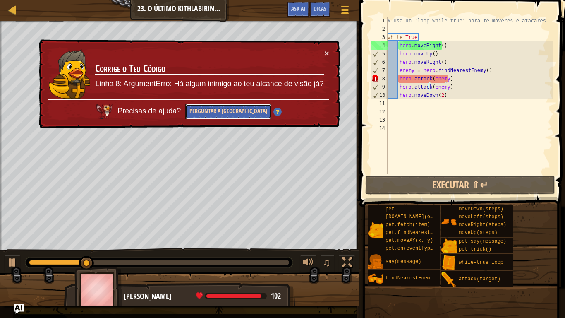
click at [225, 113] on button "Perguntar à [GEOGRAPHIC_DATA]" at bounding box center [228, 111] width 86 height 15
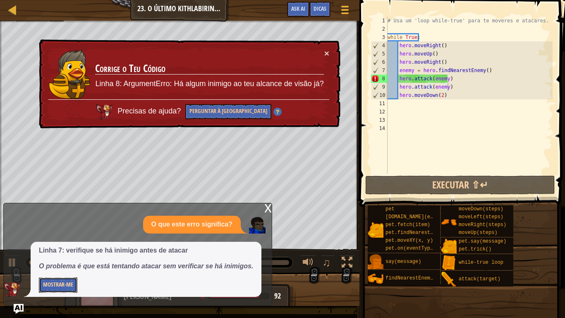
click at [47, 283] on button "Mostrar-me" at bounding box center [58, 284] width 38 height 15
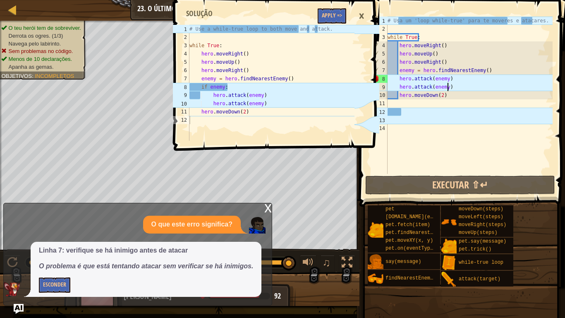
type textarea "hero.attack(enemy)\"
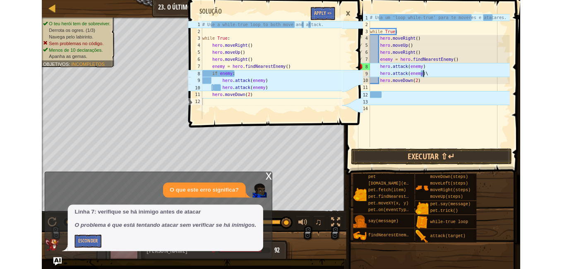
scroll to position [4, 5]
